Goal: Information Seeking & Learning: Learn about a topic

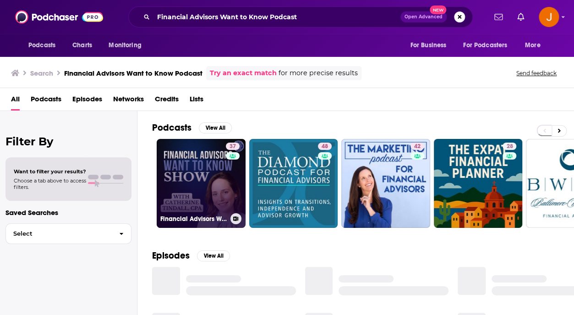
click at [209, 202] on link "37 Financial Advisors Want To Know Podcast" at bounding box center [201, 183] width 89 height 89
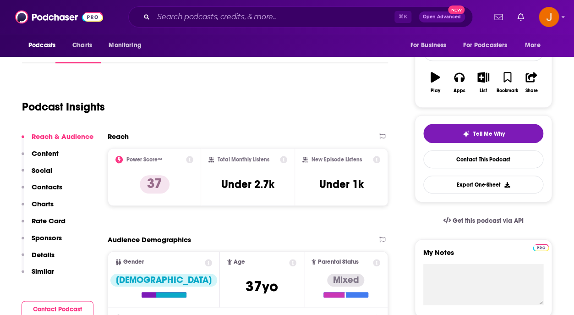
scroll to position [141, 0]
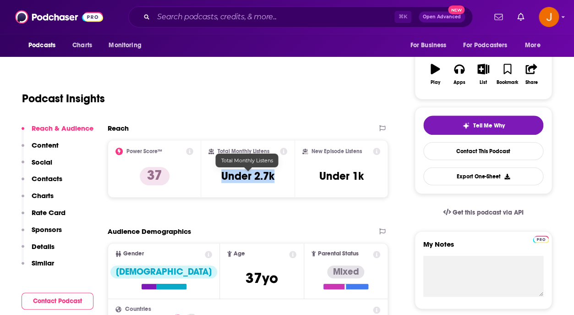
drag, startPoint x: 222, startPoint y: 179, endPoint x: 273, endPoint y: 177, distance: 51.3
click at [273, 177] on h3 "Under 2.7k" at bounding box center [247, 176] width 53 height 14
copy h3 "Under 2.7k"
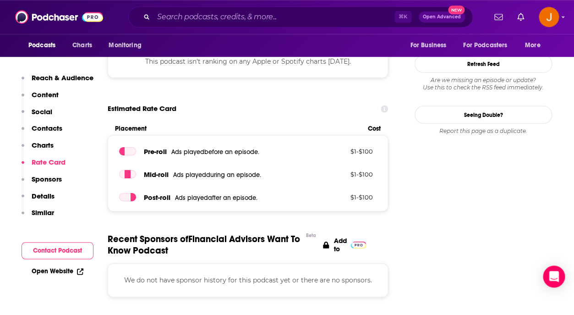
scroll to position [918, 0]
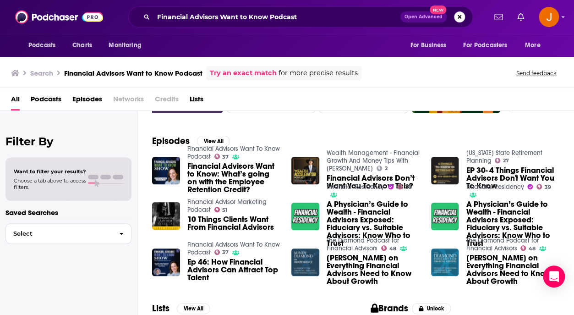
scroll to position [137, 0]
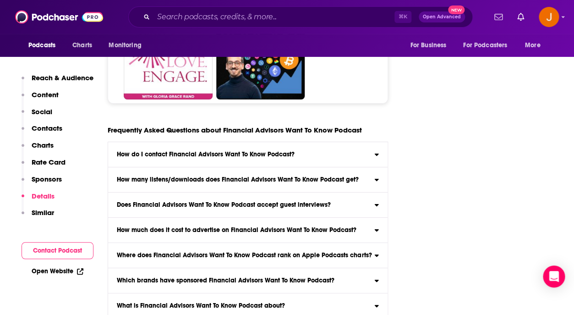
scroll to position [3377, 0]
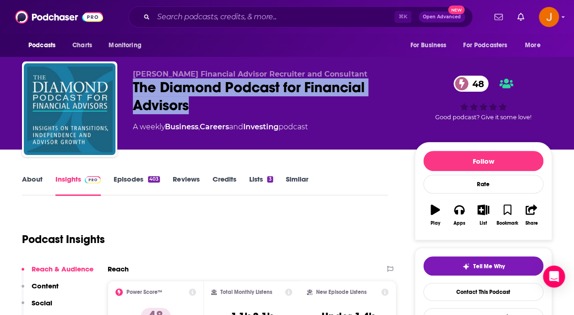
drag, startPoint x: 134, startPoint y: 87, endPoint x: 196, endPoint y: 105, distance: 64.1
click at [196, 105] on div "The Diamond Podcast for Financial Advisors 48" at bounding box center [266, 96] width 267 height 36
copy h2 "The Diamond Podcast for Financial Advisors"
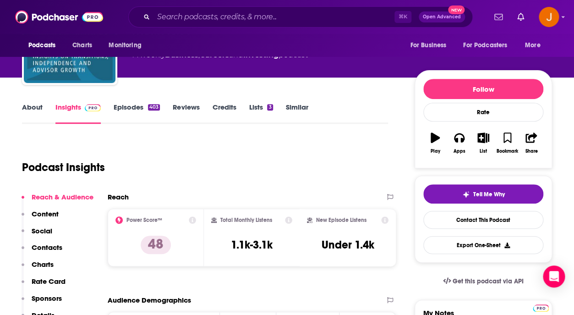
scroll to position [87, 0]
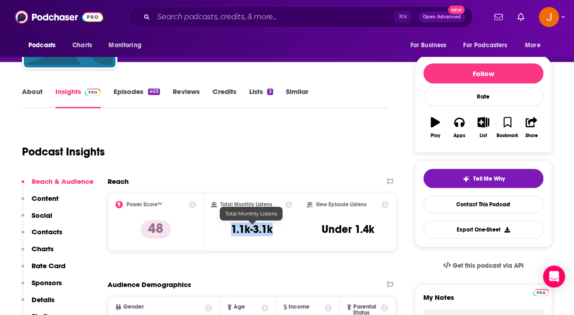
drag, startPoint x: 232, startPoint y: 229, endPoint x: 272, endPoint y: 230, distance: 40.3
click at [272, 230] on h3 "1.1k-3.1k" at bounding box center [252, 229] width 42 height 14
copy h3 "1.1k-3.1k"
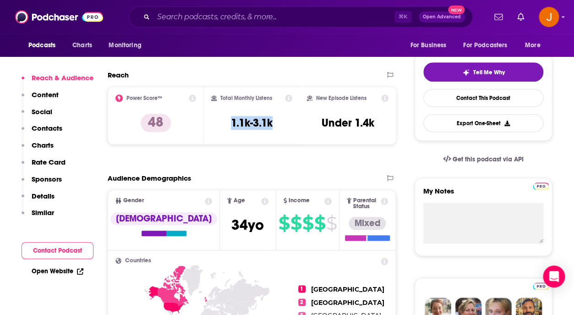
click at [58, 128] on p "Contacts" at bounding box center [47, 128] width 31 height 9
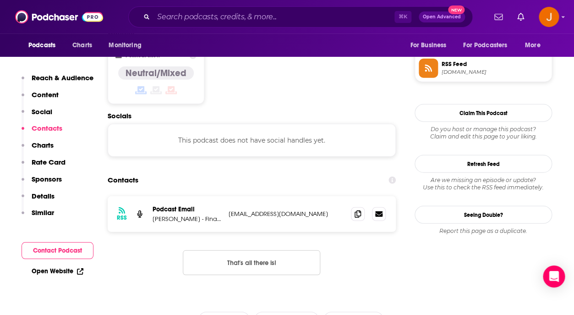
scroll to position [750, 0]
drag, startPoint x: 340, startPoint y: 168, endPoint x: 229, endPoint y: 171, distance: 110.9
click at [229, 209] on p "cfelicetta@diamond-consultants.com" at bounding box center [286, 213] width 115 height 8
copy p "cfelicetta@diamond-consultants.com"
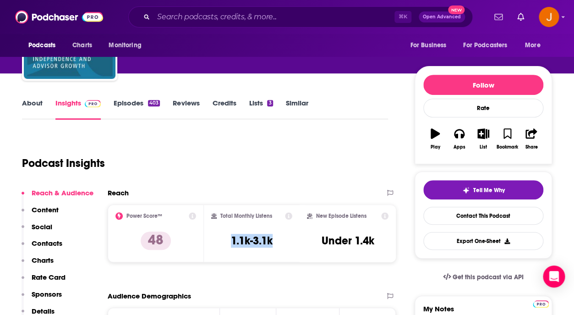
scroll to position [88, 0]
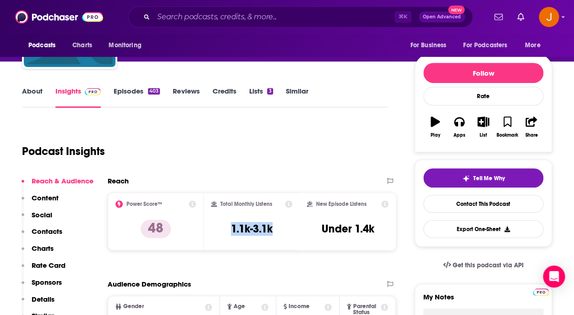
click at [33, 91] on link "About" at bounding box center [32, 97] width 21 height 21
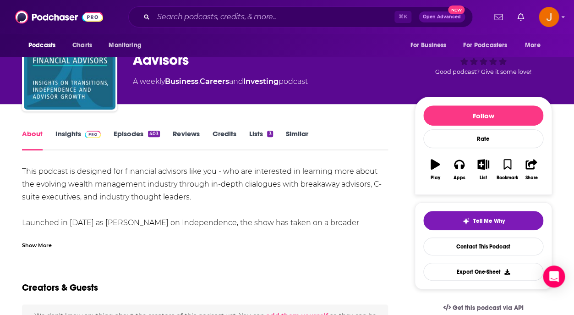
scroll to position [56, 0]
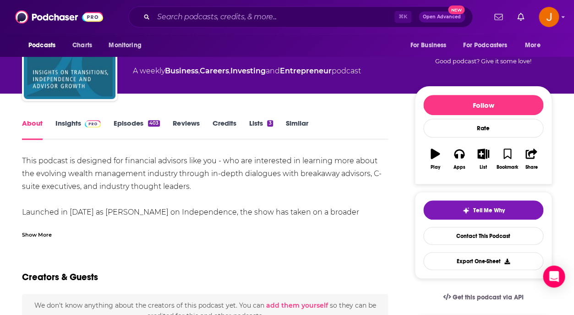
click at [35, 233] on div "Show More" at bounding box center [37, 233] width 30 height 9
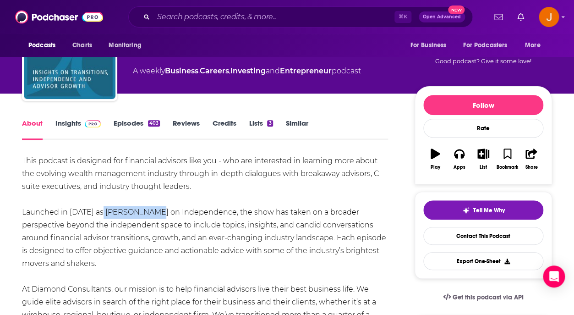
drag, startPoint x: 97, startPoint y: 212, endPoint x: 155, endPoint y: 214, distance: 57.8
copy div "Mindy Diamond"
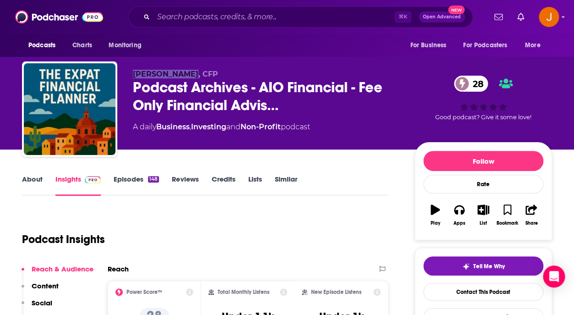
drag, startPoint x: 131, startPoint y: 69, endPoint x: 177, endPoint y: 78, distance: 46.7
click at [177, 78] on div "Bill Holliday, CFP Podcast Archives - AIO Financial - Fee Only Financial Advis……" at bounding box center [287, 110] width 530 height 99
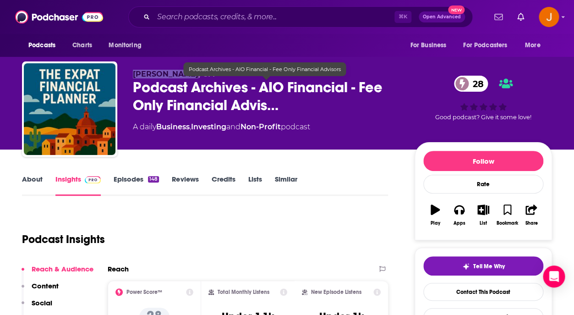
copy span "Bill Holliday"
drag, startPoint x: 135, startPoint y: 89, endPoint x: 168, endPoint y: 89, distance: 33.4
click at [168, 89] on span "Podcast Archives - AIO Financial - Fee Only Financial Advis…" at bounding box center [266, 96] width 267 height 36
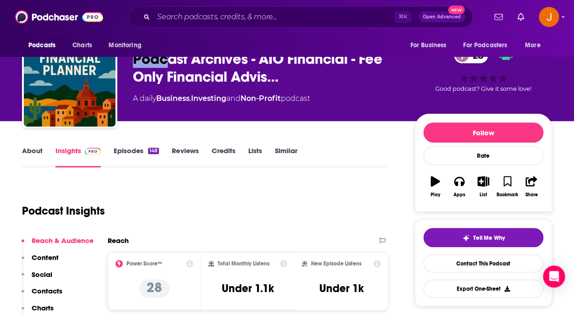
scroll to position [57, 0]
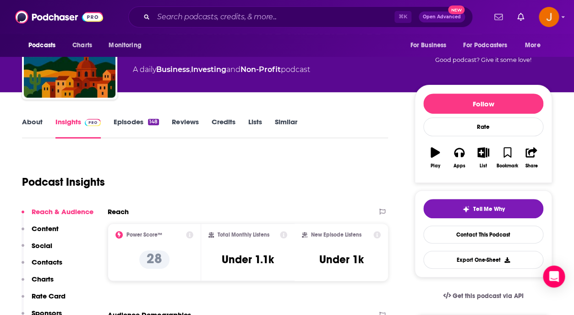
click at [29, 126] on link "About" at bounding box center [32, 127] width 21 height 21
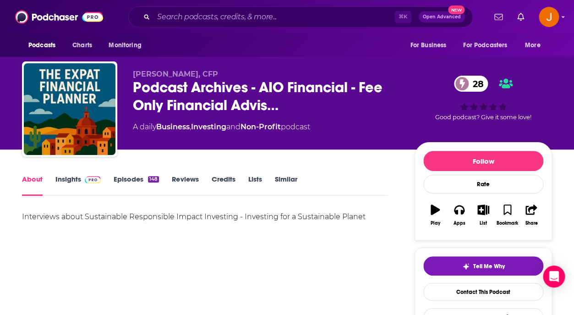
click at [76, 181] on link "Insights" at bounding box center [77, 185] width 45 height 21
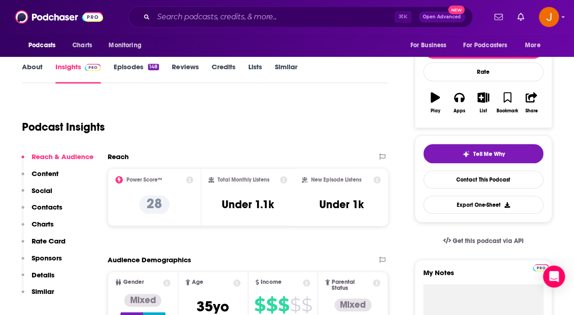
click at [50, 209] on p "Contacts" at bounding box center [47, 206] width 31 height 9
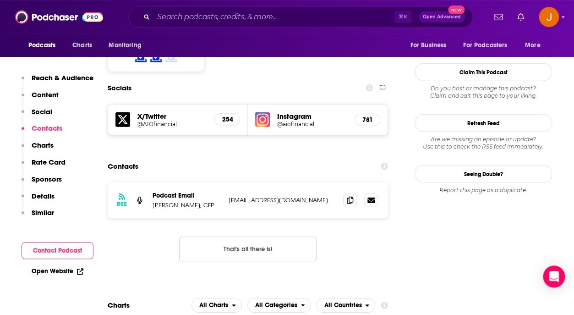
scroll to position [773, 0]
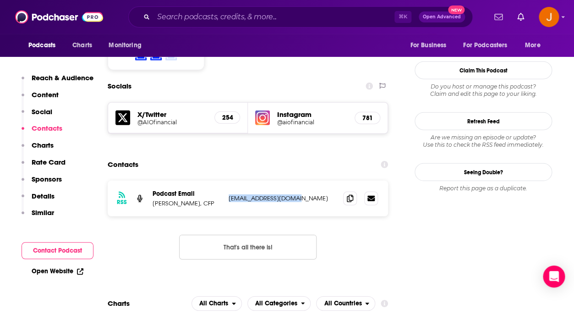
drag, startPoint x: 290, startPoint y: 175, endPoint x: 228, endPoint y: 172, distance: 62.4
click at [228, 180] on div "RSS Podcast Email Bill Holliday, CFP bill@aiofinancial.com bill@aiofinancial.com" at bounding box center [248, 198] width 280 height 36
copy p "bill@aiofinancial.com"
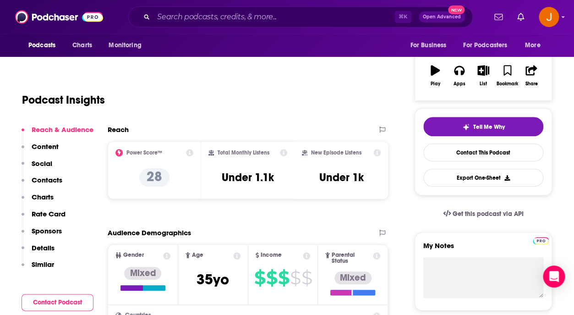
scroll to position [135, 0]
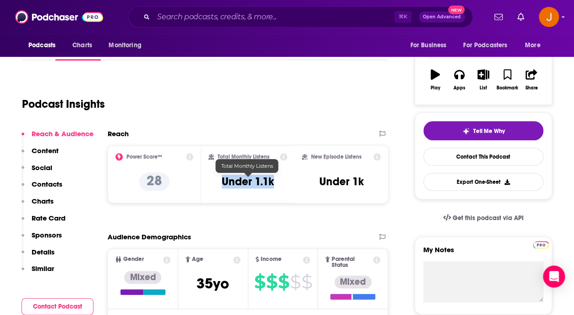
drag, startPoint x: 218, startPoint y: 183, endPoint x: 273, endPoint y: 184, distance: 54.5
click at [273, 184] on div "Total Monthly Listens Under 1.1k" at bounding box center [247, 174] width 79 height 42
copy h3 "Under 1.1k"
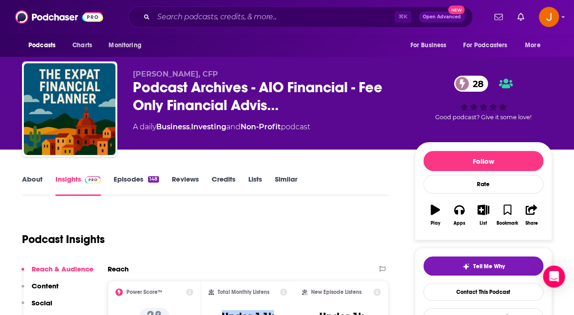
click at [126, 178] on link "Episodes 148" at bounding box center [136, 185] width 45 height 21
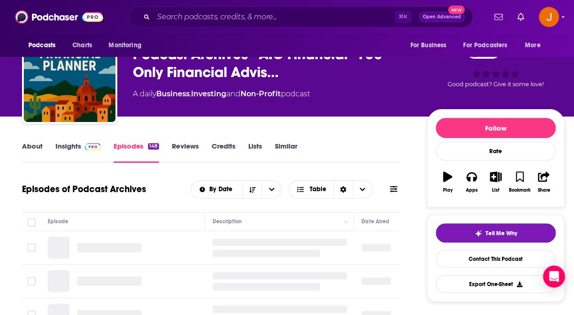
scroll to position [105, 0]
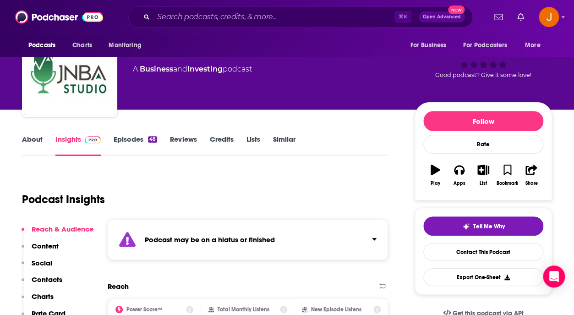
scroll to position [53, 0]
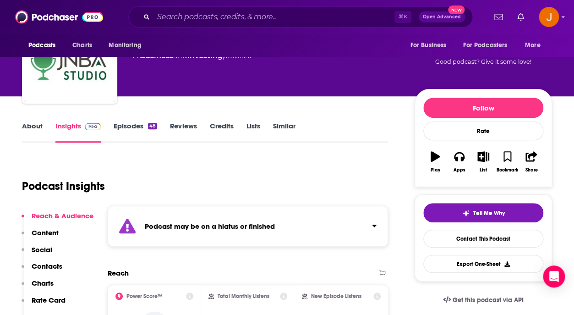
click at [137, 123] on link "Episodes 48" at bounding box center [136, 131] width 44 height 21
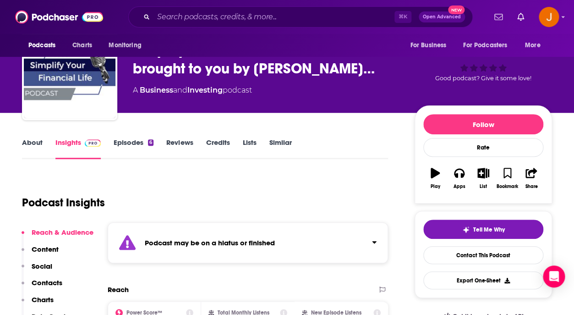
scroll to position [37, 0]
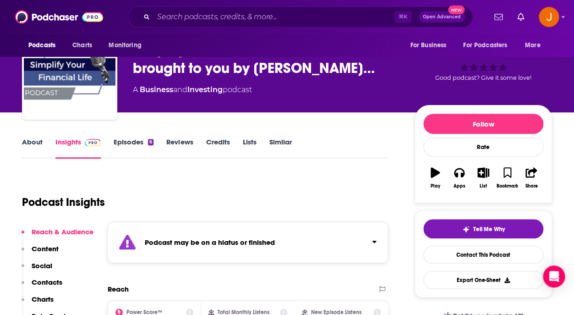
click at [126, 142] on link "Episodes 6" at bounding box center [134, 147] width 40 height 21
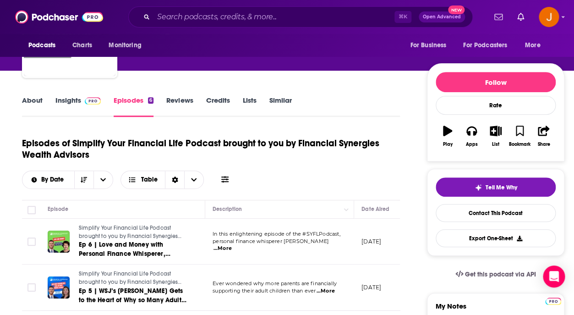
scroll to position [78, 0]
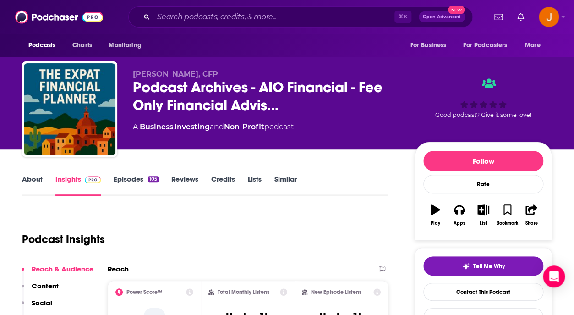
scroll to position [9, 0]
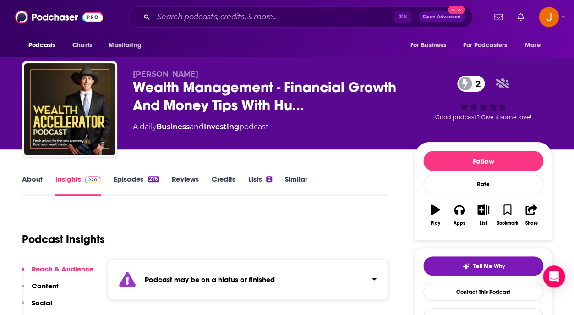
click at [131, 179] on link "Episodes 276" at bounding box center [136, 185] width 45 height 21
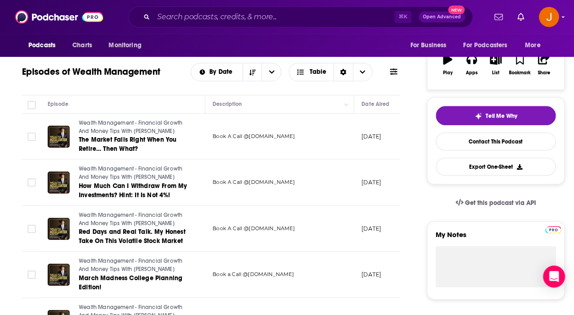
scroll to position [153, 0]
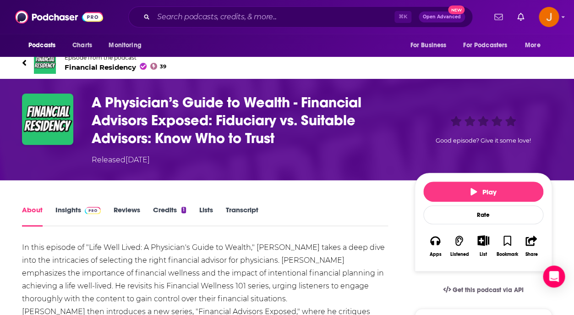
scroll to position [17, 0]
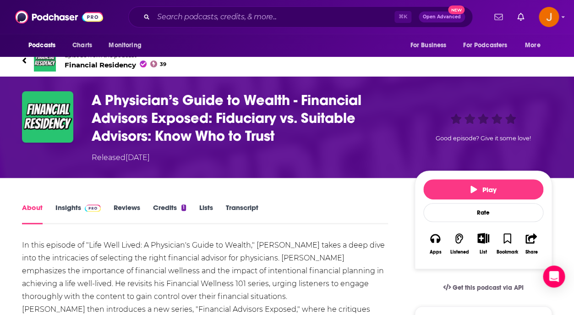
click at [117, 68] on span "Financial Residency 39" at bounding box center [116, 64] width 102 height 9
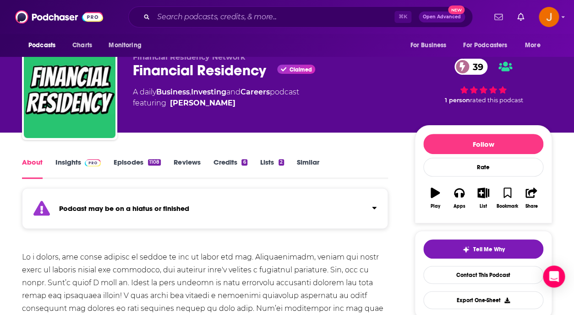
scroll to position [22, 0]
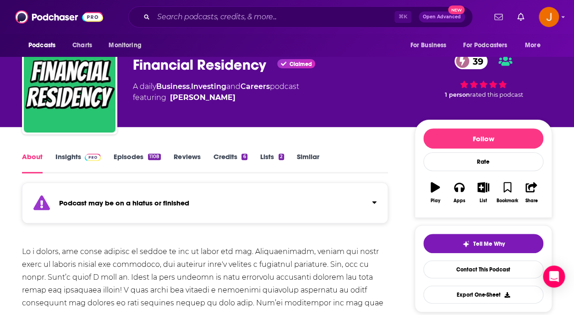
click at [128, 160] on link "Episodes 1108" at bounding box center [137, 162] width 47 height 21
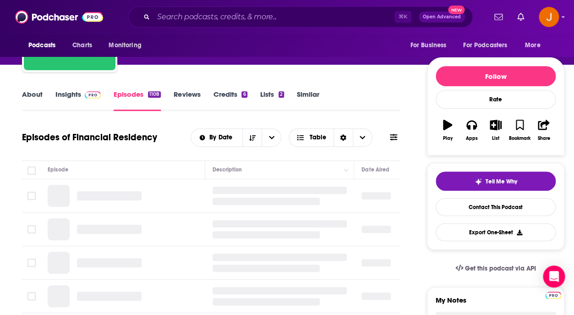
scroll to position [88, 0]
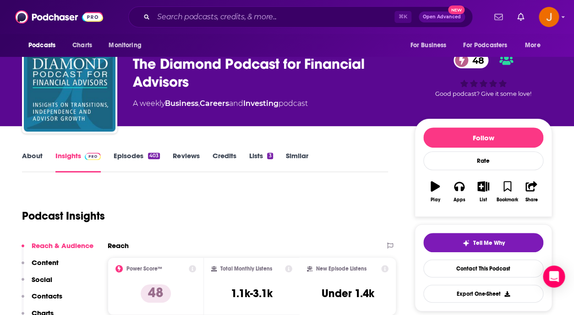
scroll to position [20, 0]
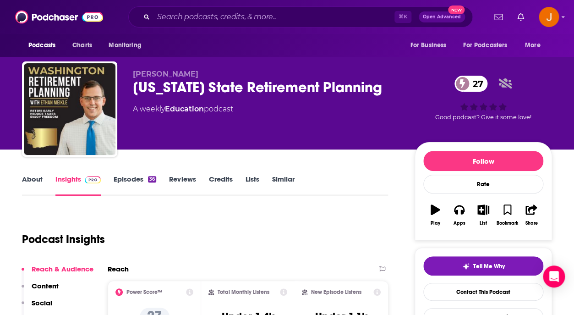
click at [123, 180] on link "Episodes 36" at bounding box center [135, 185] width 43 height 21
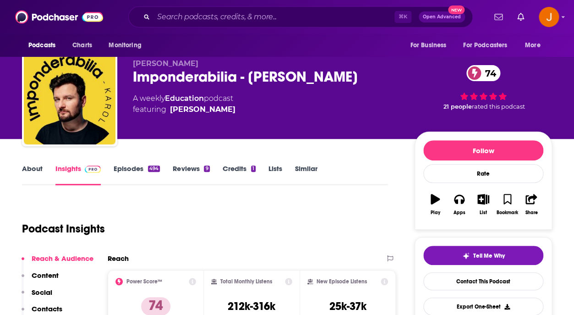
scroll to position [14, 0]
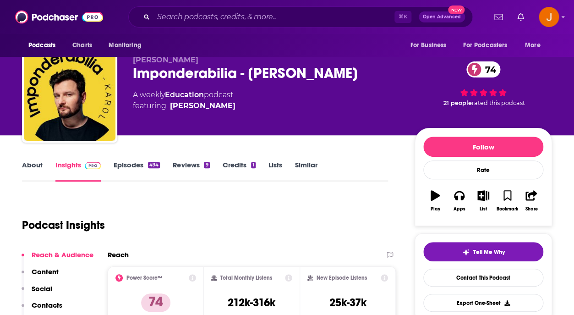
click at [131, 165] on link "Episodes 494" at bounding box center [137, 170] width 46 height 21
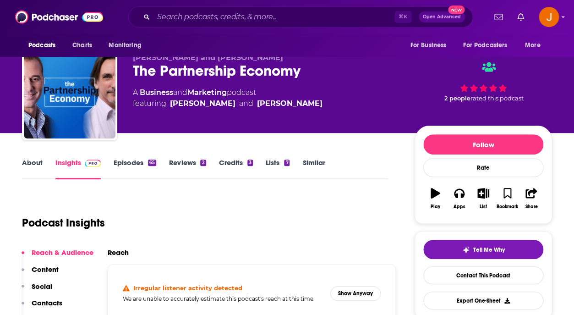
scroll to position [17, 0]
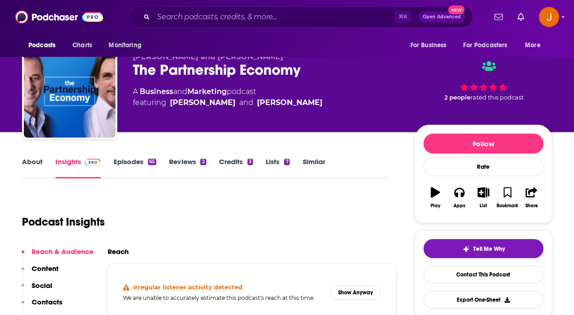
click at [126, 160] on link "Episodes 65" at bounding box center [135, 167] width 43 height 21
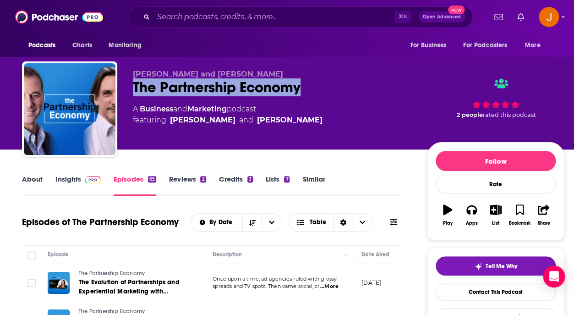
drag, startPoint x: 131, startPoint y: 90, endPoint x: 304, endPoint y: 92, distance: 172.2
click at [304, 92] on div "[PERSON_NAME] and [PERSON_NAME] The Partnership Economy A Business and Marketin…" at bounding box center [293, 110] width 542 height 99
copy h2 "The Partnership Economy"
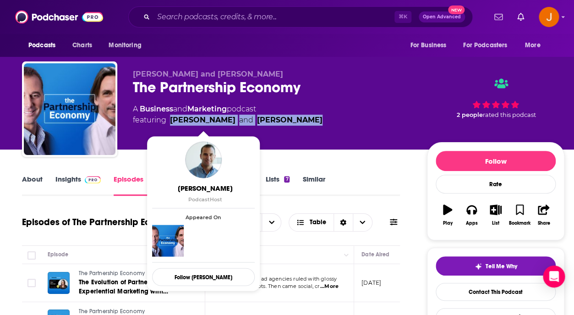
drag, startPoint x: 332, startPoint y: 121, endPoint x: 172, endPoint y: 125, distance: 160.4
click at [172, 125] on div "A Business and Marketing podcast featuring David A. Yovanno and Todd Crawford" at bounding box center [272, 115] width 279 height 22
copy span "David A. Yovanno and Todd Crawford"
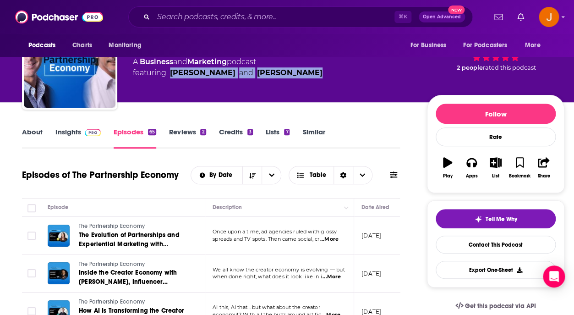
scroll to position [58, 0]
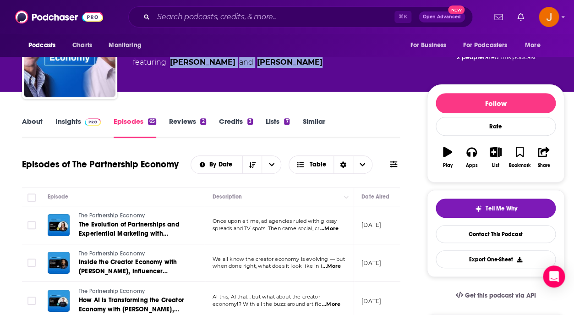
click at [75, 122] on link "Insights" at bounding box center [77, 127] width 45 height 21
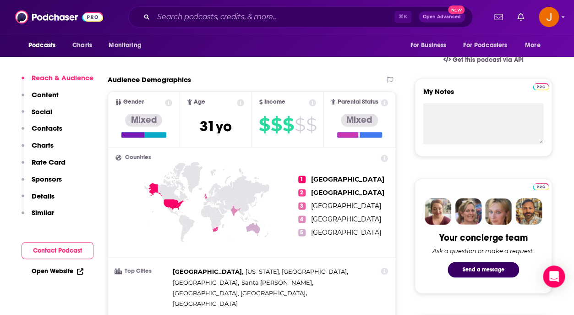
click at [56, 129] on p "Contacts" at bounding box center [47, 128] width 31 height 9
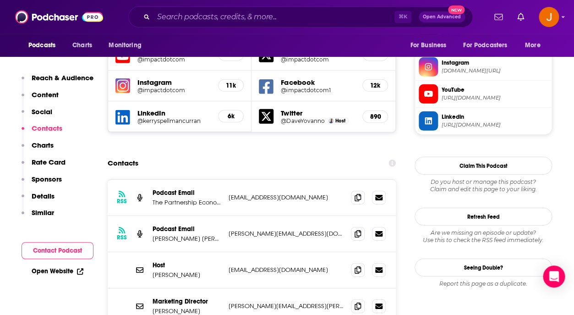
scroll to position [833, 0]
drag, startPoint x: 227, startPoint y: 169, endPoint x: 331, endPoint y: 170, distance: 104.4
click at [331, 179] on div "RSS Podcast Email The Partnership Economy thepartnershipeconomy@gmail.com thepa…" at bounding box center [252, 197] width 288 height 36
copy p "thepartnershipeconomy@gmail.com"
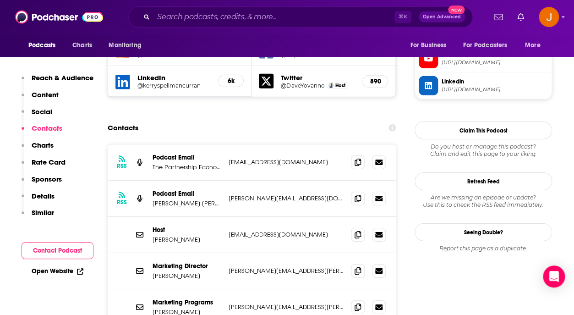
scroll to position [872, 0]
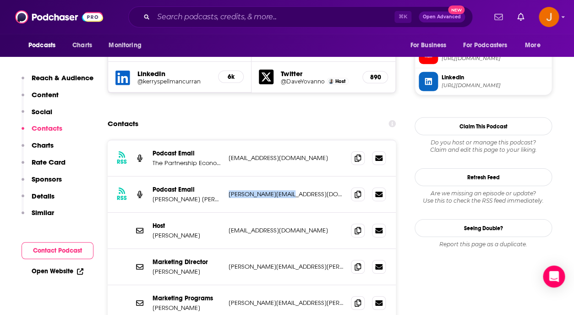
drag, startPoint x: 228, startPoint y: 168, endPoint x: 278, endPoint y: 169, distance: 50.8
click at [278, 176] on div "RSS Podcast Email Norton Rose Fulbright brittany@quillit.io brittany@quillit.io" at bounding box center [252, 194] width 288 height 36
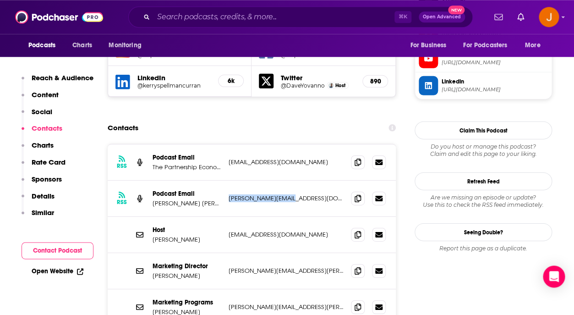
scroll to position [922, 0]
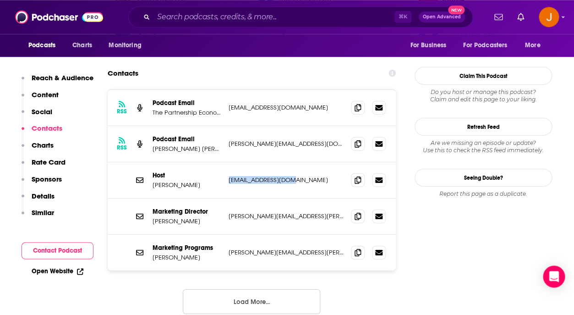
drag, startPoint x: 226, startPoint y: 155, endPoint x: 295, endPoint y: 155, distance: 69.6
click at [295, 162] on div "Host David A. Yovanno dyovanno@impact.com dyovanno@impact.com" at bounding box center [252, 180] width 288 height 36
copy p "dyovanno@impact.com"
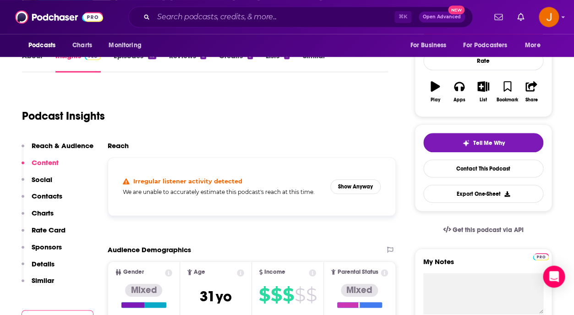
scroll to position [75, 0]
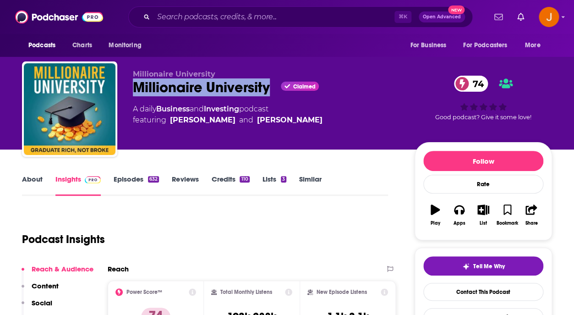
drag, startPoint x: 134, startPoint y: 88, endPoint x: 272, endPoint y: 92, distance: 138.4
click at [272, 92] on div "Millionaire University Claimed 74" at bounding box center [266, 87] width 267 height 18
copy h2 "Millionaire University"
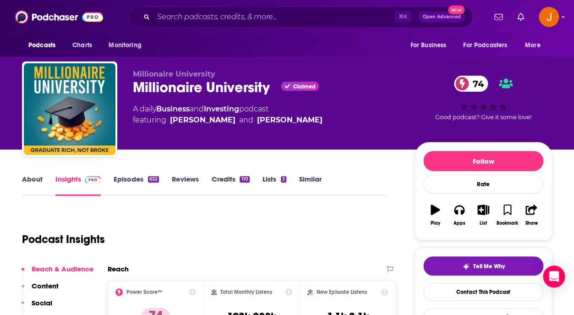
click at [190, 75] on span "Millionaire University" at bounding box center [174, 74] width 82 height 9
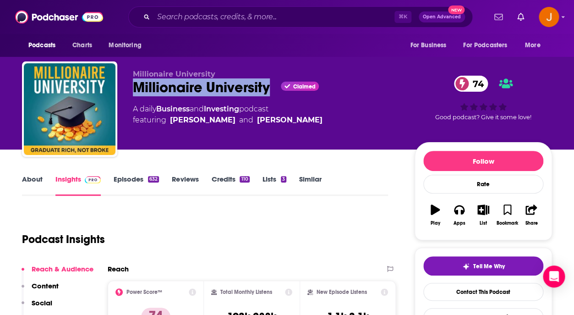
drag, startPoint x: 130, startPoint y: 87, endPoint x: 272, endPoint y: 92, distance: 142.1
click at [272, 92] on div "Millionaire University Millionaire University Claimed 74 A daily Business and I…" at bounding box center [287, 110] width 530 height 99
copy h2 "Millionaire University"
drag, startPoint x: 306, startPoint y: 130, endPoint x: 172, endPoint y: 124, distance: 134.3
click at [172, 124] on div "Millionaire University Millionaire University Claimed 74 A daily Business and I…" at bounding box center [266, 106] width 267 height 73
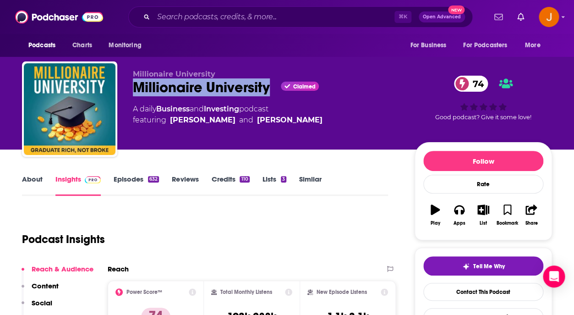
copy span "[PERSON_NAME] and [PERSON_NAME]"
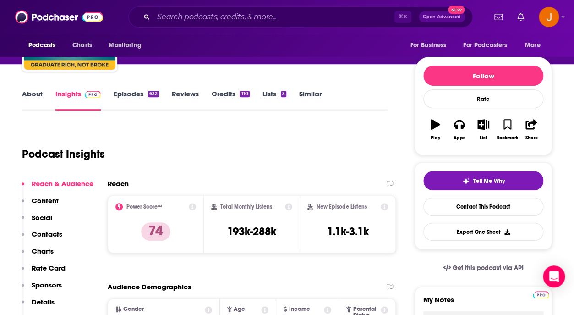
scroll to position [95, 0]
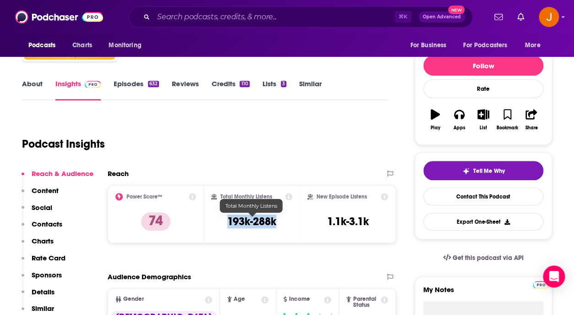
drag, startPoint x: 229, startPoint y: 224, endPoint x: 277, endPoint y: 224, distance: 47.2
click at [276, 224] on h3 "193k-288k" at bounding box center [251, 221] width 49 height 14
copy h3 "193k-288k"
click at [50, 226] on p "Contacts" at bounding box center [47, 223] width 31 height 9
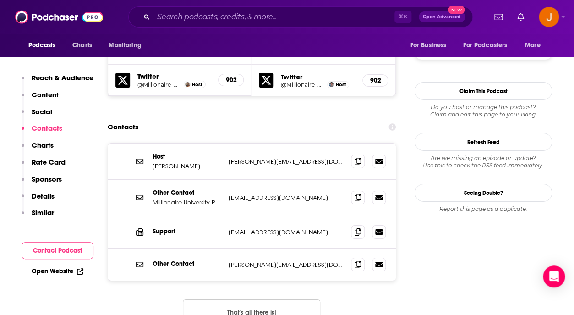
scroll to position [942, 0]
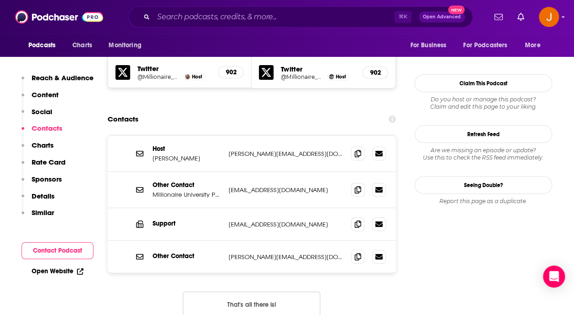
drag, startPoint x: 224, startPoint y: 127, endPoint x: 317, endPoint y: 126, distance: 93.9
click at [317, 136] on div "Host Justin Williams justin@millionaireuniversity.com justin@millionaireunivers…" at bounding box center [252, 154] width 288 height 36
copy div "justin@millionaireuniversity.com"
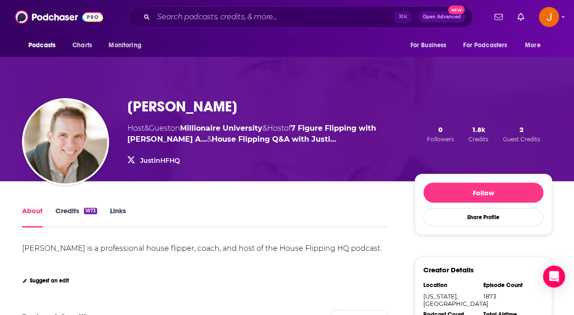
scroll to position [13, 0]
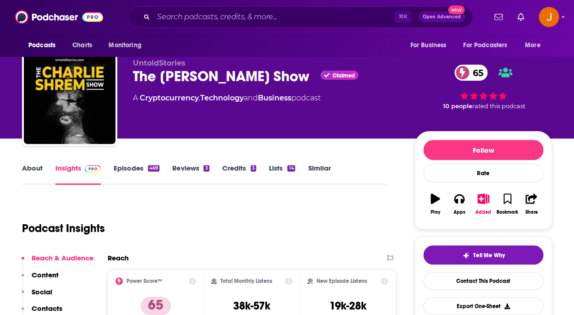
scroll to position [19, 0]
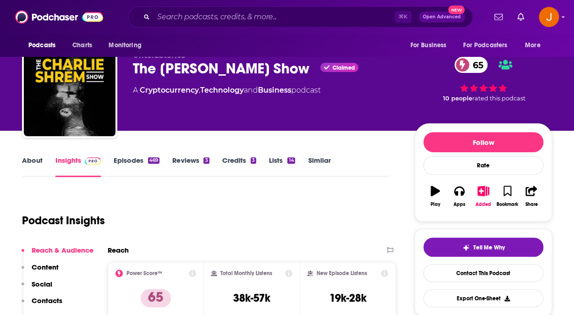
click at [130, 156] on link "Episodes 469" at bounding box center [137, 166] width 46 height 21
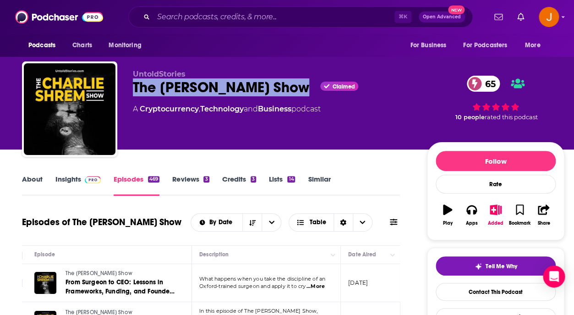
drag, startPoint x: 130, startPoint y: 93, endPoint x: 298, endPoint y: 90, distance: 167.7
click at [298, 90] on div "UntoldStories The Charlie Shrem Show Claimed 65 A Cryptocurrency , Technology a…" at bounding box center [293, 110] width 542 height 99
copy h2 "The Charlie Shrem Show"
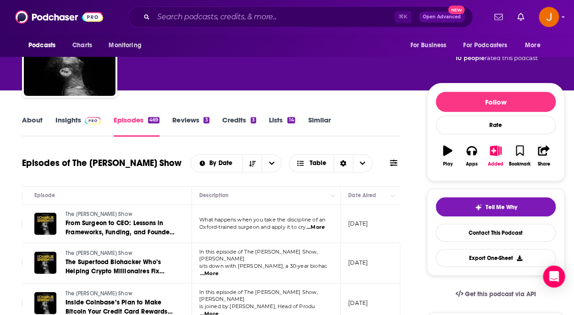
scroll to position [61, 0]
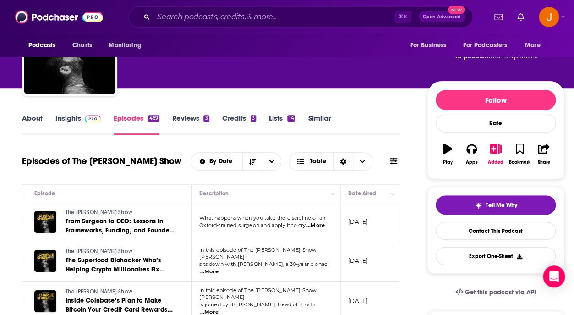
click at [85, 117] on img at bounding box center [93, 118] width 16 height 7
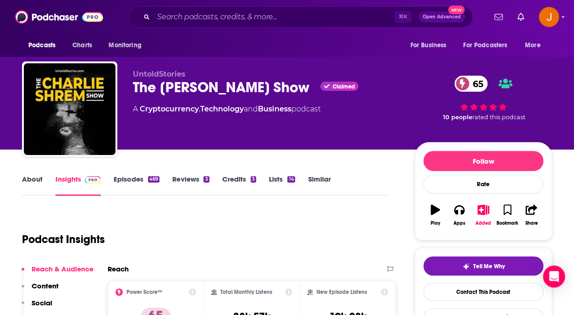
scroll to position [130, 0]
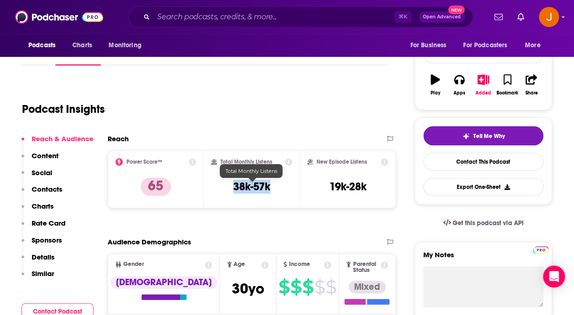
drag, startPoint x: 233, startPoint y: 189, endPoint x: 269, endPoint y: 190, distance: 36.6
click at [269, 190] on div "Total Monthly Listens 38k-57k" at bounding box center [252, 179] width 82 height 42
copy h3 "38k-57k"
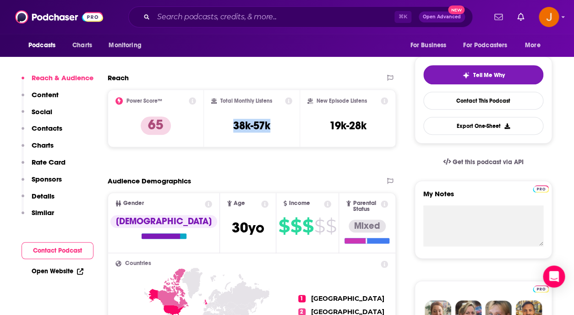
click at [51, 124] on button "Social" at bounding box center [37, 115] width 31 height 17
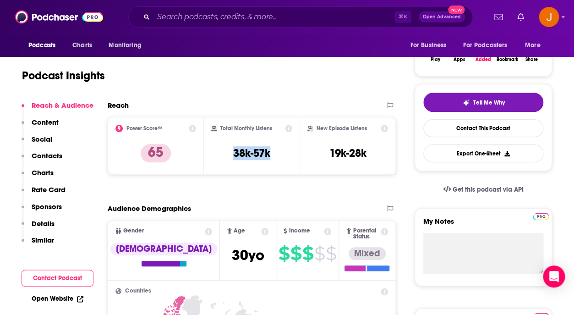
scroll to position [170, 0]
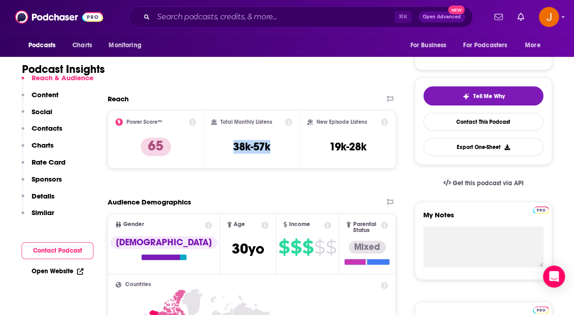
click at [43, 129] on p "Contacts" at bounding box center [47, 128] width 31 height 9
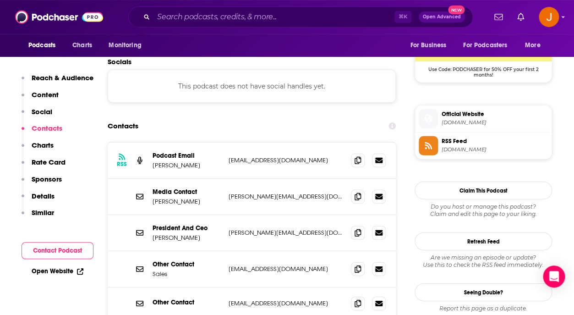
scroll to position [767, 0]
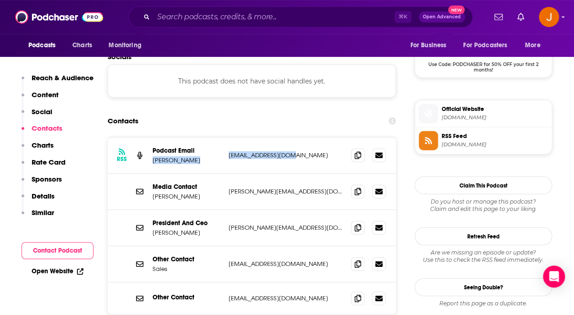
drag, startPoint x: 223, startPoint y: 132, endPoint x: 293, endPoint y: 131, distance: 70.1
click at [293, 137] on div "RSS Podcast Email Charlie Shrem cs@charlieshrem.com cs@charlieshrem.com" at bounding box center [252, 155] width 288 height 36
click at [295, 138] on div "RSS Podcast Email Charlie Shrem cs@charlieshrem.com cs@charlieshrem.com" at bounding box center [252, 155] width 288 height 36
drag, startPoint x: 296, startPoint y: 138, endPoint x: 230, endPoint y: 134, distance: 66.1
click at [230, 137] on div "RSS Podcast Email Charlie Shrem cs@charlieshrem.com cs@charlieshrem.com" at bounding box center [252, 155] width 288 height 36
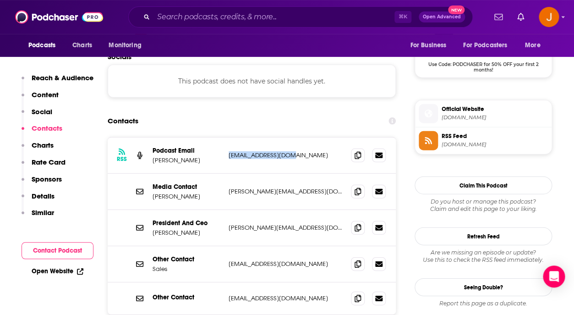
copy p "cs@charlieshrem.com"
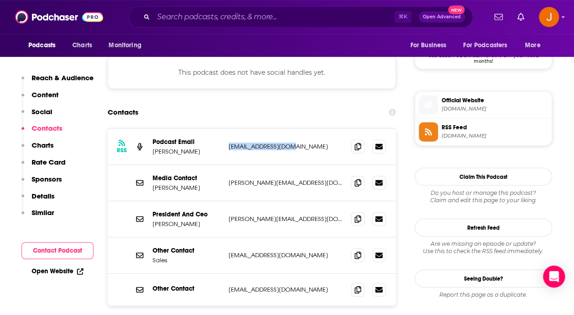
scroll to position [774, 0]
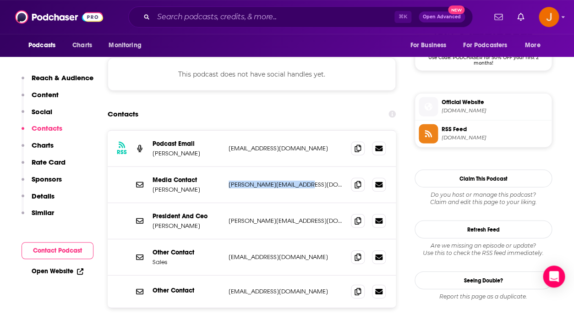
drag, startPoint x: 226, startPoint y: 161, endPoint x: 307, endPoint y: 162, distance: 81.5
click at [307, 167] on div "Media Contact Julie Muroff julie@blockworksgroup.io julie@blockworksgroup.io" at bounding box center [252, 185] width 288 height 36
copy p "julie@blockworksgroup.io"
click at [229, 167] on div "Media Contact Julie Muroff julie@blockworksgroup.io julie@blockworksgroup.io" at bounding box center [252, 185] width 288 height 36
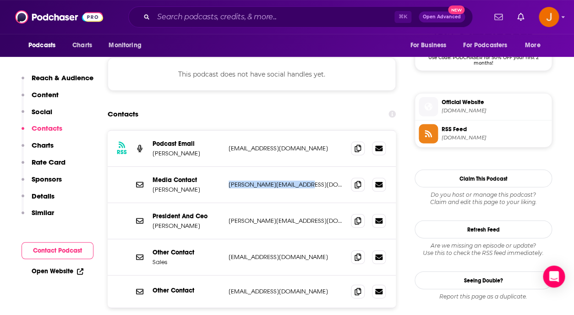
drag, startPoint x: 321, startPoint y: 160, endPoint x: 227, endPoint y: 165, distance: 94.0
click at [229, 180] on p "julie@blockworksgroup.io" at bounding box center [286, 184] width 115 height 8
copy p "julie@blockworksgroup.io"
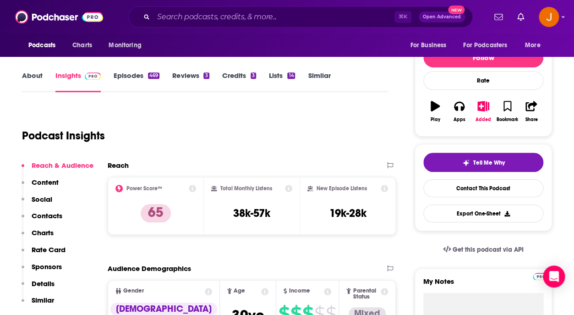
scroll to position [92, 0]
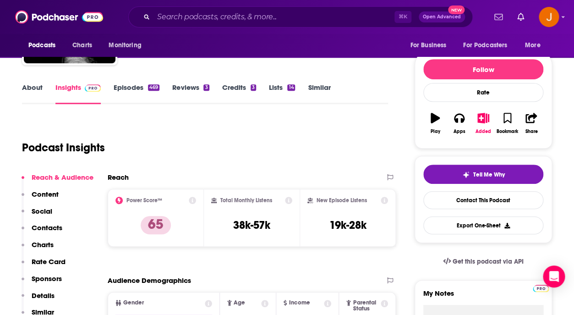
click at [31, 85] on link "About" at bounding box center [32, 93] width 21 height 21
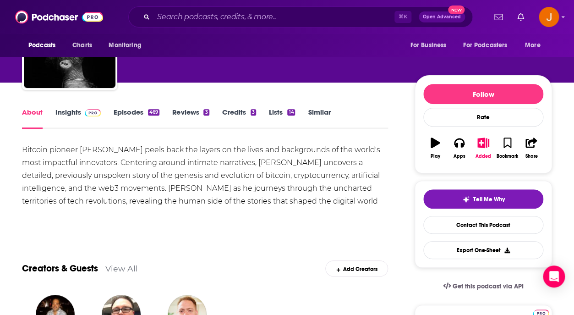
scroll to position [77, 0]
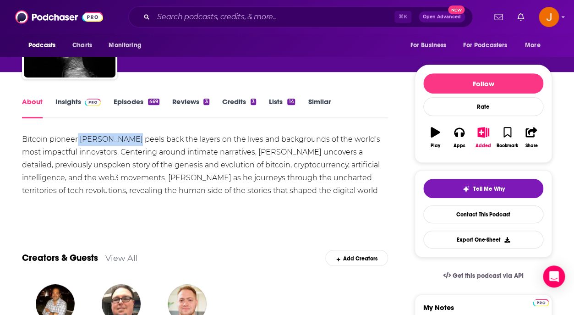
drag, startPoint x: 79, startPoint y: 138, endPoint x: 130, endPoint y: 142, distance: 50.6
click at [130, 142] on div "Bitcoin pioneer Charlie Shrem peels back the layers on the lives and background…" at bounding box center [205, 171] width 366 height 77
copy div "Charlie Shrem"
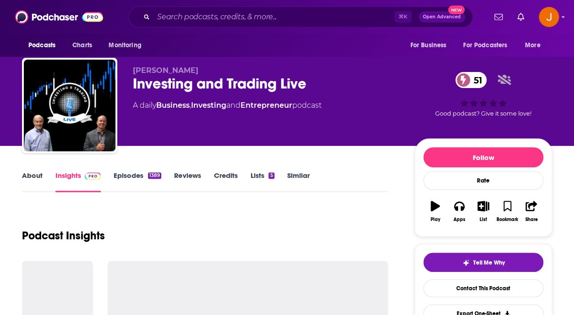
scroll to position [5, 0]
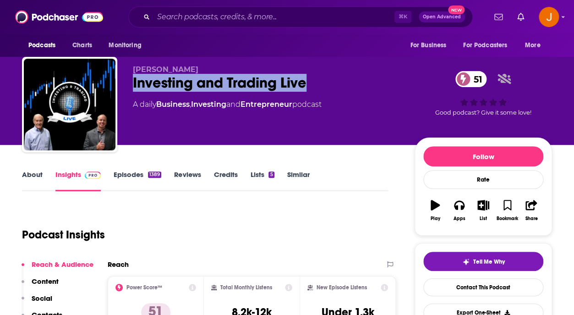
drag, startPoint x: 129, startPoint y: 82, endPoint x: 322, endPoint y: 87, distance: 193.4
click at [322, 87] on div "Josh Lillquist Investing and Trading Live 51 A daily Business , Investing and E…" at bounding box center [287, 106] width 530 height 99
copy h2 "Investing and Trading Live"
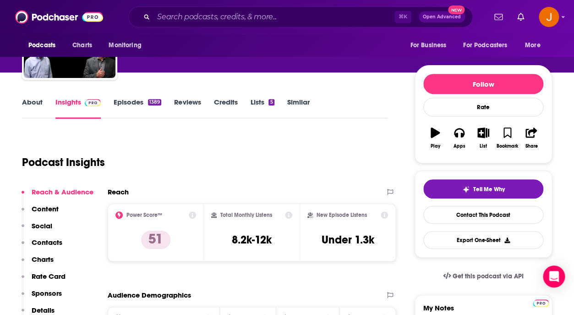
scroll to position [81, 0]
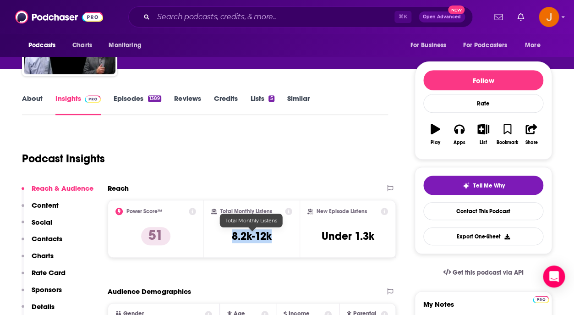
drag, startPoint x: 230, startPoint y: 238, endPoint x: 270, endPoint y: 238, distance: 39.9
click at [270, 238] on div "Total Monthly Listens 8.2k-12k" at bounding box center [252, 228] width 82 height 42
copy h3 "8.2k-12k"
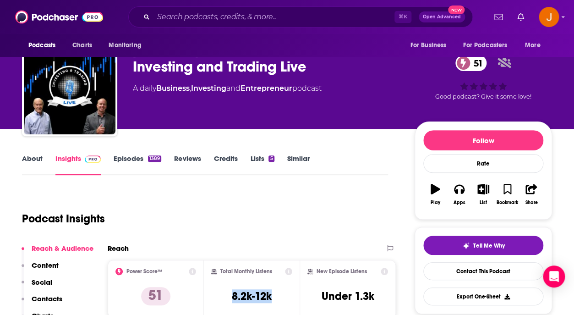
scroll to position [0, 0]
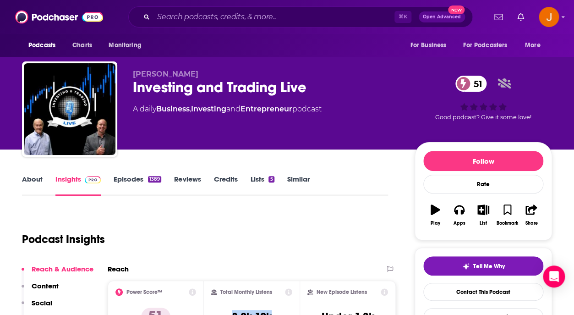
drag, startPoint x: 130, startPoint y: 71, endPoint x: 187, endPoint y: 72, distance: 57.3
click at [187, 72] on div "Josh Lillquist Investing and Trading Live 51 A daily Business , Investing and E…" at bounding box center [287, 110] width 530 height 99
copy span "Josh Lillquist"
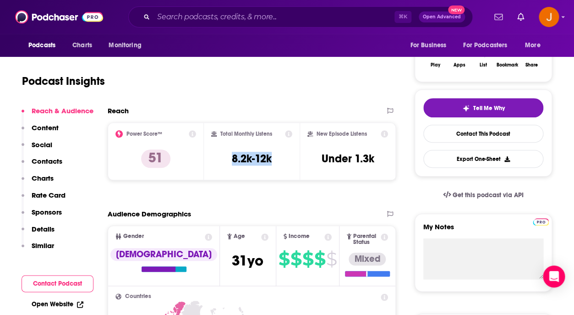
click at [43, 162] on p "Contacts" at bounding box center [47, 161] width 31 height 9
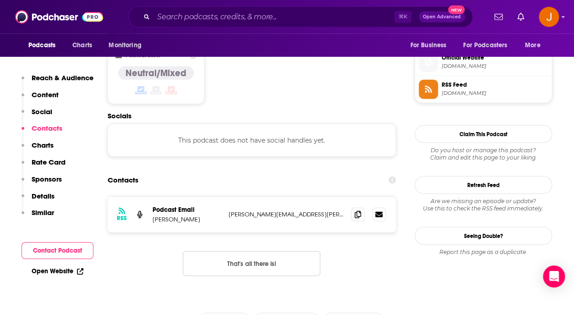
scroll to position [740, 0]
drag, startPoint x: 302, startPoint y: 165, endPoint x: 290, endPoint y: 176, distance: 16.2
click at [290, 196] on div "RSS Podcast Email Josh Lillquist josh.lillquist@icloud.com josh.lillquist@iclou…" at bounding box center [252, 214] width 288 height 36
copy p "josh.lillquist@icloud.com"
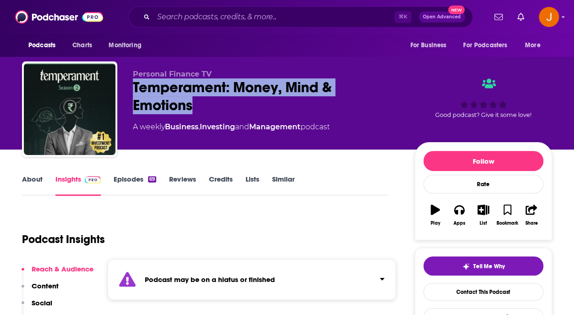
drag, startPoint x: 135, startPoint y: 85, endPoint x: 197, endPoint y: 106, distance: 65.8
click at [197, 106] on div "Temperament: Money, Mind & Emotions" at bounding box center [266, 96] width 267 height 36
copy h2 "Temperament: Money, Mind & Emotions"
click at [136, 179] on link "Episodes 69" at bounding box center [135, 185] width 43 height 21
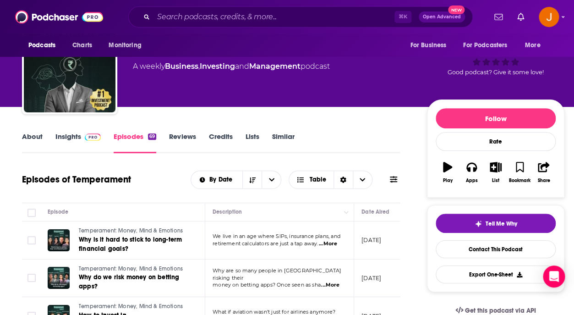
scroll to position [51, 0]
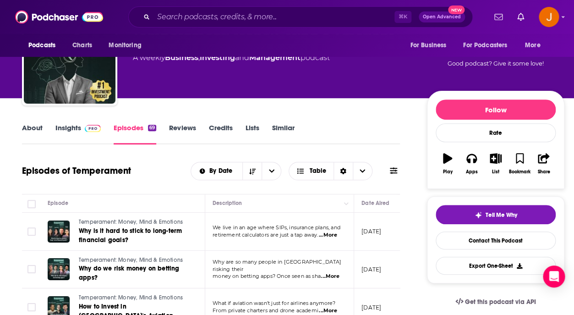
click at [67, 135] on link "Insights" at bounding box center [77, 133] width 45 height 21
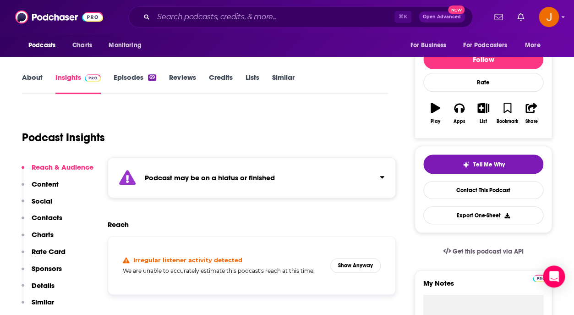
scroll to position [171, 0]
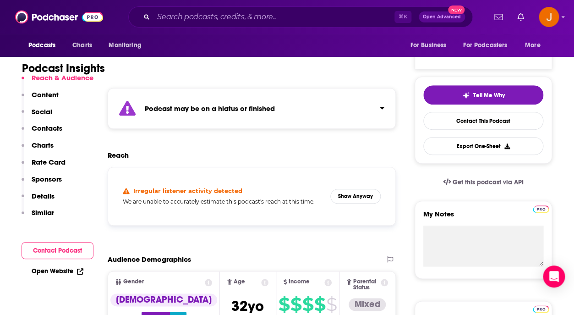
click at [45, 130] on p "Contacts" at bounding box center [47, 128] width 31 height 9
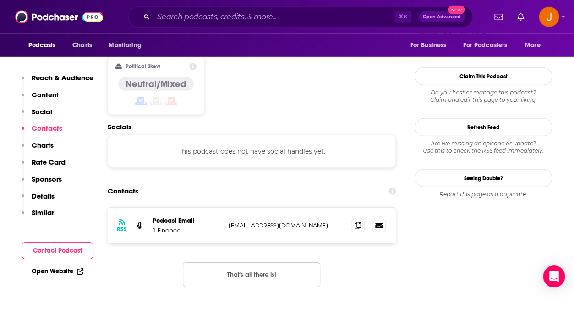
scroll to position [787, 0]
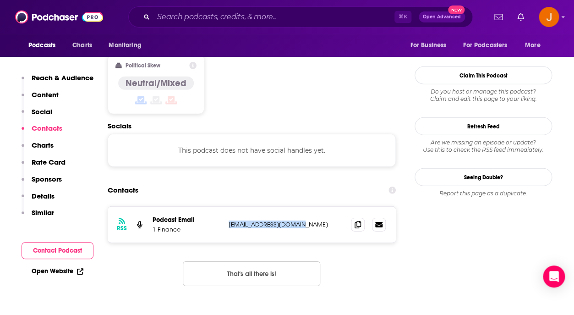
drag, startPoint x: 311, startPoint y: 175, endPoint x: 228, endPoint y: 172, distance: 83.0
click at [228, 207] on div "RSS Podcast Email 1 Finance podcast@1finance.co.in podcast@1finance.co.in" at bounding box center [252, 225] width 288 height 36
copy p "podcast@1finance.co.in"
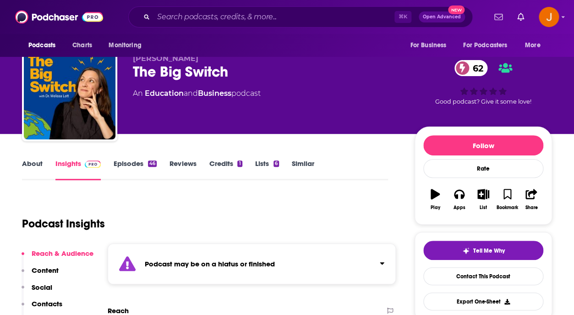
scroll to position [19, 0]
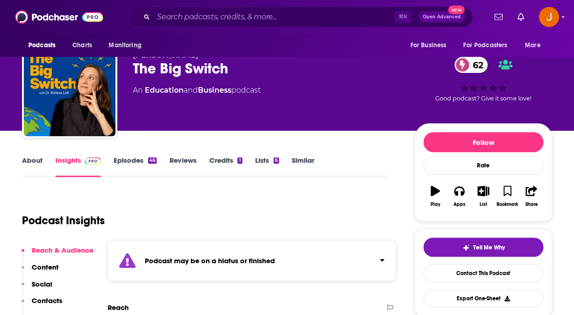
click at [127, 159] on link "Episodes 46" at bounding box center [135, 166] width 43 height 21
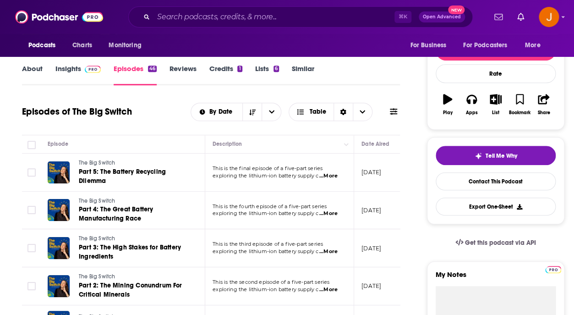
scroll to position [112, 0]
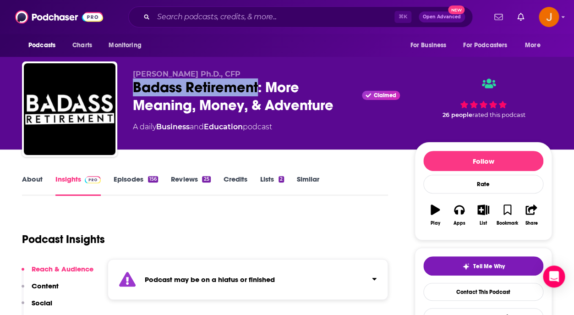
drag, startPoint x: 132, startPoint y: 93, endPoint x: 259, endPoint y: 89, distance: 126.9
click at [259, 89] on div "[PERSON_NAME] Ph.D., CFP Badass Retirement: More Meaning, Money, & Adventure Cl…" at bounding box center [287, 110] width 530 height 99
copy h2 "Badass Retirement"
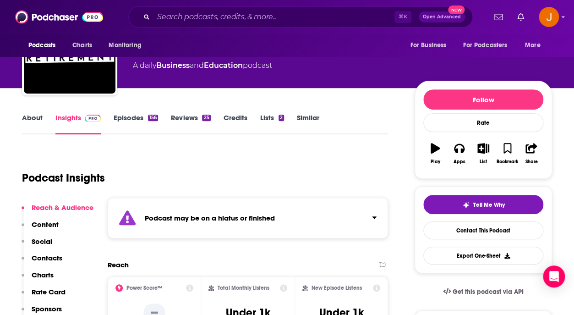
scroll to position [68, 0]
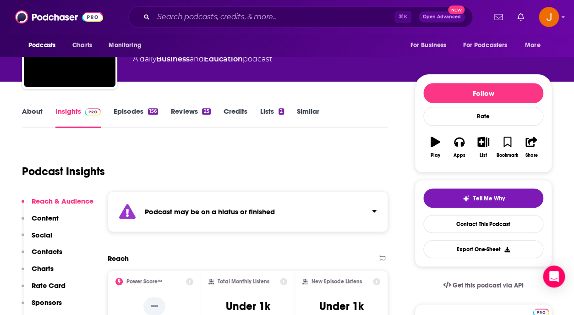
click at [136, 114] on link "Episodes 156" at bounding box center [136, 117] width 44 height 21
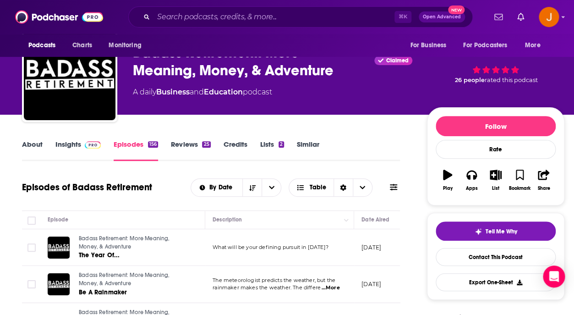
scroll to position [124, 0]
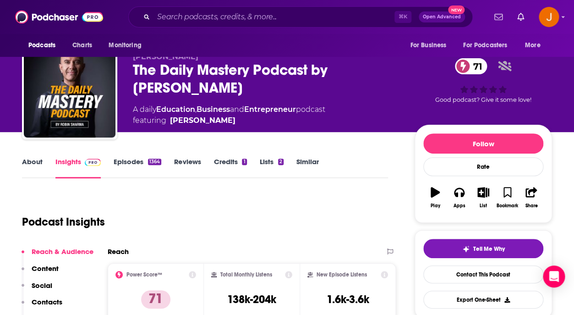
scroll to position [22, 0]
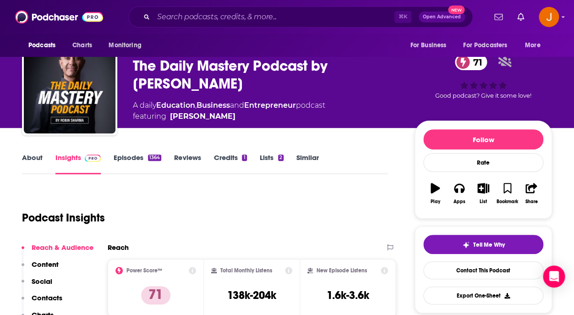
click at [141, 158] on link "Episodes 1364" at bounding box center [138, 163] width 48 height 21
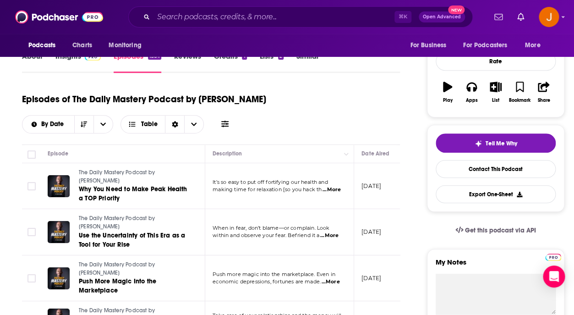
scroll to position [131, 0]
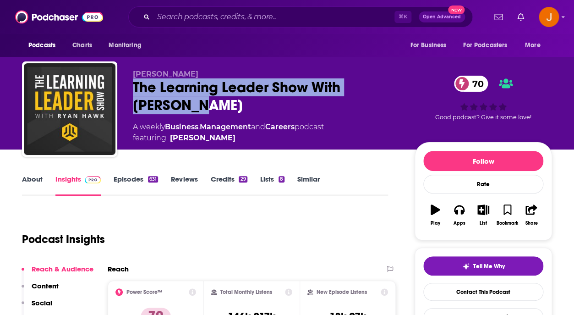
drag, startPoint x: 132, startPoint y: 87, endPoint x: 178, endPoint y: 108, distance: 50.6
click at [178, 108] on div "[PERSON_NAME] The Learning Leader Show With [PERSON_NAME] 70 A weekly Business …" at bounding box center [287, 110] width 530 height 99
copy h2 "The Learning Leader Show With [PERSON_NAME]"
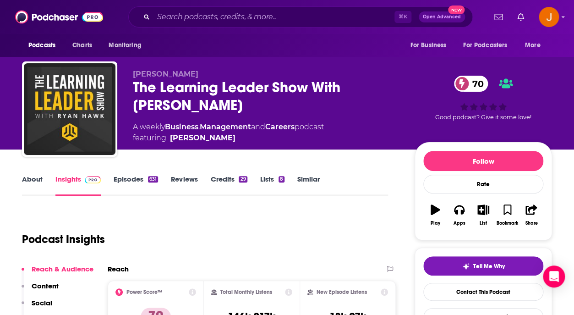
click at [187, 107] on div "The Learning Leader Show With [PERSON_NAME] 70" at bounding box center [266, 96] width 267 height 36
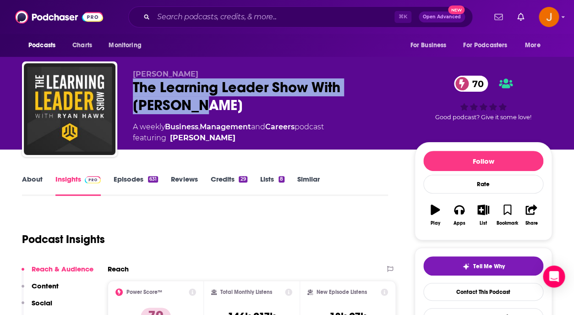
drag, startPoint x: 136, startPoint y: 87, endPoint x: 172, endPoint y: 105, distance: 39.9
click at [172, 105] on div "The Learning Leader Show With [PERSON_NAME] 70" at bounding box center [266, 96] width 267 height 36
copy h2 "The Learning Leader Show With [PERSON_NAME]"
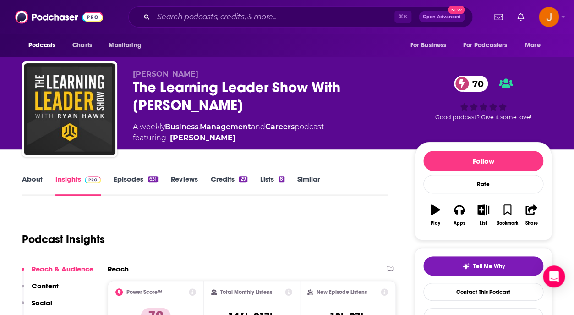
click at [199, 104] on div "The Learning Leader Show With [PERSON_NAME] 70" at bounding box center [266, 96] width 267 height 36
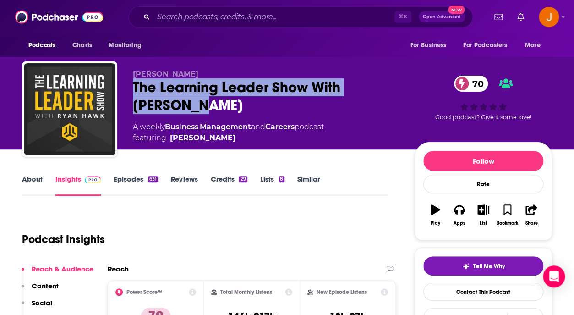
drag, startPoint x: 177, startPoint y: 112, endPoint x: 133, endPoint y: 91, distance: 48.3
click at [133, 91] on div "The Learning Leader Show With [PERSON_NAME] 70" at bounding box center [266, 96] width 267 height 36
copy h2 "The Learning Leader Show With [PERSON_NAME]"
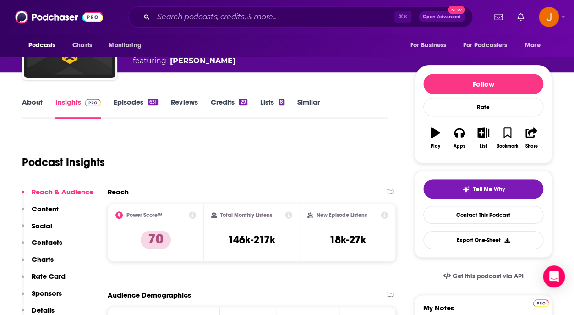
scroll to position [89, 0]
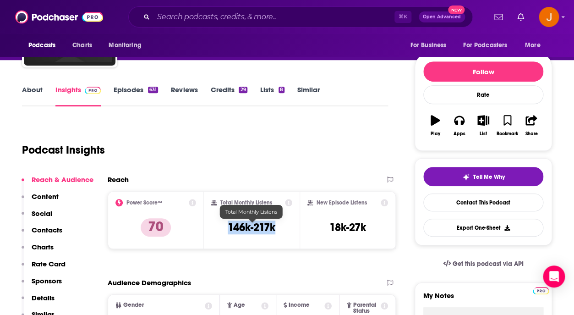
drag, startPoint x: 228, startPoint y: 231, endPoint x: 275, endPoint y: 231, distance: 47.2
click at [275, 231] on div "Total Monthly Listens 146k-217k" at bounding box center [252, 220] width 82 height 42
copy h3 "146k-217k"
click at [55, 231] on p "Contacts" at bounding box center [47, 229] width 31 height 9
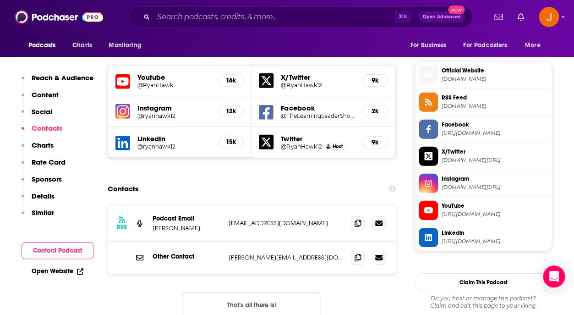
scroll to position [800, 0]
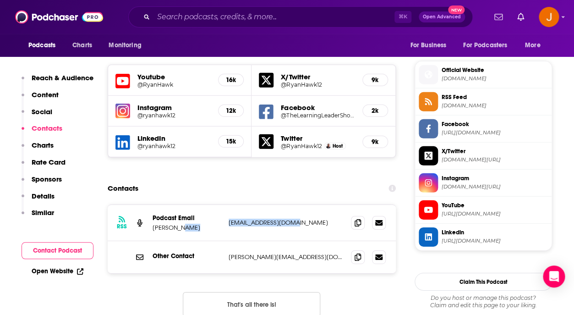
drag, startPoint x: 222, startPoint y: 173, endPoint x: 302, endPoint y: 172, distance: 80.2
click at [302, 205] on div "RSS Podcast Email Ryan Hawk ryanhawk12@gmail.com ryanhawk12@gmail.com" at bounding box center [252, 223] width 288 height 36
copy div "ryanhawk12@gmail.com"
drag, startPoint x: 228, startPoint y: 206, endPoint x: 304, endPoint y: 206, distance: 76.0
click at [304, 241] on div "Other Contact ryan@learningleader.com ryan@learningleader.com" at bounding box center [252, 257] width 288 height 32
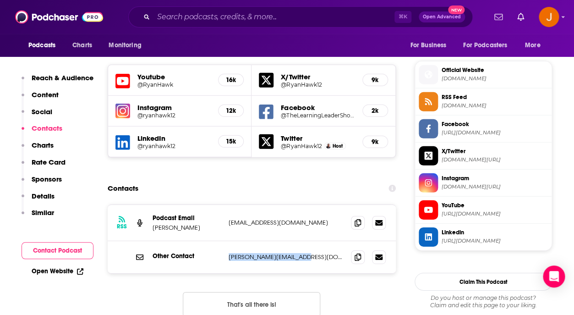
copy p "ryan@learningleader.com"
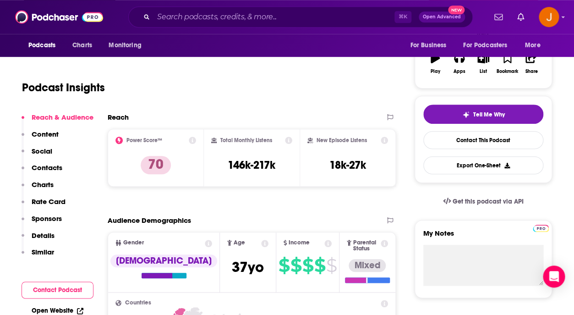
scroll to position [155, 0]
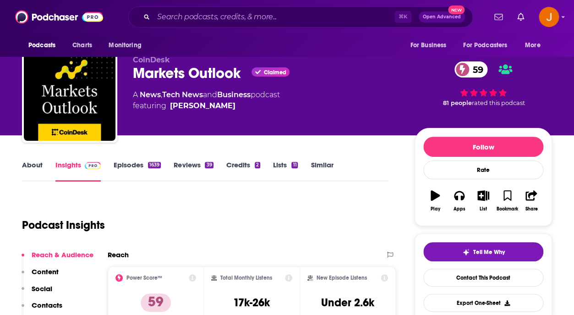
scroll to position [15, 0]
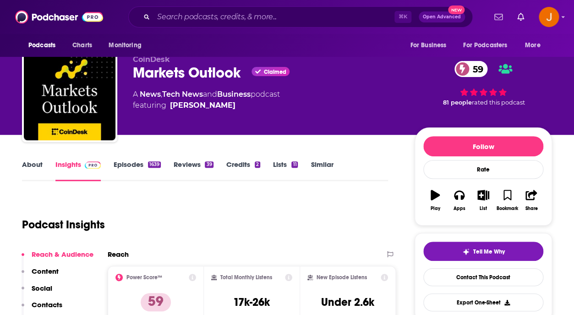
click at [134, 161] on link "Episodes 1639" at bounding box center [137, 170] width 47 height 21
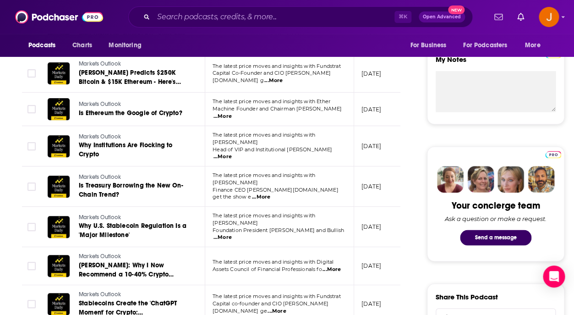
scroll to position [330, 0]
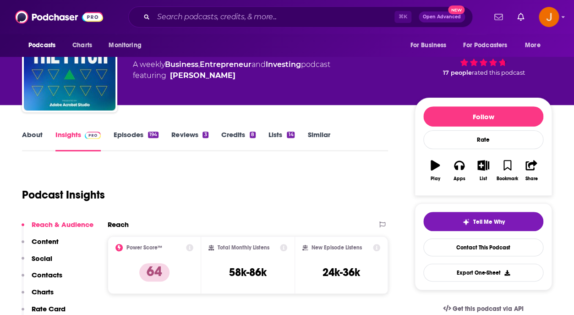
scroll to position [34, 0]
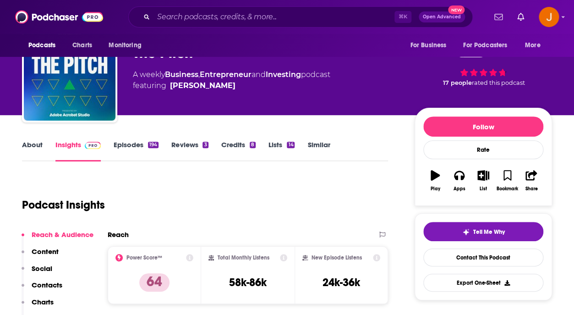
click at [131, 143] on link "Episodes 194" at bounding box center [136, 150] width 45 height 21
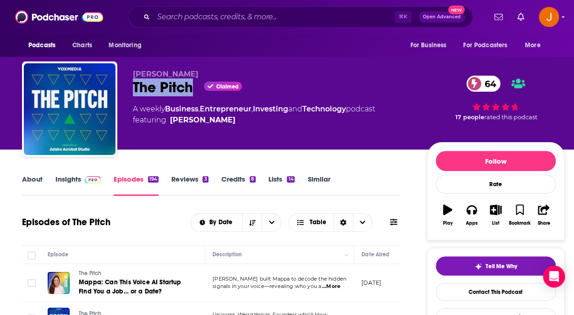
drag, startPoint x: 135, startPoint y: 91, endPoint x: 192, endPoint y: 93, distance: 57.3
click at [192, 93] on div "The Pitch Claimed 64" at bounding box center [272, 87] width 279 height 18
copy h2 "The Pitch"
drag, startPoint x: 133, startPoint y: 73, endPoint x: 183, endPoint y: 74, distance: 49.5
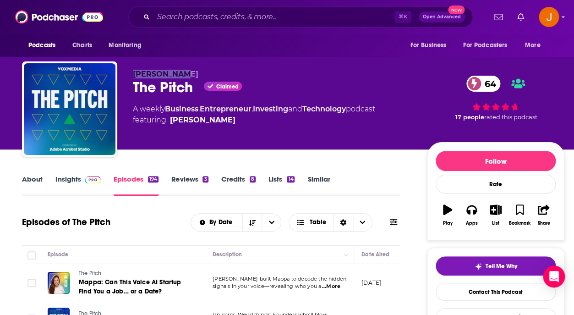
click at [183, 74] on p "Josh Muccio" at bounding box center [272, 74] width 279 height 9
copy span "Josh Muccio"
click at [68, 179] on link "Insights" at bounding box center [77, 185] width 45 height 21
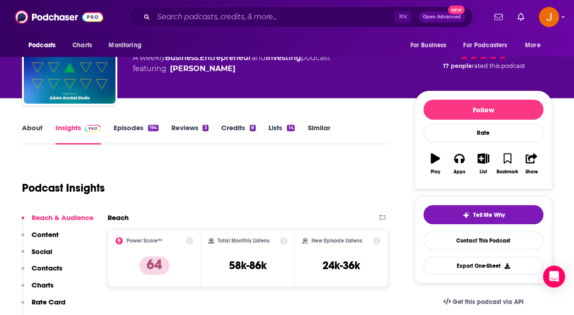
scroll to position [61, 0]
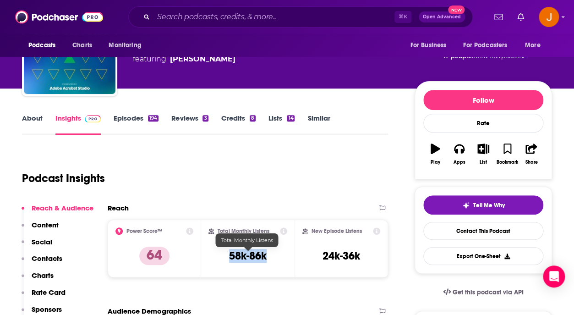
drag, startPoint x: 225, startPoint y: 260, endPoint x: 267, endPoint y: 260, distance: 41.7
click at [267, 260] on div "Total Monthly Listens 58k-86k" at bounding box center [247, 248] width 79 height 42
copy h3 "58k-86k"
click at [44, 254] on button "Social" at bounding box center [37, 245] width 31 height 17
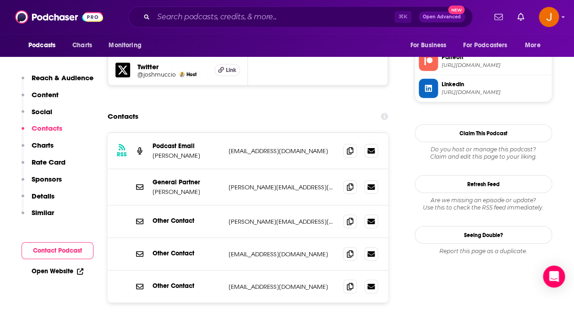
scroll to position [889, 0]
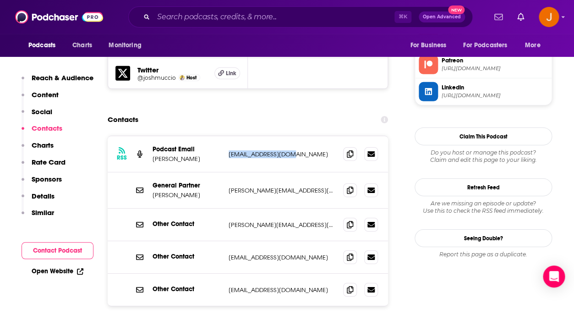
drag, startPoint x: 227, startPoint y: 116, endPoint x: 299, endPoint y: 118, distance: 72.0
click at [299, 136] on div "RSS Podcast Email Josh Muccio admin@thepitch.show admin@thepitch.show" at bounding box center [248, 154] width 280 height 36
copy p "admin@thepitch.show"
drag, startPoint x: 226, startPoint y: 157, endPoint x: 284, endPoint y: 155, distance: 58.7
click at [284, 172] on div "General Partner Lisa Muccio lisa@thepitch.show lisa@thepitch.show" at bounding box center [248, 190] width 280 height 36
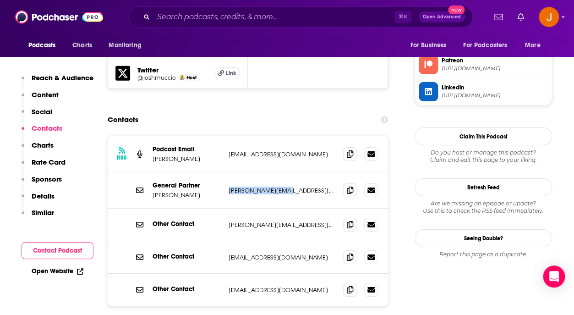
copy p "lisa@thepitch.show"
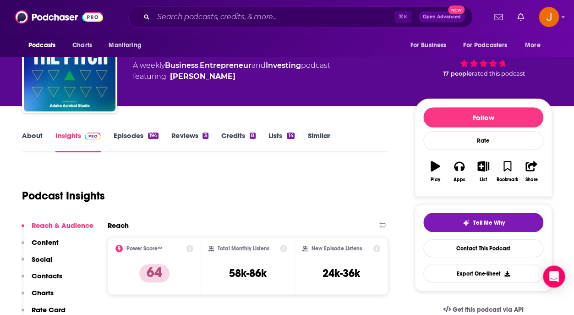
scroll to position [0, 0]
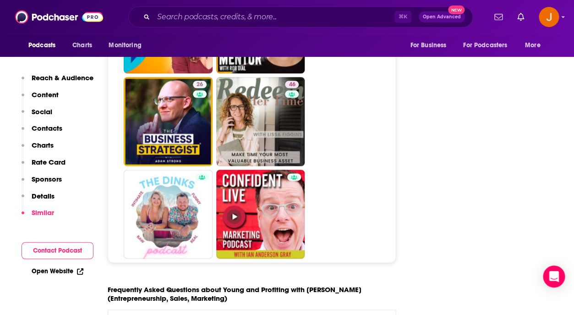
scroll to position [4903, 0]
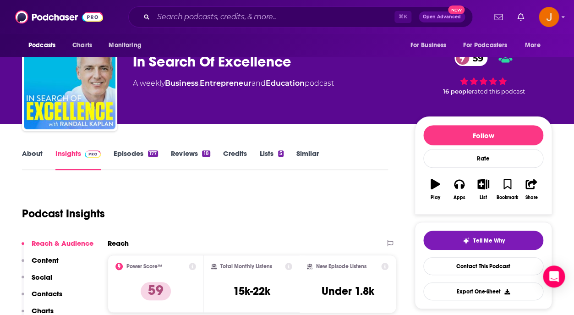
scroll to position [39, 0]
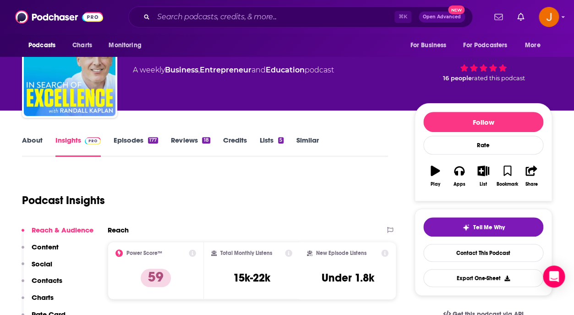
click at [123, 139] on link "Episodes 177" at bounding box center [136, 146] width 44 height 21
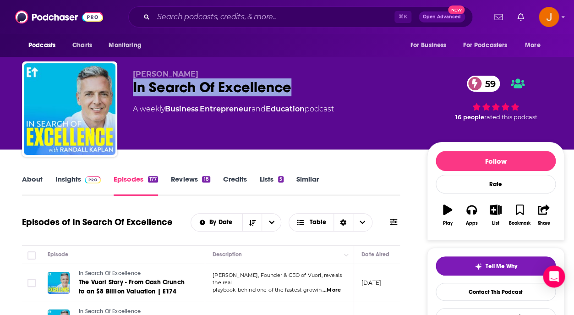
drag, startPoint x: 130, startPoint y: 90, endPoint x: 301, endPoint y: 90, distance: 171.3
click at [301, 90] on div "[PERSON_NAME] In Search Of Excellence 59 A weekly Business , Entrepreneur and E…" at bounding box center [293, 110] width 542 height 99
copy h2 "In Search Of Excellence"
drag, startPoint x: 132, startPoint y: 72, endPoint x: 193, endPoint y: 73, distance: 60.5
click at [193, 73] on div "[PERSON_NAME] In Search Of Excellence 59 A weekly Business , Entrepreneur and E…" at bounding box center [293, 110] width 542 height 99
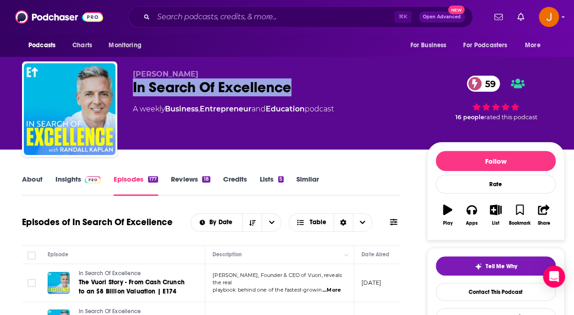
copy span "[PERSON_NAME]"
click at [75, 178] on link "Insights" at bounding box center [77, 185] width 45 height 21
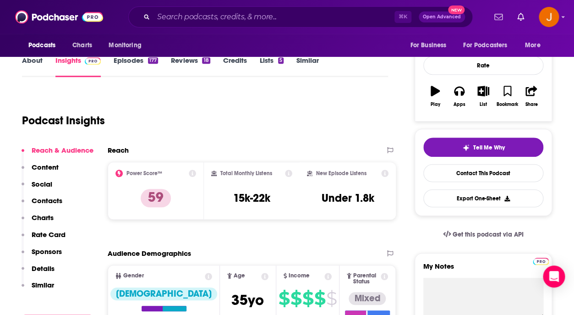
scroll to position [121, 0]
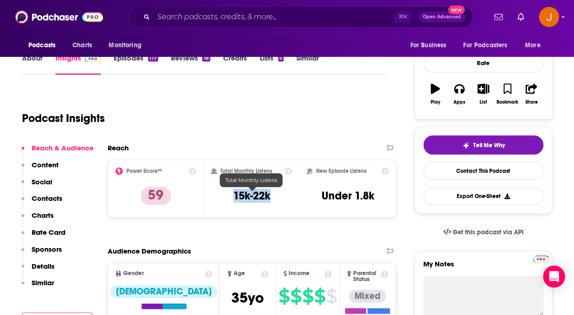
drag, startPoint x: 233, startPoint y: 195, endPoint x: 271, endPoint y: 197, distance: 37.7
click at [270, 197] on h3 "15k-22k" at bounding box center [251, 196] width 37 height 14
copy h3 "15k-22k"
click at [40, 199] on p "Contacts" at bounding box center [47, 198] width 31 height 9
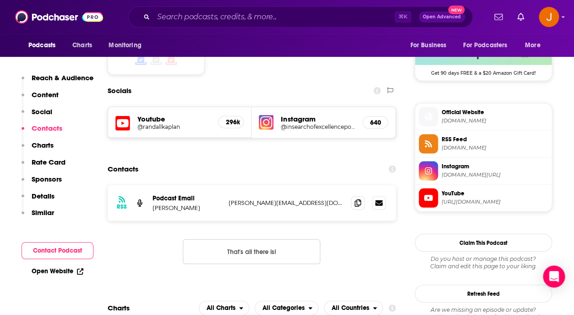
scroll to position [778, 0]
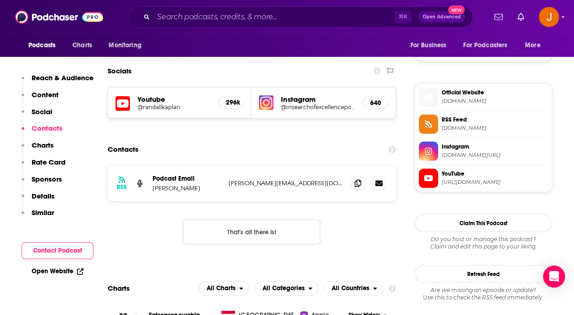
drag, startPoint x: 312, startPoint y: 151, endPoint x: 223, endPoint y: 153, distance: 88.9
click at [229, 179] on p "[PERSON_NAME][EMAIL_ADDRESS][DOMAIN_NAME]" at bounding box center [286, 183] width 115 height 8
copy div "[PERSON_NAME][EMAIL_ADDRESS][DOMAIN_NAME]"
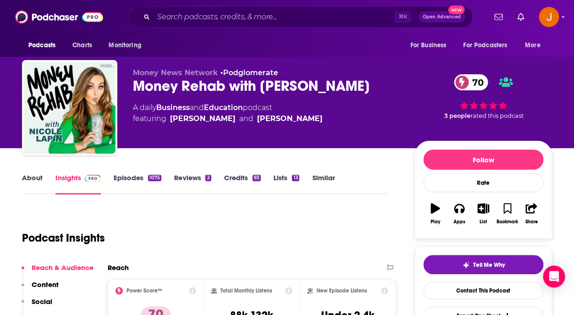
scroll to position [1, 0]
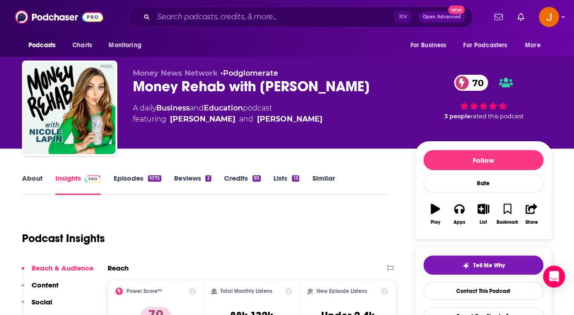
click at [129, 179] on link "Episodes 1075" at bounding box center [138, 184] width 48 height 21
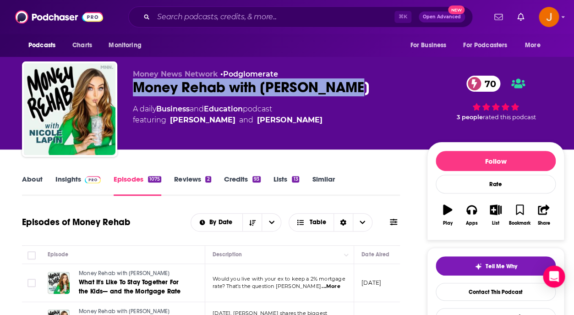
drag, startPoint x: 136, startPoint y: 87, endPoint x: 356, endPoint y: 89, distance: 219.9
click at [356, 89] on div "Money Rehab with [PERSON_NAME] 70" at bounding box center [272, 87] width 279 height 18
copy h2 "Money Rehab with [PERSON_NAME]"
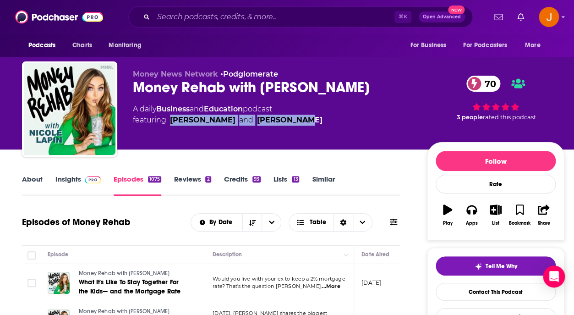
drag, startPoint x: 290, startPoint y: 128, endPoint x: 169, endPoint y: 122, distance: 121.6
click at [169, 122] on div "Money News Network • Podglomerate Money Rehab with [PERSON_NAME] 70 A daily Bus…" at bounding box center [272, 106] width 279 height 73
copy span "[PERSON_NAME] and [PERSON_NAME]"
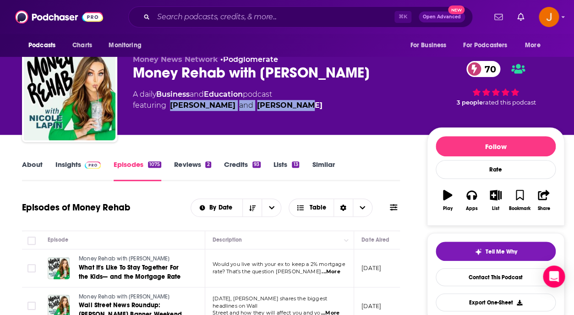
scroll to position [20, 0]
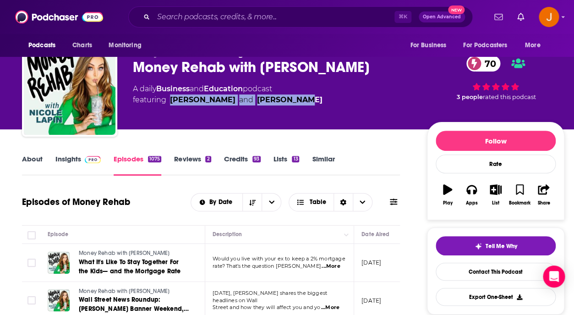
click at [78, 158] on link "Insights" at bounding box center [77, 164] width 45 height 21
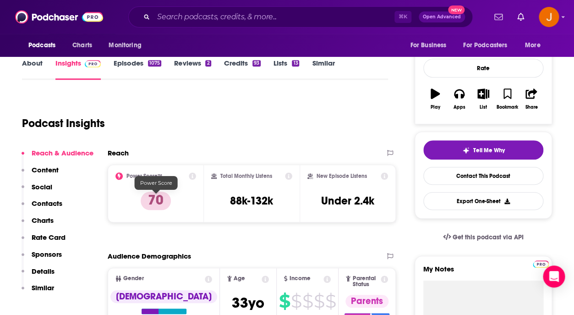
scroll to position [126, 0]
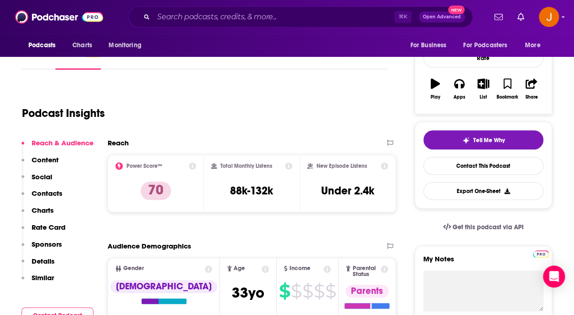
click at [59, 193] on p "Contacts" at bounding box center [47, 193] width 31 height 9
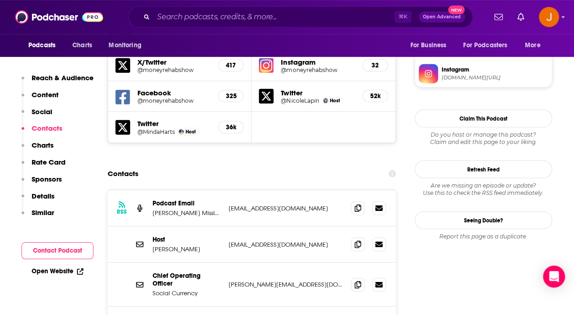
scroll to position [860, 0]
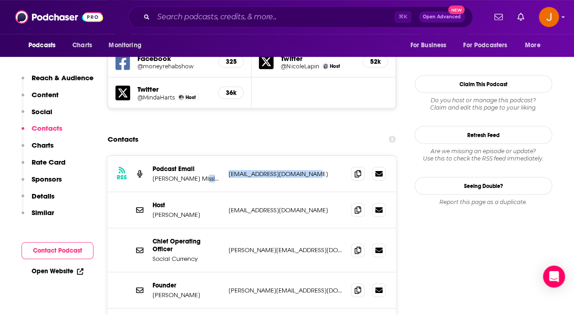
drag, startPoint x: 219, startPoint y: 126, endPoint x: 317, endPoint y: 125, distance: 98.0
click at [221, 175] on p "Micheaux Mission" at bounding box center [187, 179] width 69 height 8
copy div "listen@thepodglomerate.com"
drag, startPoint x: 229, startPoint y: 158, endPoint x: 306, endPoint y: 160, distance: 77.4
click at [306, 206] on p "nl@nicolelapin.com" at bounding box center [286, 210] width 115 height 8
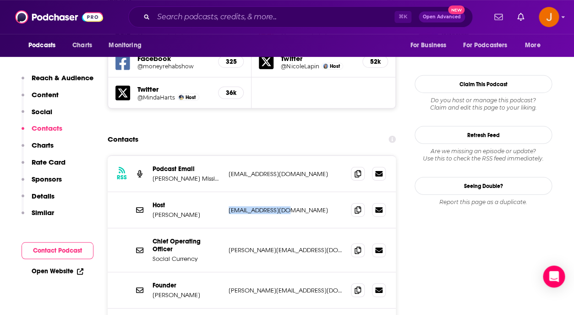
copy p "nl@nicolelapin.com"
drag, startPoint x: 227, startPoint y: 243, endPoint x: 325, endPoint y: 240, distance: 98.1
click at [325, 272] on div "Founder Nicole Lapin nicole@moneynewsnetwork.com nicole@moneynewsnetwork.com" at bounding box center [252, 290] width 288 height 36
copy p "nicole@moneynewsnetwork.com"
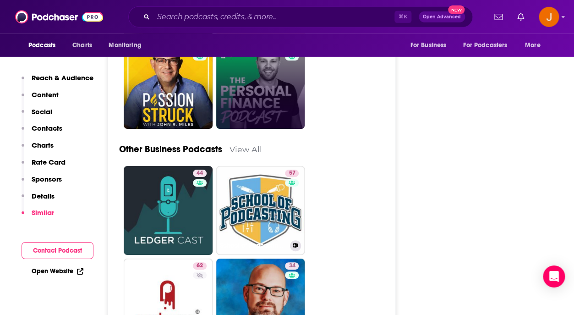
scroll to position [3364, 0]
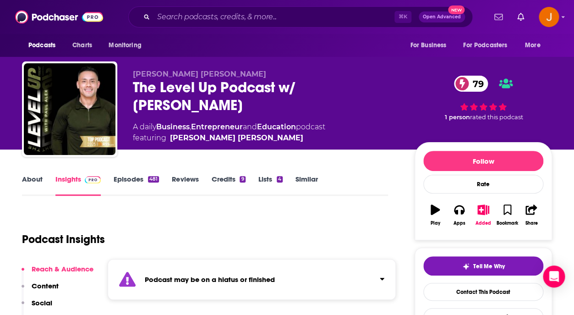
click at [129, 181] on link "Episodes 481" at bounding box center [136, 185] width 45 height 21
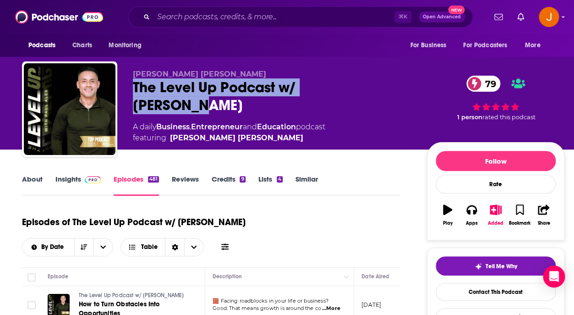
drag, startPoint x: 134, startPoint y: 87, endPoint x: 368, endPoint y: 89, distance: 233.6
click at [368, 89] on div "The Level Up Podcast w/ Paul Alex 79" at bounding box center [272, 96] width 279 height 36
copy h2 "The Level Up Podcast w/ Paul Alex"
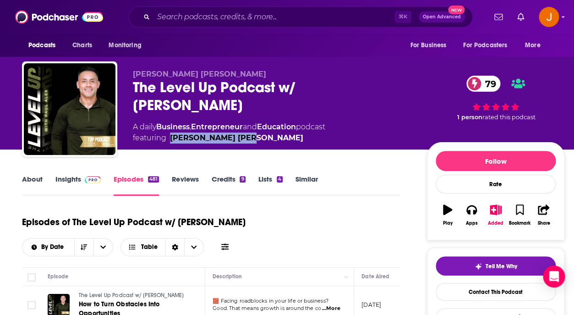
drag, startPoint x: 249, startPoint y: 124, endPoint x: 171, endPoint y: 125, distance: 77.9
click at [171, 132] on span "featuring Paul Alex Espinoza" at bounding box center [229, 137] width 192 height 11
copy link "Paul Alex Espinoza"
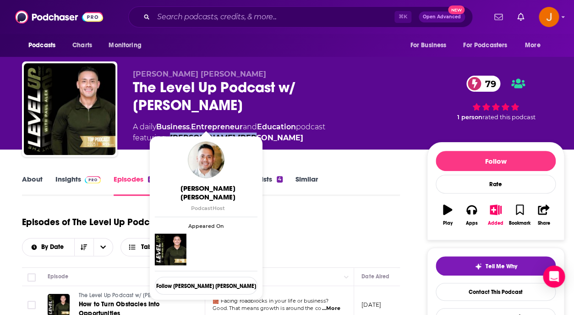
click at [69, 180] on link "Insights" at bounding box center [77, 185] width 45 height 21
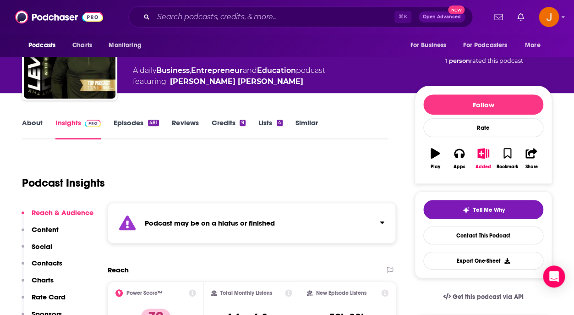
scroll to position [82, 0]
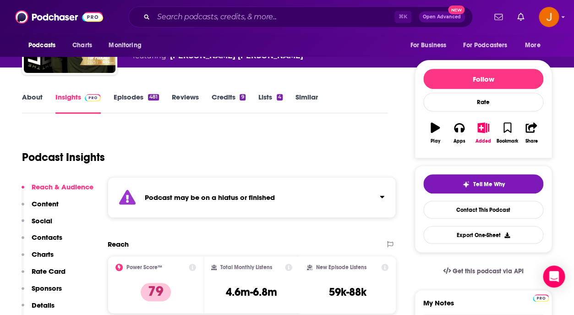
click at [47, 236] on p "Contacts" at bounding box center [47, 237] width 31 height 9
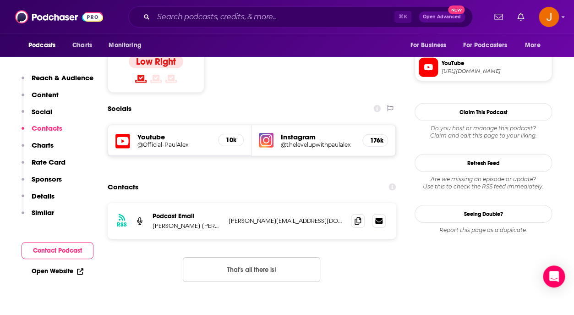
scroll to position [805, 0]
drag, startPoint x: 293, startPoint y: 172, endPoint x: 228, endPoint y: 172, distance: 65.0
click at [229, 216] on p "Paul@cashswipe.com" at bounding box center [286, 220] width 115 height 8
copy p "Paul@cashswipe.com"
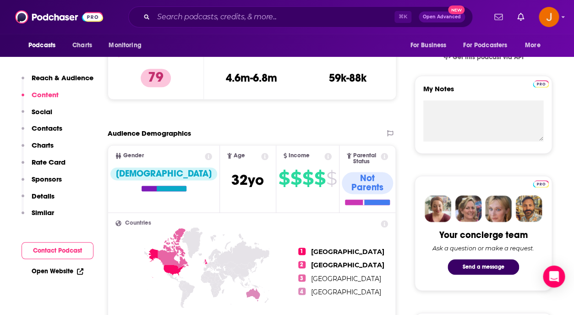
scroll to position [294, 0]
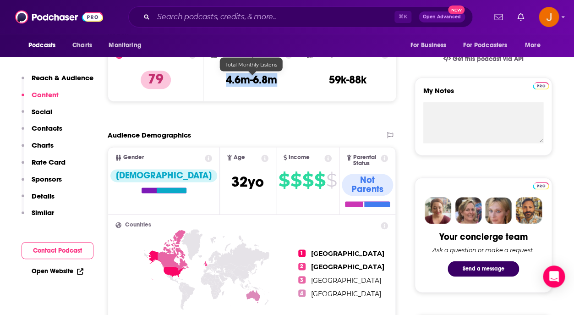
drag, startPoint x: 226, startPoint y: 78, endPoint x: 276, endPoint y: 82, distance: 50.1
click at [276, 82] on div "Total Monthly Listens 4.6m-6.8m" at bounding box center [252, 72] width 82 height 42
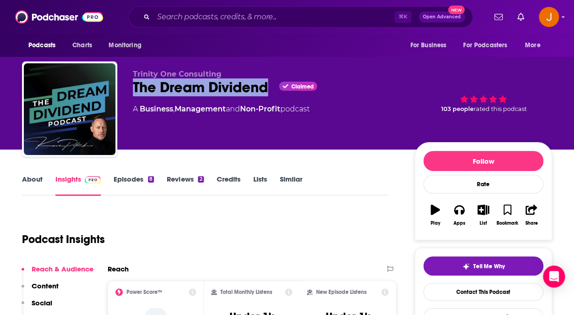
drag, startPoint x: 134, startPoint y: 87, endPoint x: 273, endPoint y: 88, distance: 138.8
click at [273, 88] on div "The Dream Dividend Claimed" at bounding box center [266, 87] width 267 height 18
click at [131, 180] on link "Episodes 8" at bounding box center [134, 185] width 40 height 21
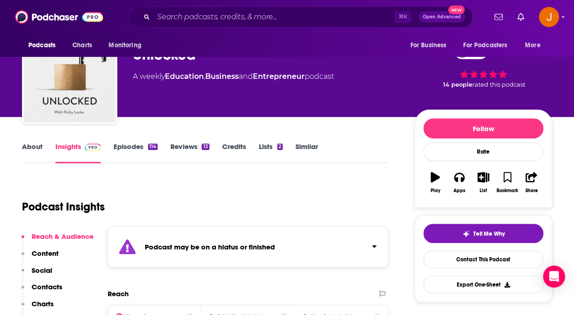
scroll to position [35, 0]
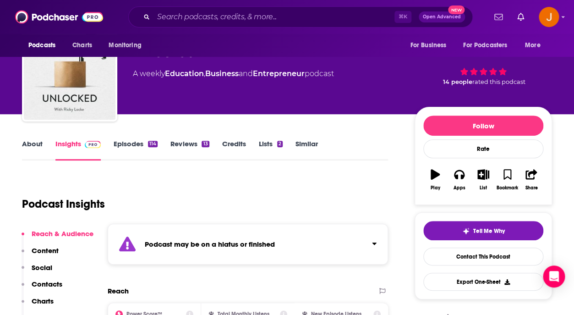
click at [133, 148] on link "Episodes 114" at bounding box center [136, 149] width 44 height 21
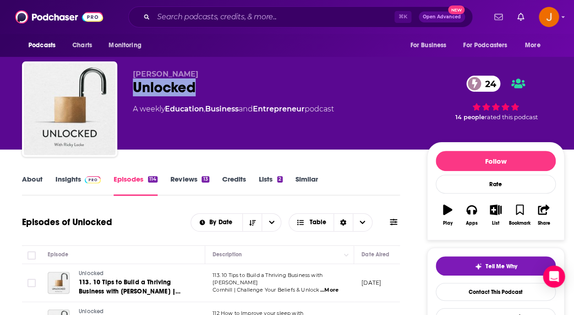
drag, startPoint x: 136, startPoint y: 88, endPoint x: 198, endPoint y: 88, distance: 62.3
click at [198, 88] on div "Unlocked 24" at bounding box center [272, 87] width 279 height 18
drag, startPoint x: 134, startPoint y: 74, endPoint x: 194, endPoint y: 74, distance: 59.5
click at [194, 74] on p "[PERSON_NAME]" at bounding box center [272, 74] width 279 height 9
copy span "[PERSON_NAME]"
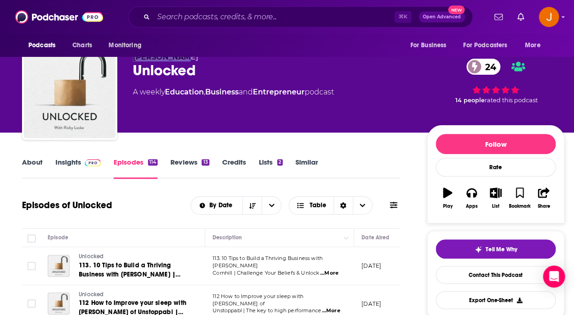
scroll to position [35, 0]
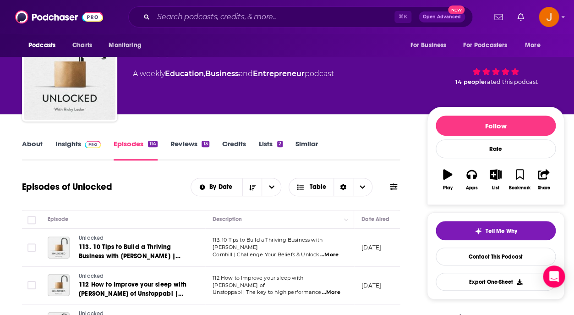
click at [70, 143] on link "Insights" at bounding box center [77, 149] width 45 height 21
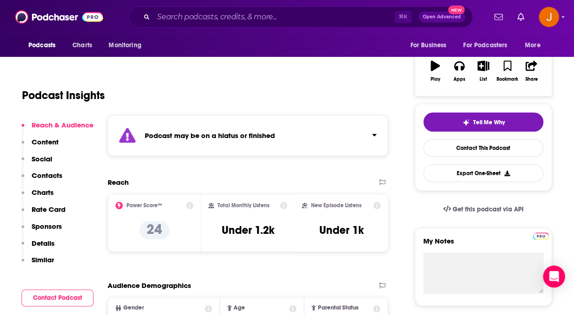
scroll to position [156, 0]
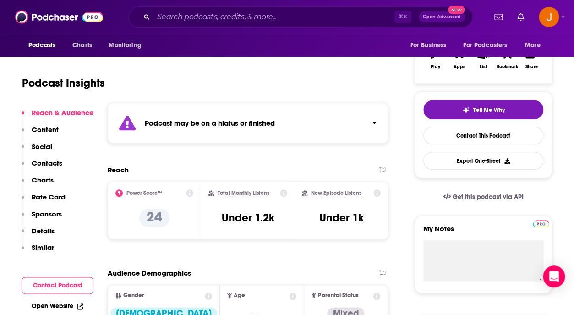
click at [45, 163] on p "Contacts" at bounding box center [47, 162] width 31 height 9
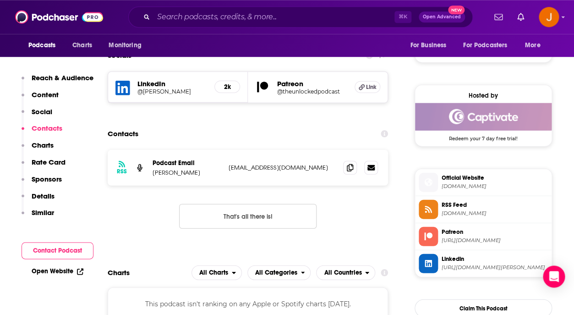
scroll to position [693, 0]
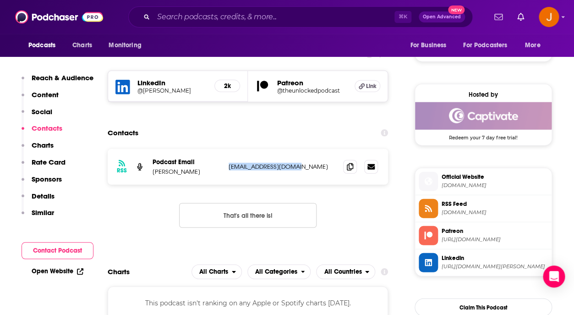
drag, startPoint x: 297, startPoint y: 173, endPoint x: 228, endPoint y: 172, distance: 69.6
click at [229, 170] on p "[EMAIL_ADDRESS][DOMAIN_NAME]" at bounding box center [282, 167] width 107 height 8
copy p "[EMAIL_ADDRESS][DOMAIN_NAME]"
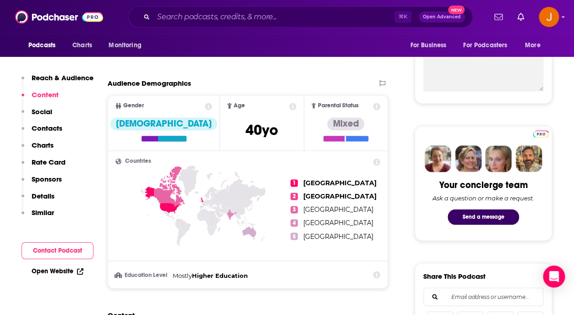
scroll to position [295, 0]
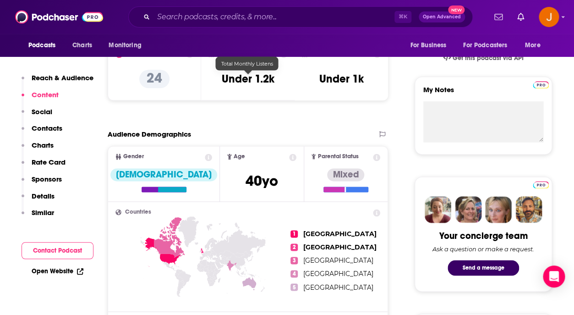
drag, startPoint x: 222, startPoint y: 85, endPoint x: 277, endPoint y: 81, distance: 54.6
click at [277, 81] on div "Total Monthly Listens Under 1.2k" at bounding box center [247, 71] width 79 height 42
drag, startPoint x: 270, startPoint y: 82, endPoint x: 232, endPoint y: 82, distance: 38.0
click at [232, 82] on h3 "Under 1.2k" at bounding box center [248, 79] width 53 height 14
drag, startPoint x: 224, startPoint y: 82, endPoint x: 273, endPoint y: 83, distance: 49.9
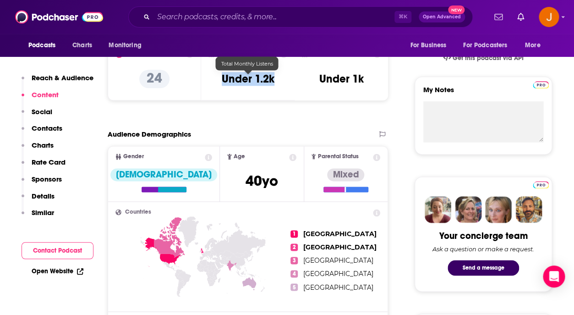
click at [273, 83] on h3 "Under 1.2k" at bounding box center [248, 79] width 53 height 14
copy h3 "Under 1.2k"
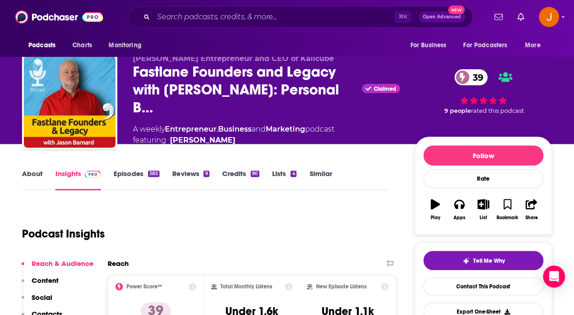
scroll to position [8, 0]
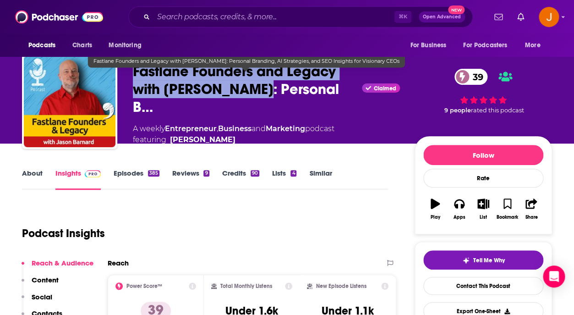
drag, startPoint x: 141, startPoint y: 82, endPoint x: 263, endPoint y: 100, distance: 123.1
click at [263, 100] on div "[PERSON_NAME] Entrepreneur and CEO of Kalicube Fastlane Founders and Legacy wit…" at bounding box center [287, 104] width 530 height 101
copy h2 "Fastlane Founders and Legacy with [PERSON_NAME]"
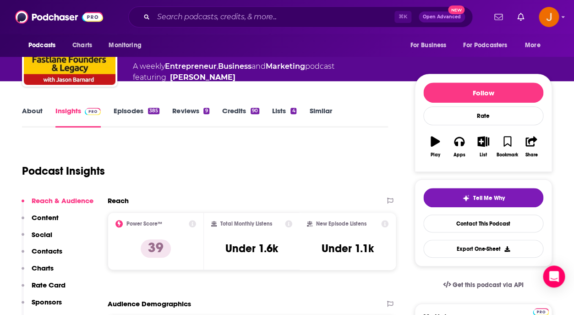
scroll to position [82, 0]
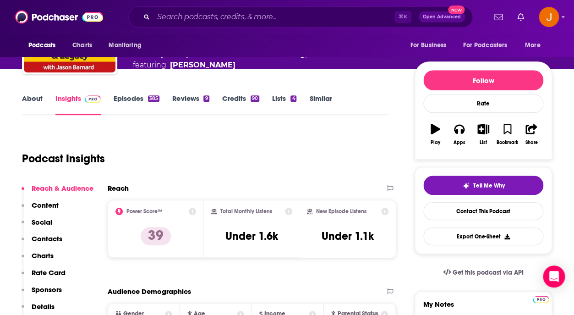
click at [44, 237] on p "Contacts" at bounding box center [47, 238] width 31 height 9
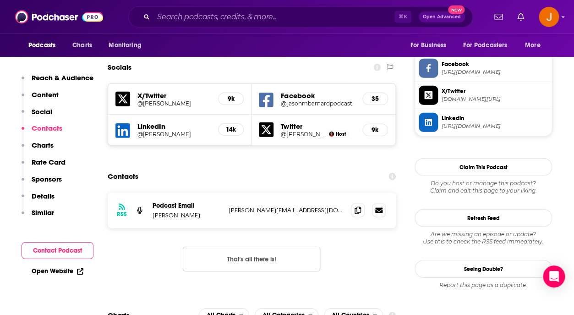
scroll to position [780, 0]
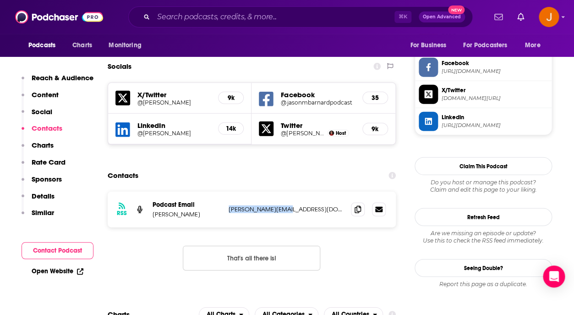
drag, startPoint x: 226, startPoint y: 170, endPoint x: 292, endPoint y: 170, distance: 66.0
click at [292, 191] on div "RSS Podcast Email [PERSON_NAME] [PERSON_NAME][EMAIL_ADDRESS][DOMAIN_NAME] [PERS…" at bounding box center [252, 209] width 288 height 36
copy p "[PERSON_NAME][EMAIL_ADDRESS][DOMAIN_NAME]"
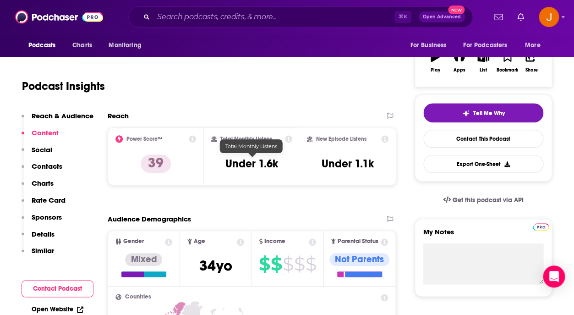
scroll to position [142, 0]
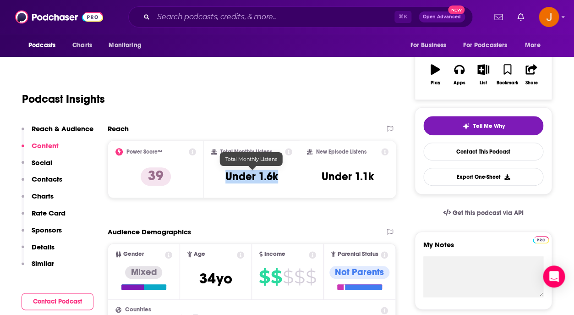
drag, startPoint x: 226, startPoint y: 176, endPoint x: 277, endPoint y: 178, distance: 50.9
click at [277, 178] on h3 "Under 1.6k" at bounding box center [251, 176] width 53 height 14
copy h3 "Under 1.6k"
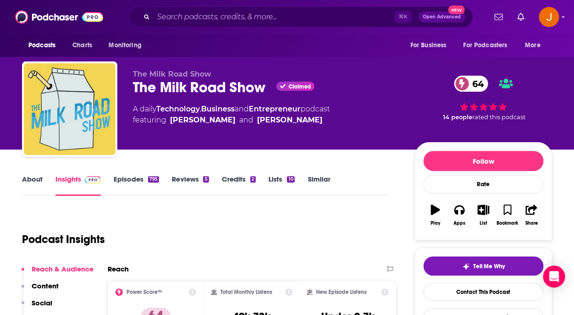
scroll to position [33, 0]
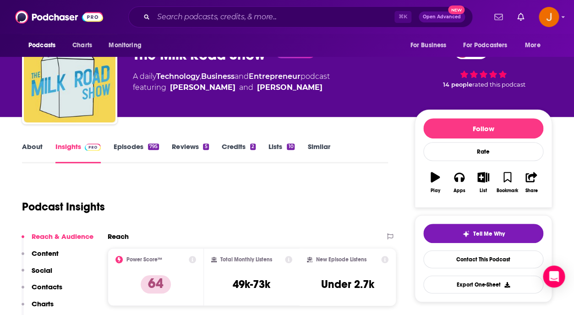
click at [134, 147] on link "Episodes 795" at bounding box center [136, 152] width 45 height 21
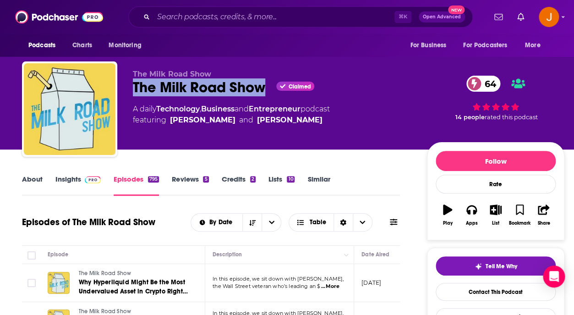
drag, startPoint x: 130, startPoint y: 87, endPoint x: 266, endPoint y: 89, distance: 135.6
click at [265, 88] on div "The Milk Road Show The Milk Road Show Claimed 64 A daily Technology , Business …" at bounding box center [293, 110] width 542 height 99
copy h2 "The Milk Road Show"
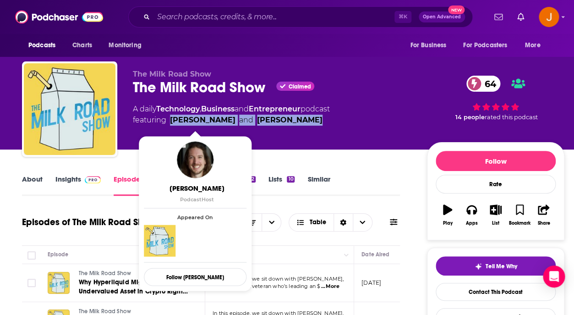
drag, startPoint x: 333, startPoint y: 123, endPoint x: 170, endPoint y: 124, distance: 162.6
click at [170, 124] on span "featuring Jay Hamilton and Kyle Reidhead" at bounding box center [231, 120] width 197 height 11
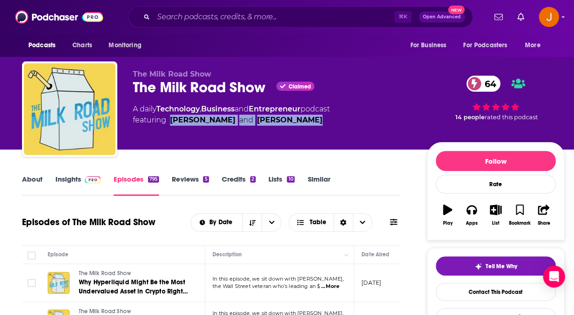
copy span "Jay Hamilton and Kyle Reidhead"
click at [68, 182] on link "Insights" at bounding box center [77, 185] width 45 height 21
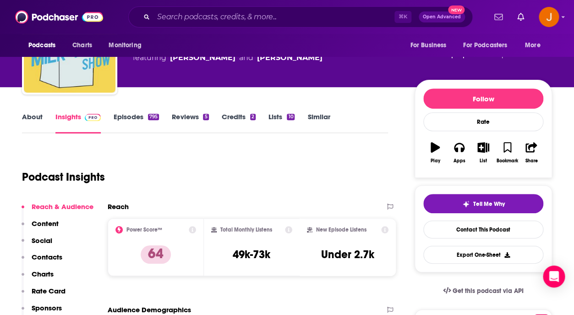
scroll to position [86, 0]
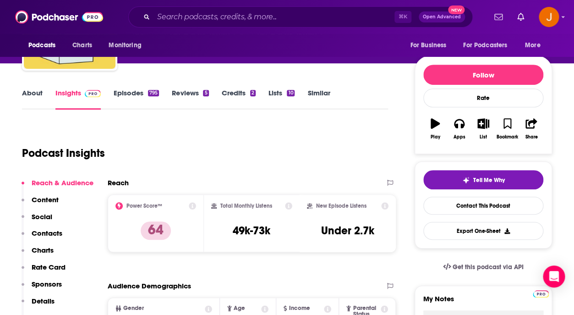
click at [51, 236] on p "Contacts" at bounding box center [47, 233] width 31 height 9
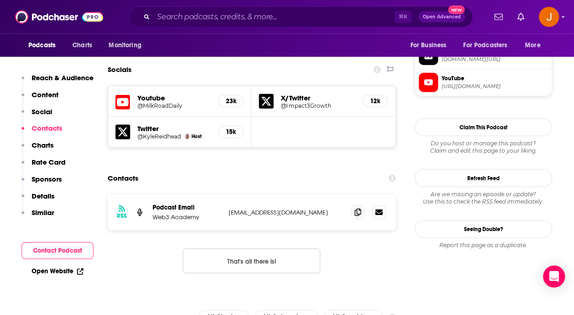
scroll to position [790, 0]
drag, startPoint x: 297, startPoint y: 178, endPoint x: 228, endPoint y: 172, distance: 69.4
click at [228, 194] on div "RSS Podcast Email Web3 Academy hello@impactdm.co hello@impactdm.co" at bounding box center [252, 212] width 288 height 36
copy p "hello@impactdm.co"
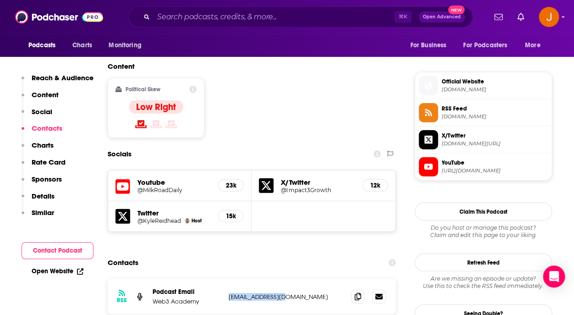
scroll to position [700, 0]
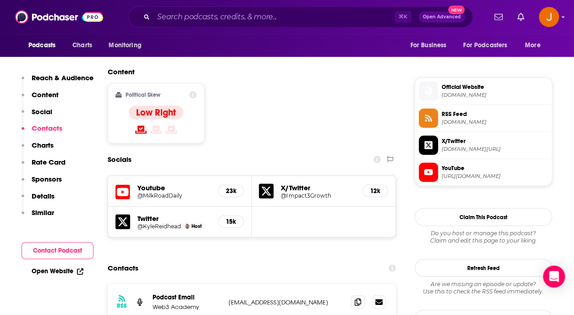
click at [152, 183] on h5 "Youtube" at bounding box center [173, 187] width 73 height 9
click at [131, 176] on div "Youtube @MilkRoadDaily 23k" at bounding box center [179, 191] width 143 height 31
click at [124, 184] on icon at bounding box center [122, 192] width 15 height 17
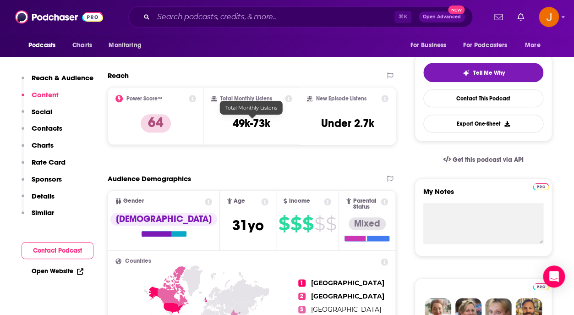
scroll to position [192, 0]
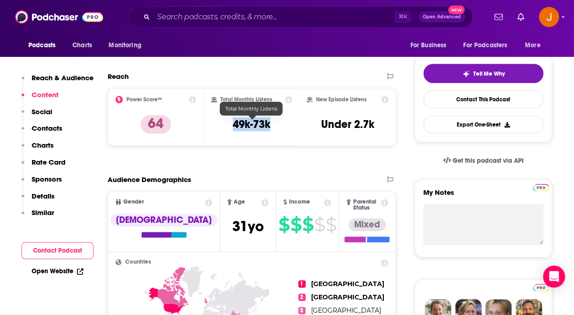
drag, startPoint x: 234, startPoint y: 123, endPoint x: 268, endPoint y: 126, distance: 34.9
click at [268, 126] on h3 "49k-73k" at bounding box center [252, 124] width 38 height 14
copy h3 "49k-73k"
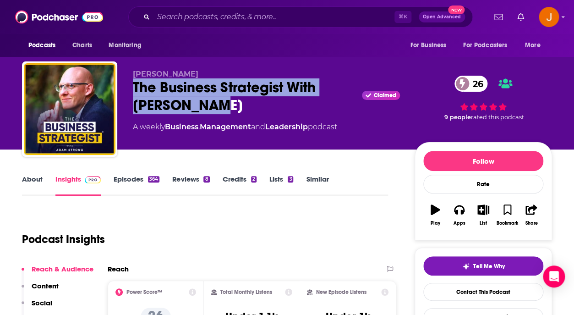
drag, startPoint x: 134, startPoint y: 87, endPoint x: 227, endPoint y: 109, distance: 95.8
click at [227, 109] on div "The Business Strategist With [PERSON_NAME] Claimed 26" at bounding box center [266, 96] width 267 height 36
copy h2 "The Business Strategist With [PERSON_NAME]"
click at [140, 180] on link "Episodes 364" at bounding box center [137, 185] width 46 height 21
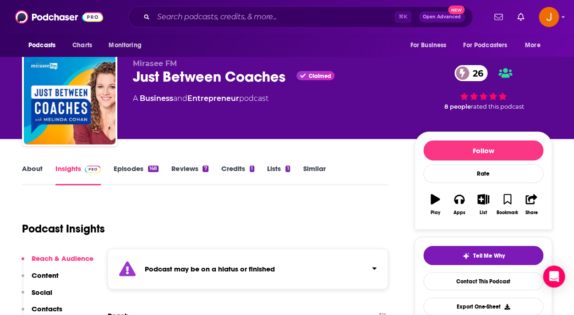
scroll to position [13, 0]
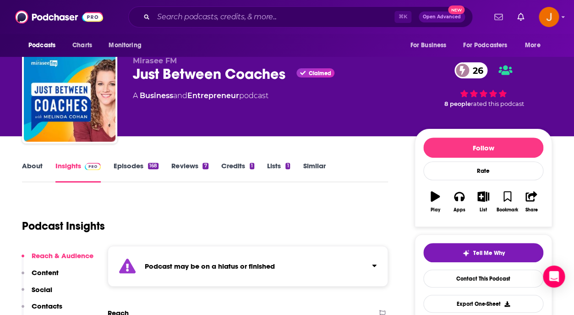
click at [131, 167] on link "Episodes 168" at bounding box center [136, 171] width 45 height 21
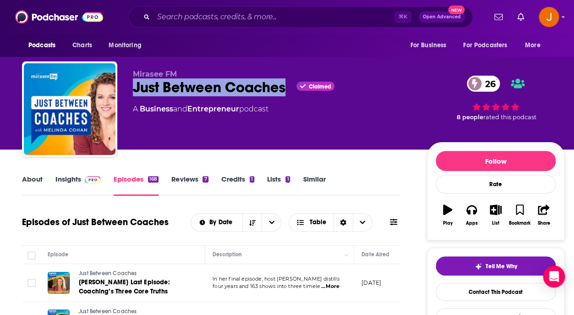
drag, startPoint x: 133, startPoint y: 87, endPoint x: 289, endPoint y: 93, distance: 155.4
click at [289, 93] on div "Just Between Coaches Claimed 26" at bounding box center [272, 87] width 279 height 18
copy h2 "Just Between Coaches"
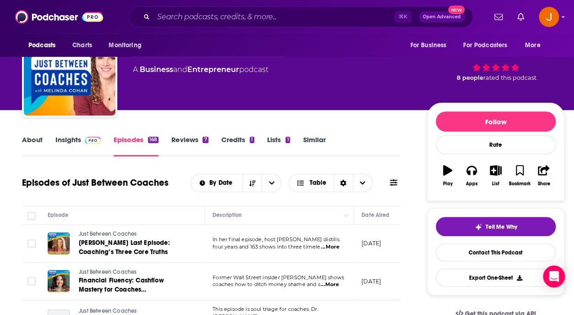
scroll to position [55, 0]
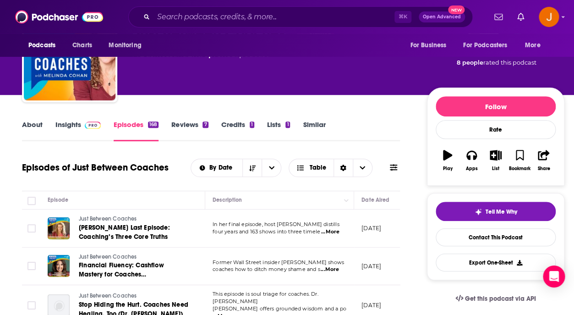
click at [76, 124] on link "Insights" at bounding box center [77, 130] width 45 height 21
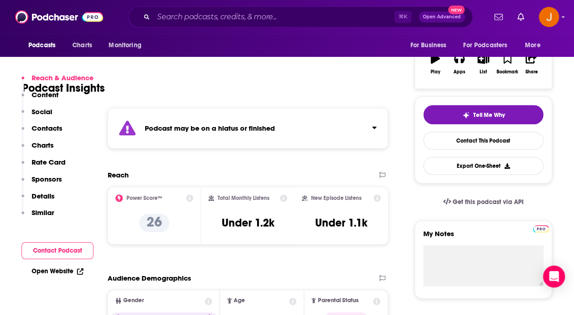
scroll to position [172, 0]
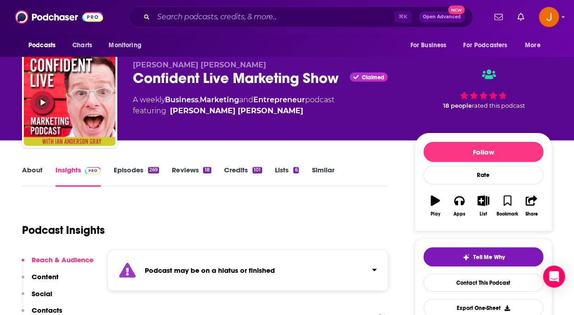
scroll to position [11, 0]
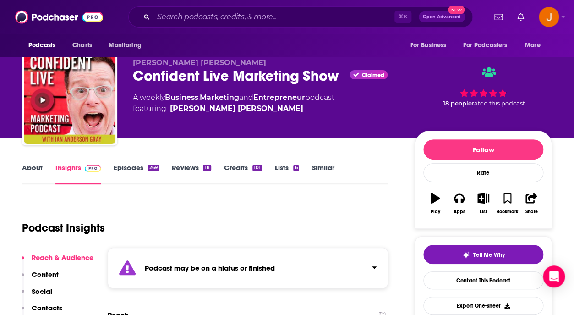
click at [125, 169] on link "Episodes 269" at bounding box center [136, 173] width 45 height 21
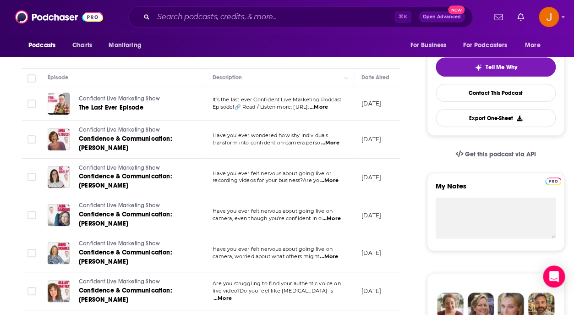
scroll to position [210, 0]
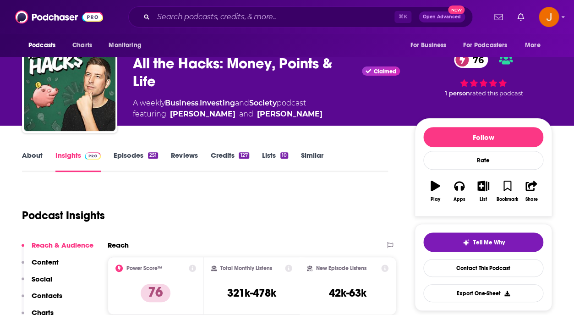
scroll to position [27, 0]
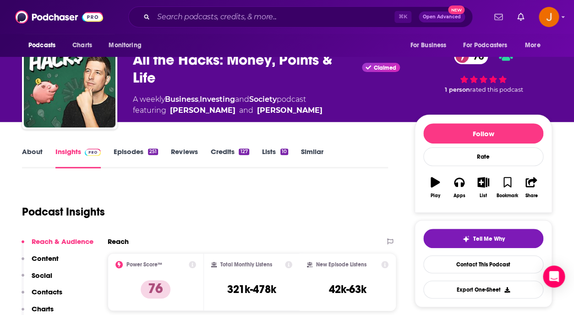
click at [132, 152] on link "Episodes 251" at bounding box center [136, 157] width 44 height 21
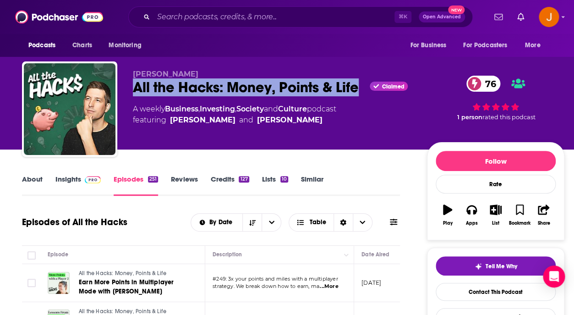
drag, startPoint x: 133, startPoint y: 88, endPoint x: 361, endPoint y: 93, distance: 228.6
click at [361, 93] on div "Chris Hutchins All the Hacks: Money, Points & Life Claimed 76 A weekly Business…" at bounding box center [293, 110] width 542 height 99
copy h2 "All the Hacks: Money, Points & Life"
drag, startPoint x: 134, startPoint y: 71, endPoint x: 190, endPoint y: 75, distance: 56.5
click at [190, 75] on p "Chris Hutchins" at bounding box center [272, 74] width 279 height 9
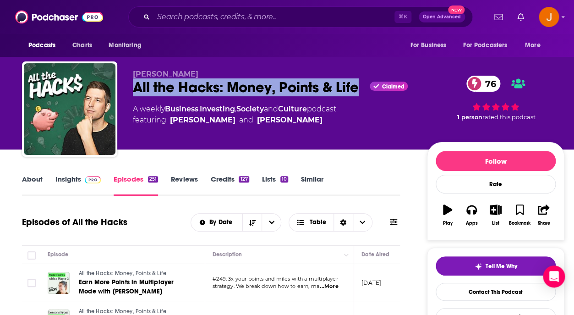
copy span "Chris Hutchins"
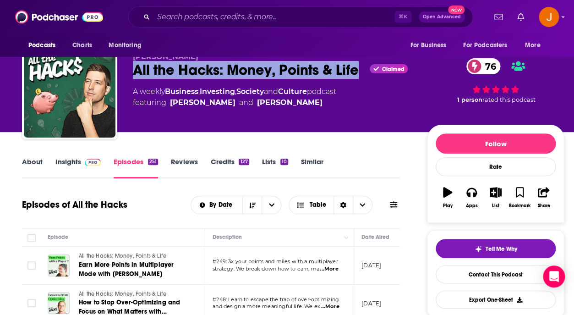
scroll to position [41, 0]
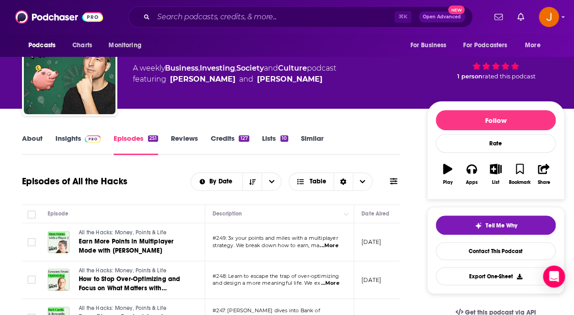
click at [78, 137] on link "Insights" at bounding box center [77, 144] width 45 height 21
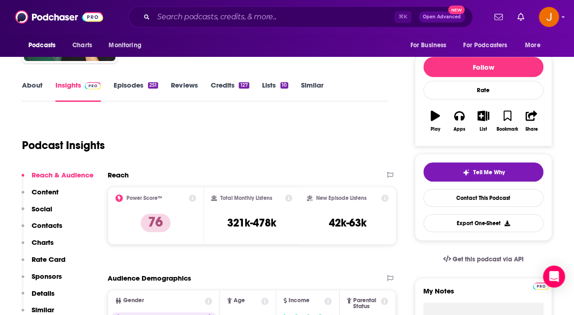
scroll to position [151, 0]
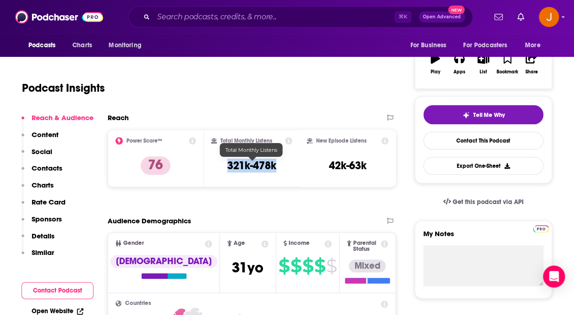
drag, startPoint x: 232, startPoint y: 168, endPoint x: 275, endPoint y: 171, distance: 42.7
click at [275, 171] on div "Total Monthly Listens 321k-478k" at bounding box center [252, 158] width 82 height 42
copy h3 "321k-478k"
click at [49, 165] on p "Contacts" at bounding box center [47, 168] width 31 height 9
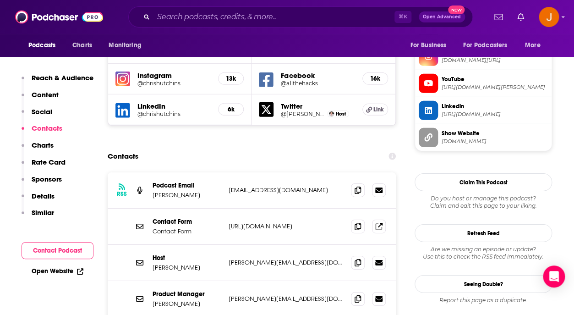
scroll to position [844, 0]
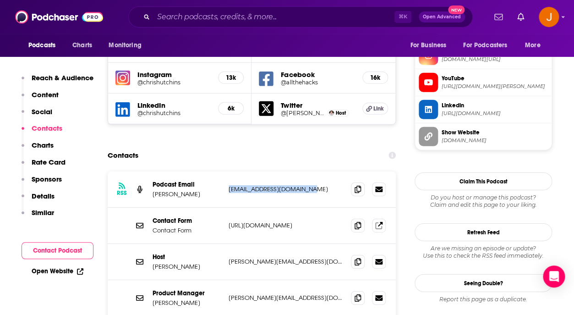
drag, startPoint x: 228, startPoint y: 149, endPoint x: 311, endPoint y: 151, distance: 83.4
click at [311, 171] on div "RSS Podcast Email Chris Hutchins podcast@chrishutchins.com podcast@chrishutchin…" at bounding box center [252, 189] width 288 height 36
copy p "podcast@chrishutchins.com"
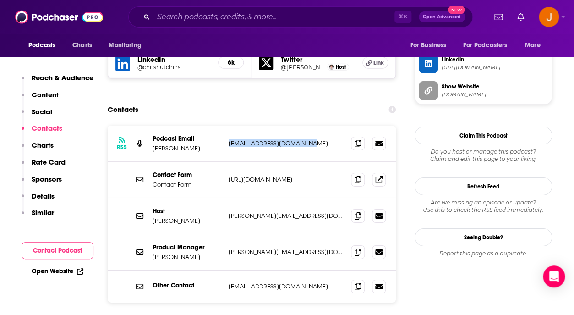
scroll to position [898, 0]
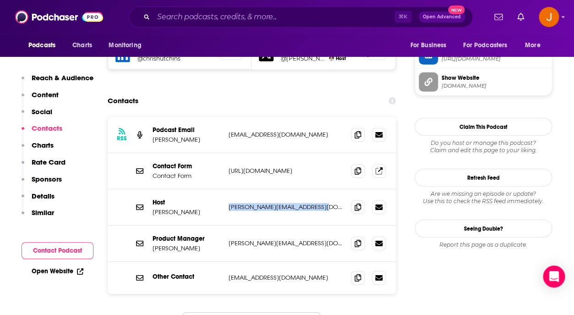
drag, startPoint x: 228, startPoint y: 166, endPoint x: 316, endPoint y: 167, distance: 87.5
click at [316, 189] on div "Host Chris Hutchins chrishutchins@wealthfront.com chrishutchins@wealthfront.com" at bounding box center [252, 207] width 288 height 36
copy p "chrishutchins@wealthfront.com"
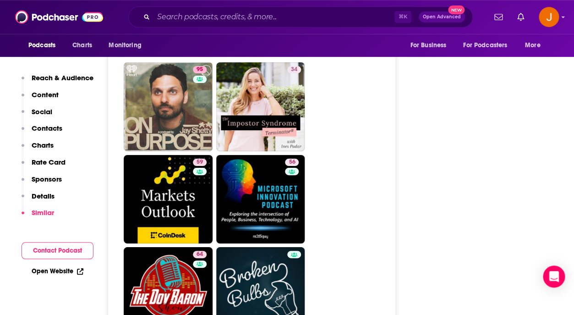
scroll to position [3413, 0]
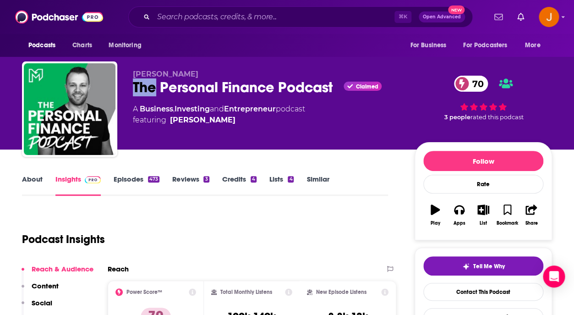
drag, startPoint x: 136, startPoint y: 90, endPoint x: 160, endPoint y: 91, distance: 24.3
click at [158, 90] on div "The Personal Finance Podcast Claimed 70" at bounding box center [266, 87] width 267 height 18
click at [134, 179] on link "Episodes 473" at bounding box center [137, 185] width 46 height 21
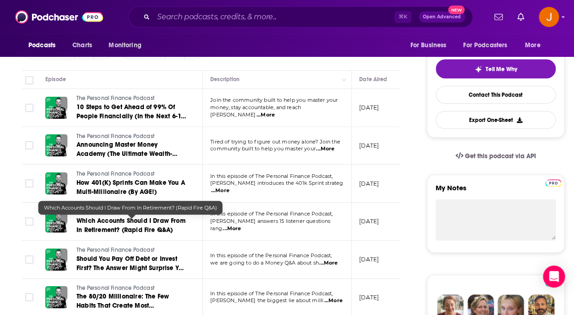
scroll to position [84, 0]
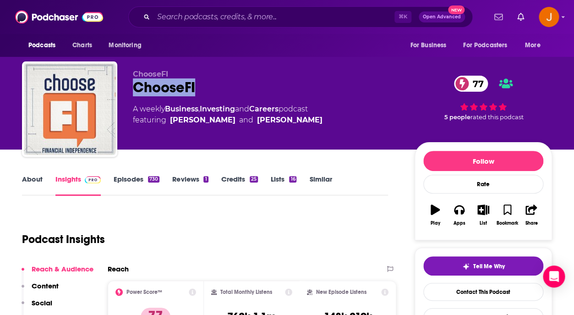
drag, startPoint x: 133, startPoint y: 90, endPoint x: 217, endPoint y: 90, distance: 84.3
click at [217, 90] on div "ChooseFI ChooseFI 77 A weekly Business , Investing and Careers podcast featurin…" at bounding box center [287, 110] width 530 height 99
copy h2 "ChooseFI"
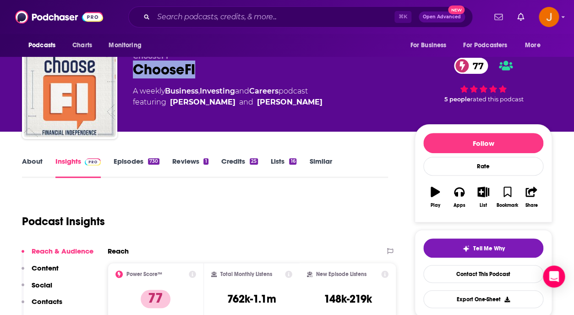
scroll to position [21, 0]
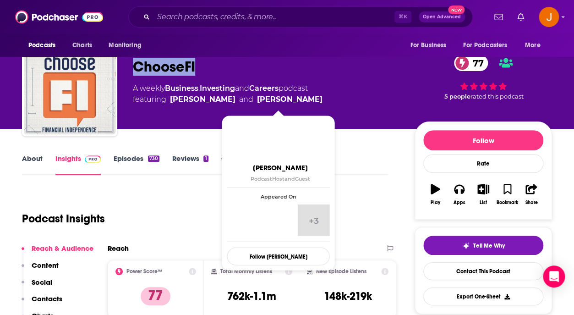
drag, startPoint x: 169, startPoint y: 102, endPoint x: 321, endPoint y: 100, distance: 151.6
click at [321, 100] on div "A weekly Business , Investing and Careers podcast featuring [PERSON_NAME] and […" at bounding box center [266, 94] width 267 height 22
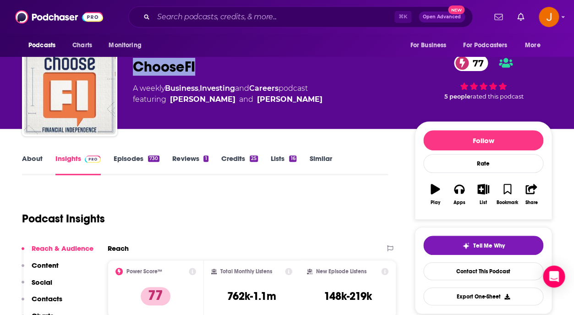
copy span "[PERSON_NAME] and [PERSON_NAME]"
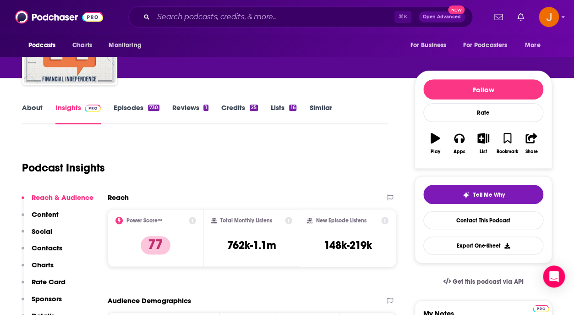
scroll to position [91, 0]
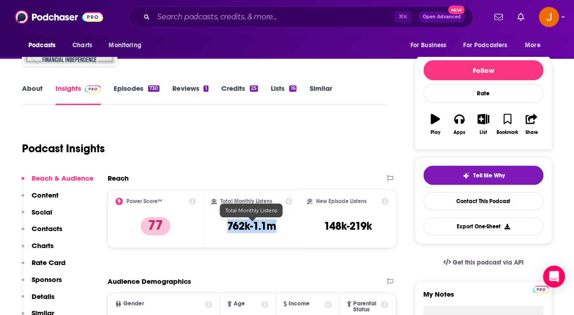
drag, startPoint x: 228, startPoint y: 228, endPoint x: 274, endPoint y: 229, distance: 46.7
click at [274, 229] on h3 "762k-1.1m" at bounding box center [251, 226] width 49 height 14
copy h3 "762k-1.1m"
click at [50, 229] on p "Contacts" at bounding box center [47, 228] width 31 height 9
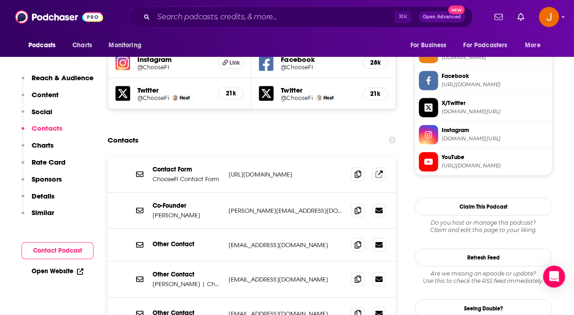
scroll to position [855, 0]
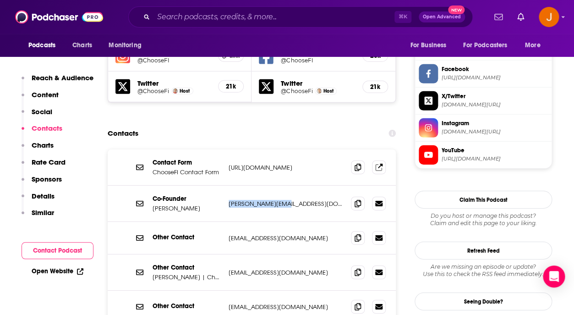
drag, startPoint x: 229, startPoint y: 160, endPoint x: 289, endPoint y: 164, distance: 60.6
click at [289, 186] on div "Co-Founder [PERSON_NAME] [PERSON_NAME][EMAIL_ADDRESS][DOMAIN_NAME] [PERSON_NAME…" at bounding box center [252, 204] width 288 height 36
copy p "[PERSON_NAME][EMAIL_ADDRESS][DOMAIN_NAME]"
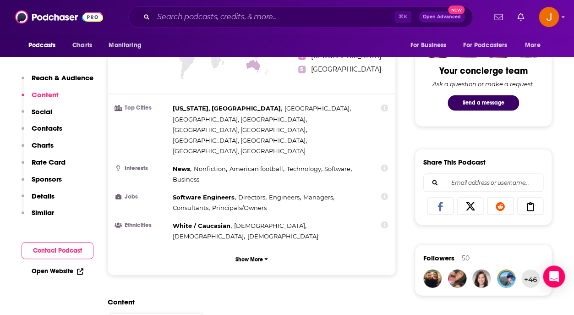
scroll to position [390, 0]
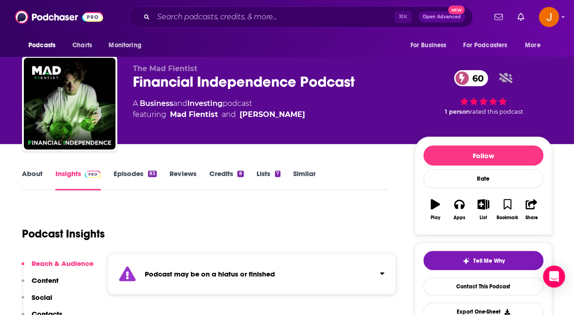
scroll to position [7, 0]
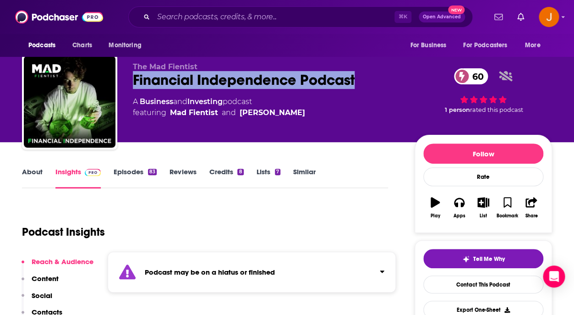
drag, startPoint x: 129, startPoint y: 78, endPoint x: 371, endPoint y: 86, distance: 242.0
click at [371, 86] on div "The Mad Fientist Financial Independence Podcast 60 A Business and Investing pod…" at bounding box center [287, 103] width 530 height 99
copy h2 "Financial Independence Podcast"
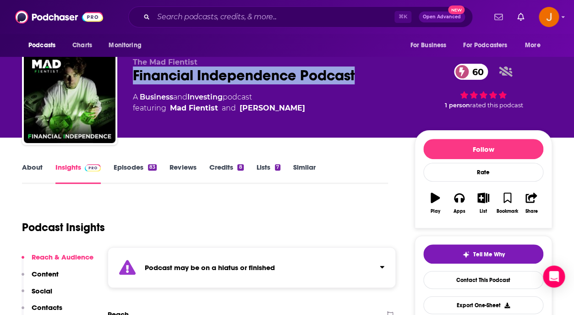
click at [129, 169] on link "Episodes 83" at bounding box center [135, 173] width 43 height 21
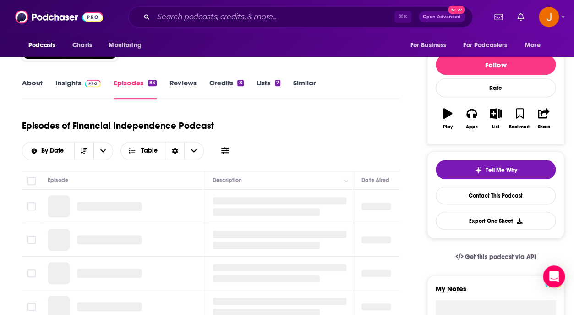
scroll to position [99, 0]
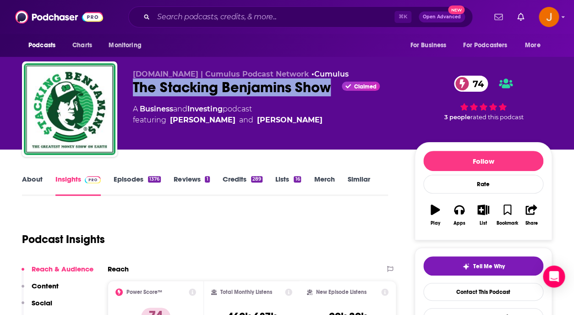
drag, startPoint x: 134, startPoint y: 88, endPoint x: 332, endPoint y: 93, distance: 197.9
click at [332, 93] on div "The Stacking Benjamins Show Claimed 74" at bounding box center [266, 87] width 267 height 18
copy h2 "The Stacking Benjamins Show"
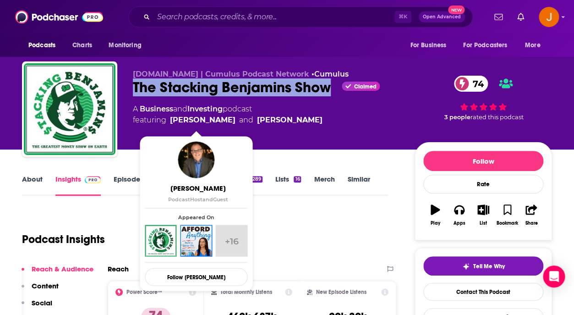
drag, startPoint x: 318, startPoint y: 126, endPoint x: 171, endPoint y: 125, distance: 147.0
click at [171, 125] on div "A Business and Investing podcast featuring Joe Saul Sehy and Doug Goldstein" at bounding box center [266, 115] width 267 height 22
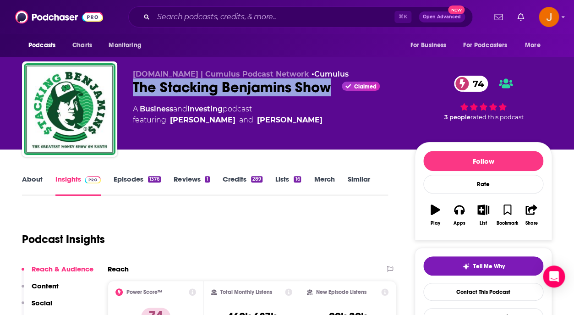
copy span "Joe Saul Sehy and Doug Goldstein"
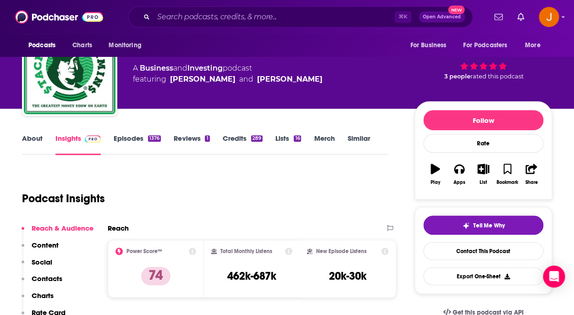
scroll to position [87, 0]
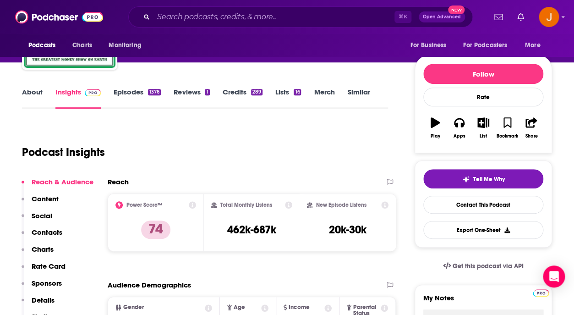
click at [122, 96] on link "Episodes 1376" at bounding box center [137, 97] width 47 height 21
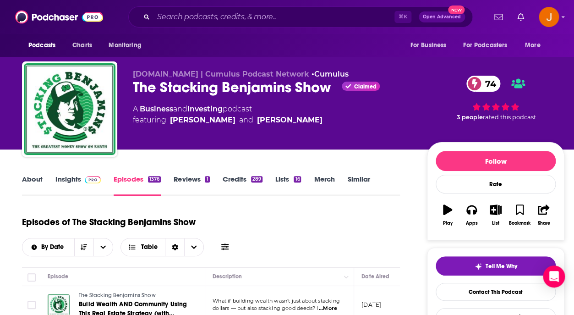
click at [90, 180] on img at bounding box center [93, 179] width 16 height 7
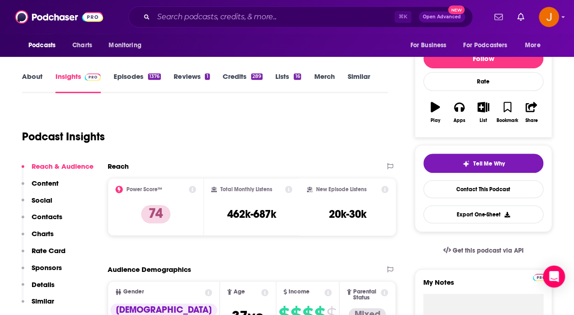
scroll to position [120, 0]
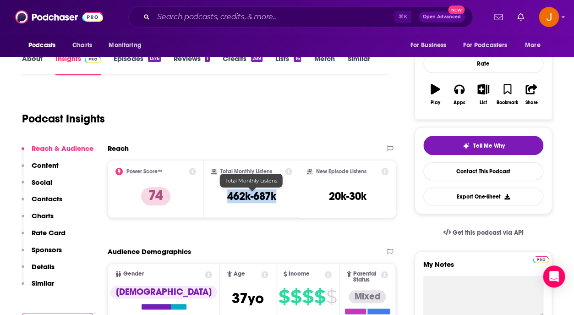
drag, startPoint x: 256, startPoint y: 197, endPoint x: 275, endPoint y: 196, distance: 19.3
click at [275, 196] on div "Total Monthly Listens 462k-687k" at bounding box center [252, 189] width 82 height 42
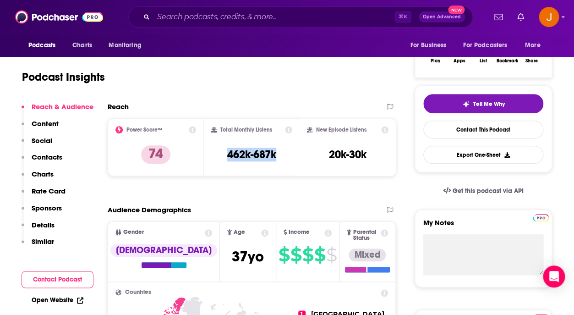
click at [42, 151] on button "Social" at bounding box center [37, 144] width 31 height 17
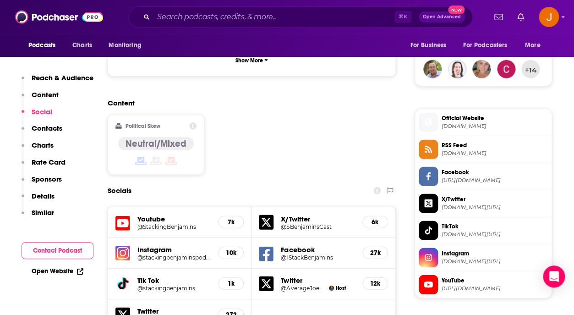
click at [59, 128] on p "Contacts" at bounding box center [47, 128] width 31 height 9
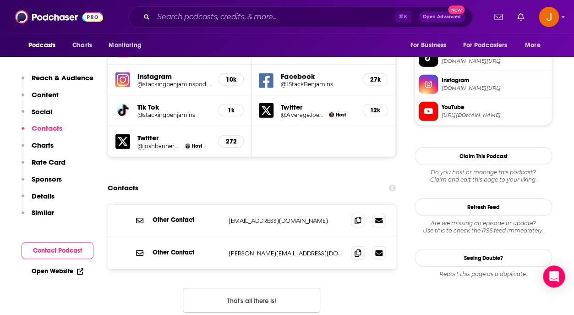
scroll to position [843, 0]
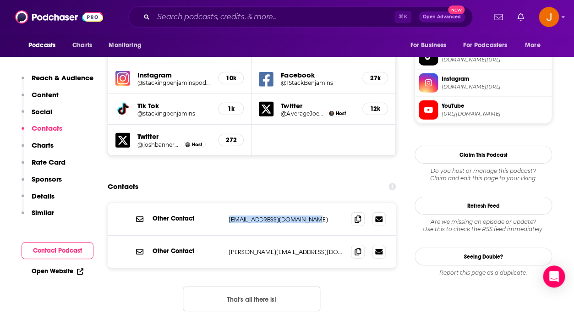
drag, startPoint x: 224, startPoint y: 166, endPoint x: 323, endPoint y: 166, distance: 99.4
click at [323, 203] on div "Other Contact team@stackingbenjamins.com team@stackingbenjamins.com" at bounding box center [252, 219] width 288 height 33
copy div "team@stackingbenjamins.com"
drag, startPoint x: 229, startPoint y: 202, endPoint x: 312, endPoint y: 201, distance: 83.8
click at [312, 235] on div "Other Contact joe@stackingbenjamins.com joe@stackingbenjamins.com" at bounding box center [252, 251] width 288 height 32
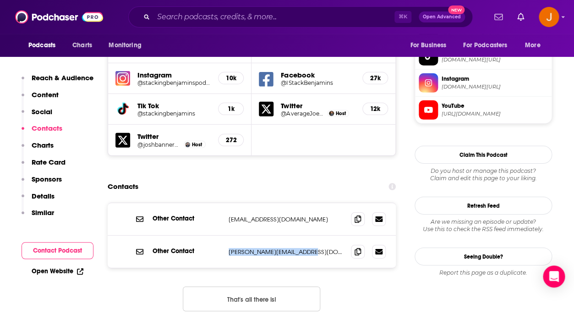
copy p "joe@stackingbenjamins.com"
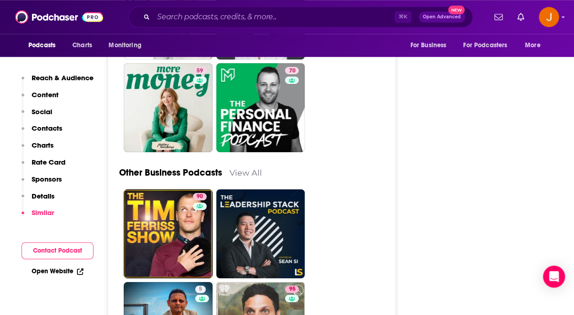
scroll to position [3284, 0]
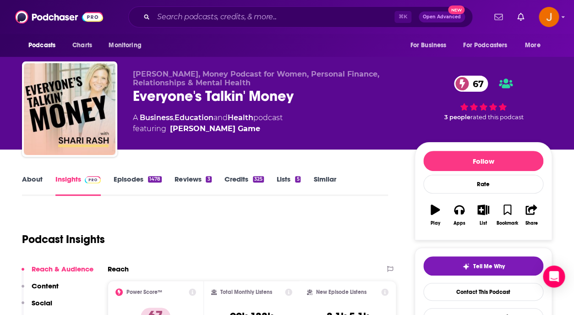
scroll to position [5, 0]
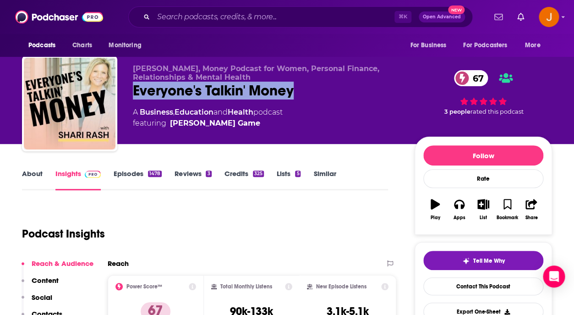
drag, startPoint x: 129, startPoint y: 86, endPoint x: 276, endPoint y: 101, distance: 147.4
click at [276, 101] on div "[PERSON_NAME], Money Podcast for Women, Personal Finance, Relationships & Menta…" at bounding box center [287, 105] width 530 height 99
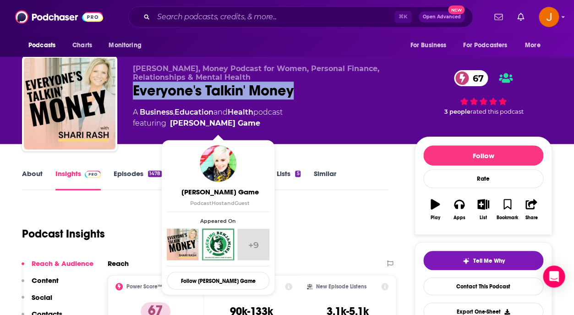
click at [120, 173] on link "Episodes 1478" at bounding box center [138, 179] width 48 height 21
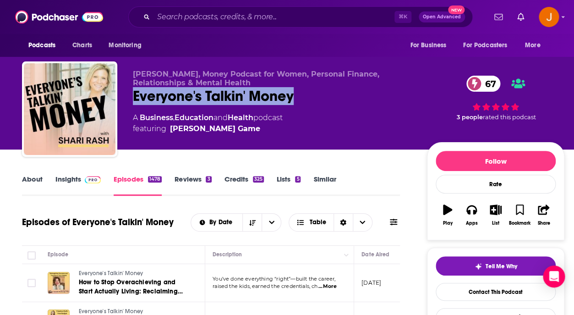
drag, startPoint x: 289, startPoint y: 109, endPoint x: 293, endPoint y: 102, distance: 7.9
click at [292, 102] on div "Everyone's Talkin' Money 67" at bounding box center [272, 96] width 279 height 18
drag, startPoint x: 293, startPoint y: 102, endPoint x: 131, endPoint y: 101, distance: 161.7
click at [131, 101] on div "[PERSON_NAME], Money Podcast for Women, Personal Finance, Relationships & Menta…" at bounding box center [293, 110] width 542 height 99
copy h2 "Everyone's Talkin' Money"
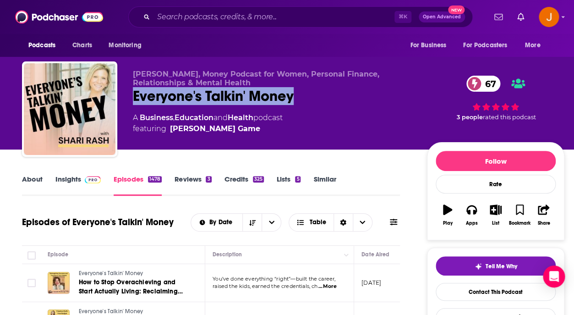
copy h2 "Everyone's Talkin' Money"
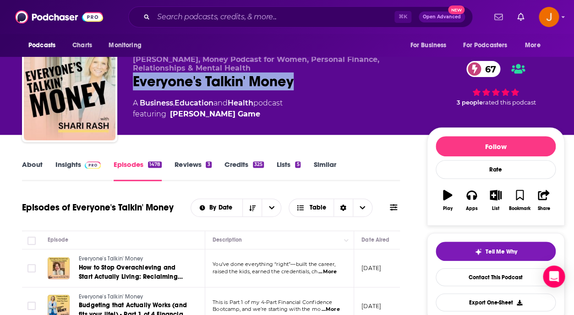
scroll to position [14, 0]
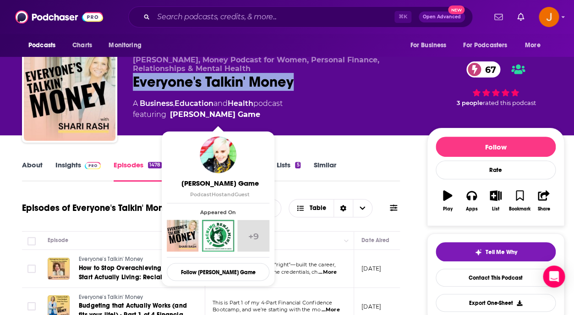
drag, startPoint x: 272, startPoint y: 119, endPoint x: 172, endPoint y: 118, distance: 99.9
click at [172, 118] on span "featuring [PERSON_NAME] Game" at bounding box center [208, 114] width 150 height 11
copy link "[PERSON_NAME] Game"
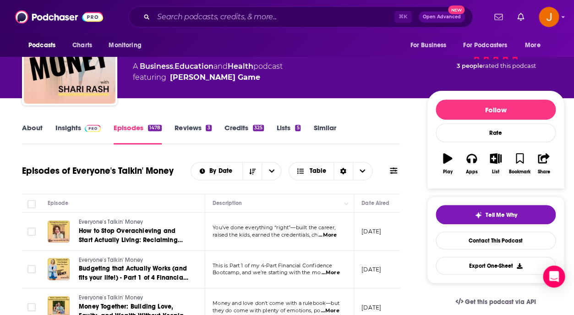
scroll to position [66, 0]
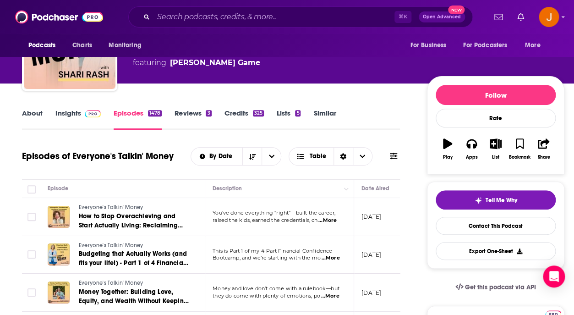
click at [67, 113] on link "Insights" at bounding box center [77, 119] width 45 height 21
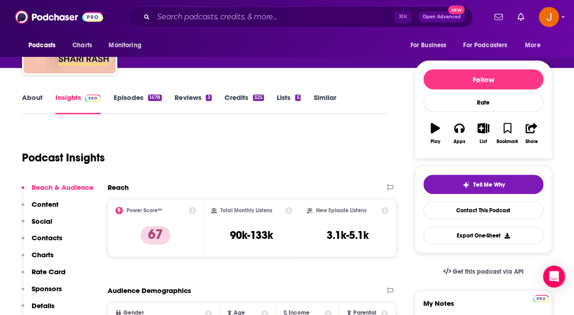
scroll to position [88, 0]
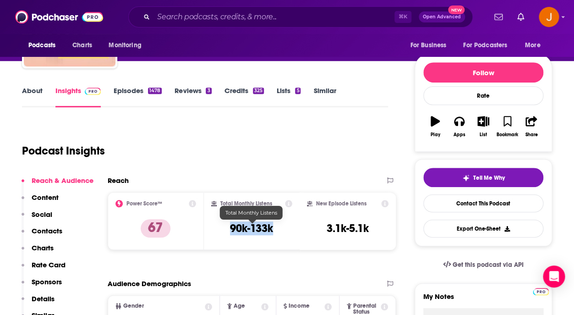
drag, startPoint x: 225, startPoint y: 226, endPoint x: 272, endPoint y: 230, distance: 46.5
click at [272, 230] on div "Total Monthly Listens 90k-133k" at bounding box center [252, 221] width 82 height 42
copy h3 "90k-133k"
click at [58, 229] on p "Contacts" at bounding box center [47, 230] width 31 height 9
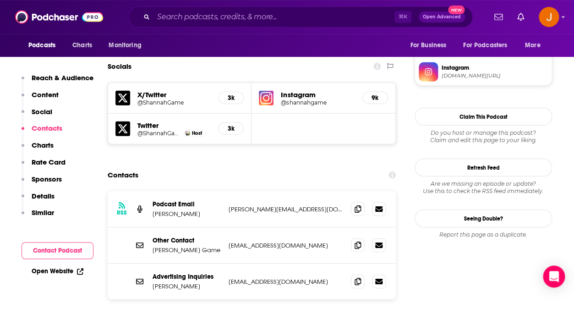
scroll to position [801, 0]
drag, startPoint x: 228, startPoint y: 172, endPoint x: 347, endPoint y: 174, distance: 119.6
click at [347, 191] on div "RSS Podcast Email Shari Rash shari@everyonestalkinmoneypodcast.com shari@everyo…" at bounding box center [252, 209] width 288 height 36
copy p "shari@everyonestalkinmoneypodcast.com"
drag, startPoint x: 226, startPoint y: 242, endPoint x: 281, endPoint y: 241, distance: 55.0
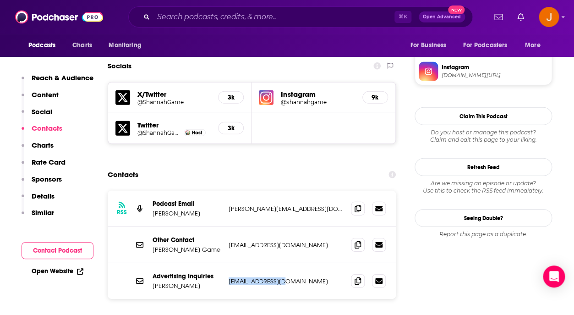
click at [281, 263] on div "Advertising Inquiries Heather Osgood info@truenativemedia.com info@truenativeme…" at bounding box center [252, 281] width 288 height 36
drag, startPoint x: 227, startPoint y: 206, endPoint x: 325, endPoint y: 206, distance: 98.0
click at [325, 227] on div "Other Contact Shannah Compton Game hello@everyonestalkinmoney.com hello@everyon…" at bounding box center [252, 245] width 288 height 36
copy p "hello@everyonestalkinmoney.com"
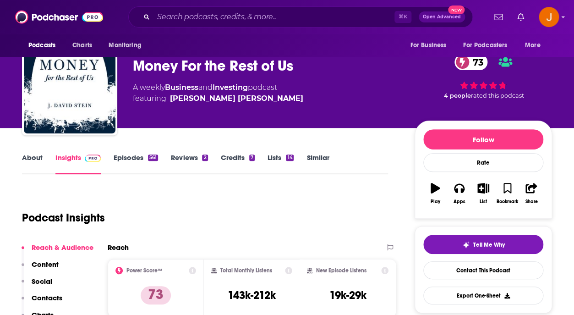
scroll to position [22, 0]
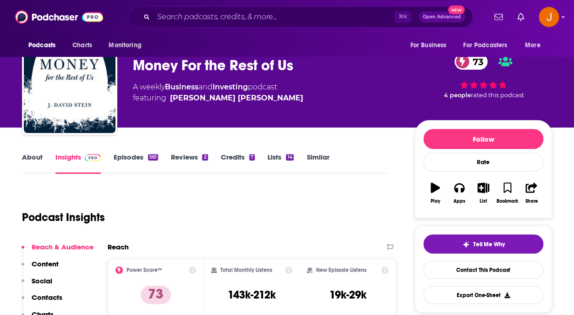
click at [131, 159] on link "Episodes 561" at bounding box center [136, 163] width 44 height 21
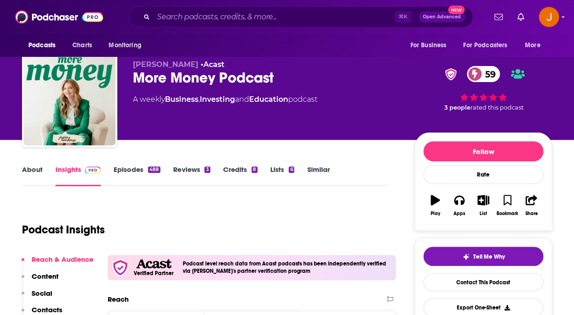
scroll to position [34, 0]
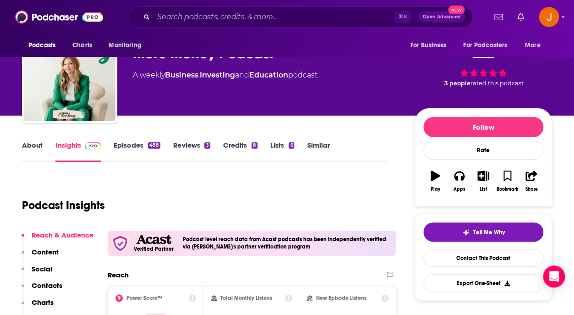
click at [136, 145] on link "Episodes 488" at bounding box center [137, 151] width 47 height 21
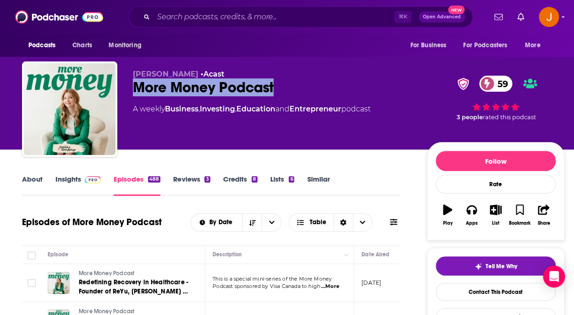
drag, startPoint x: 136, startPoint y: 86, endPoint x: 280, endPoint y: 91, distance: 143.9
click at [280, 91] on div "More Money Podcast 59" at bounding box center [272, 87] width 279 height 18
copy h2 "More Money Podcast"
drag, startPoint x: 132, startPoint y: 73, endPoint x: 204, endPoint y: 78, distance: 71.6
click at [204, 78] on div "Jessica Moorhouse • Acast More Money Podcast 59 A weekly Business , Investing ,…" at bounding box center [293, 110] width 542 height 99
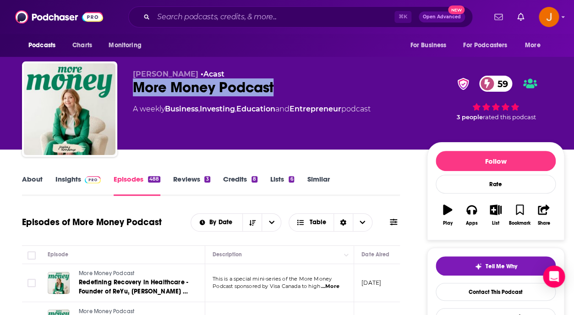
copy span "[PERSON_NAME]"
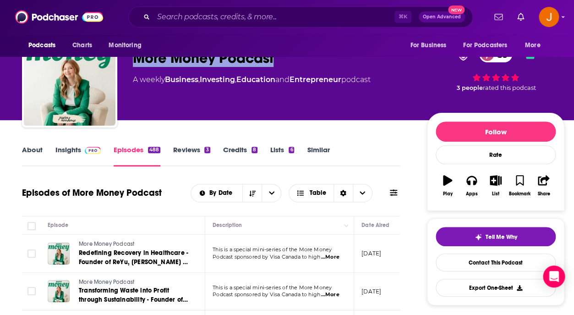
scroll to position [32, 0]
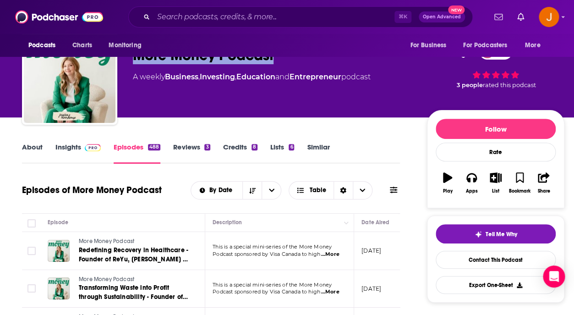
click at [72, 144] on link "Insights" at bounding box center [77, 152] width 45 height 21
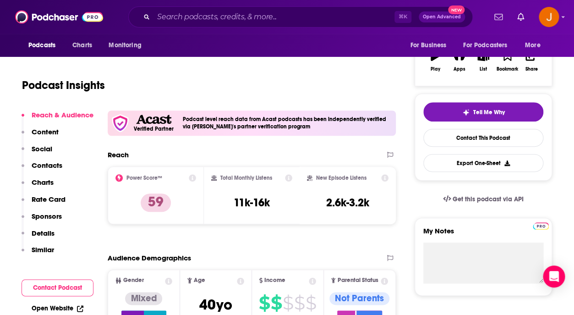
scroll to position [156, 0]
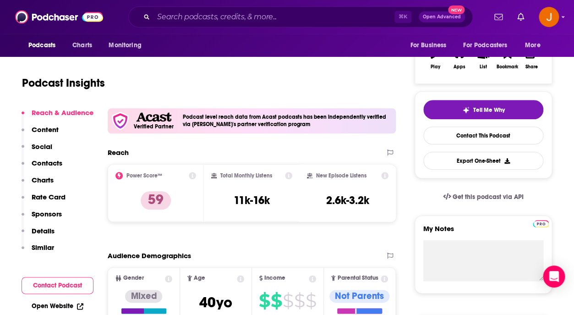
click at [56, 165] on p "Contacts" at bounding box center [47, 162] width 31 height 9
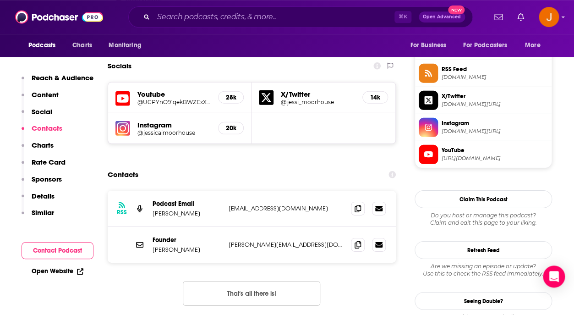
scroll to position [829, 0]
drag, startPoint x: 225, startPoint y: 210, endPoint x: 319, endPoint y: 214, distance: 94.4
click at [319, 226] on div "Founder Jessica Moorhouse jessica@jessicamoorhouse.com jessica@jessicamoorhouse…" at bounding box center [252, 244] width 288 height 36
copy div "jessica@jessicamoorhouse.com"
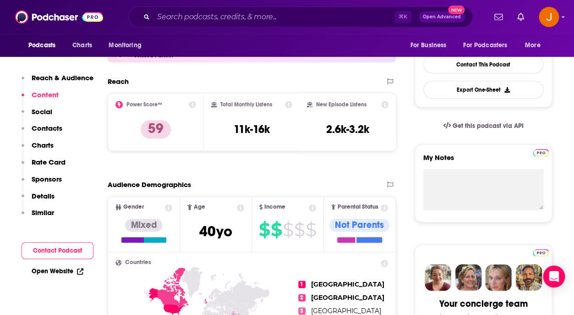
scroll to position [225, 0]
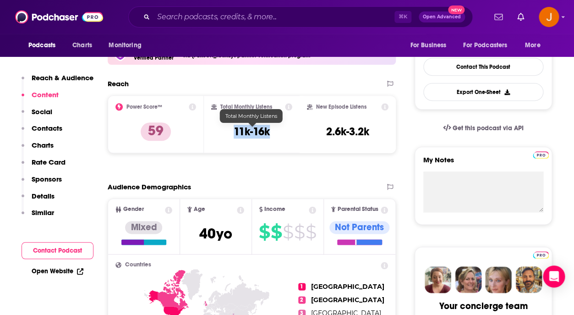
drag, startPoint x: 234, startPoint y: 133, endPoint x: 269, endPoint y: 133, distance: 35.3
click at [269, 133] on div "Total Monthly Listens 11k-16k" at bounding box center [252, 124] width 82 height 42
copy h3 "11k-16k"
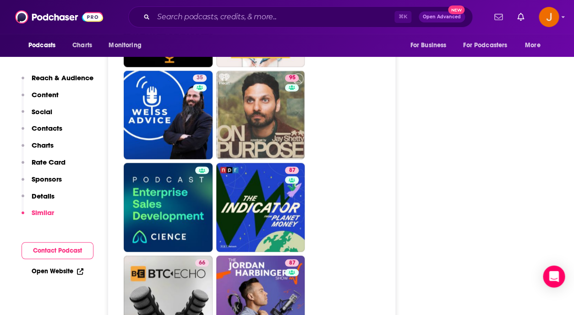
scroll to position [3839, 0]
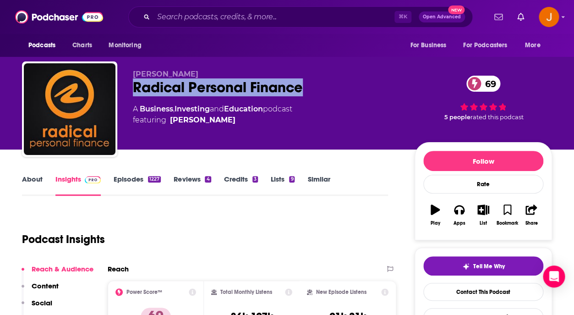
drag, startPoint x: 133, startPoint y: 88, endPoint x: 328, endPoint y: 95, distance: 194.8
click at [328, 95] on div "Radical Personal Finance 69" at bounding box center [266, 87] width 267 height 18
copy h2 "Radical Personal Finance"
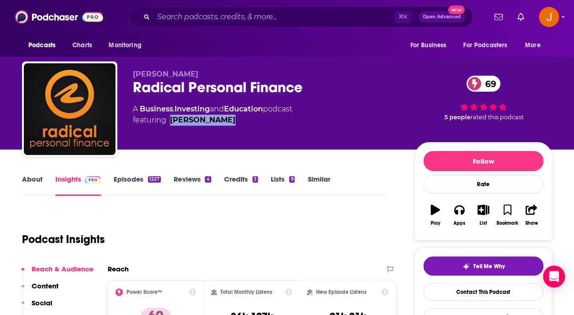
drag, startPoint x: 244, startPoint y: 128, endPoint x: 172, endPoint y: 121, distance: 72.7
click at [172, 121] on div "[PERSON_NAME] Radical Personal Finance 69 A Business , Investing and Education …" at bounding box center [266, 106] width 267 height 73
copy link "[PERSON_NAME]"
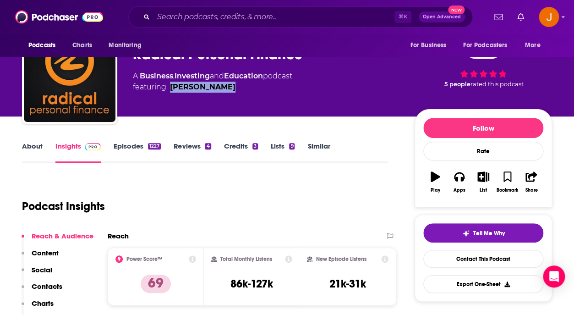
scroll to position [116, 0]
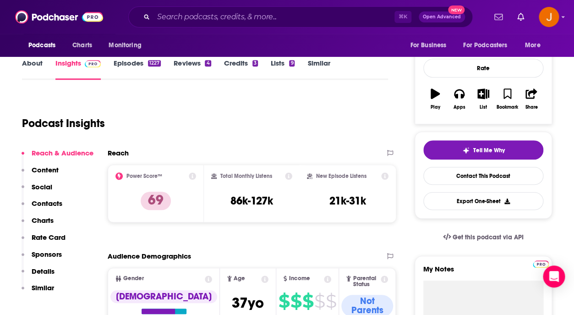
drag, startPoint x: 229, startPoint y: 202, endPoint x: 276, endPoint y: 203, distance: 47.7
click at [276, 203] on div "Total Monthly Listens 86k-127k" at bounding box center [252, 193] width 82 height 42
drag, startPoint x: 232, startPoint y: 200, endPoint x: 273, endPoint y: 202, distance: 41.2
click at [273, 202] on h3 "86k-127k" at bounding box center [251, 201] width 43 height 14
copy h3 "86k-127k"
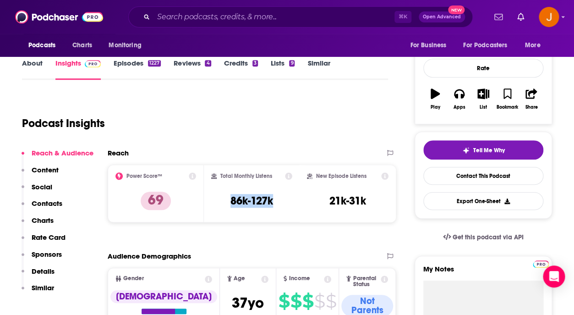
click at [46, 205] on p "Contacts" at bounding box center [47, 203] width 31 height 9
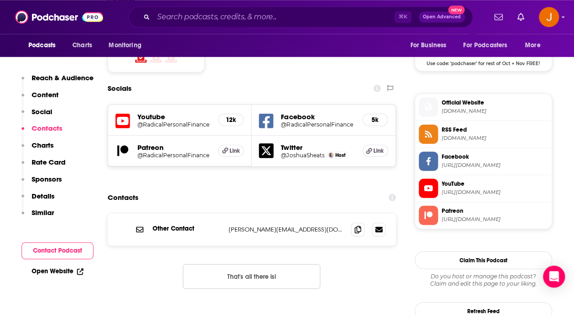
scroll to position [769, 0]
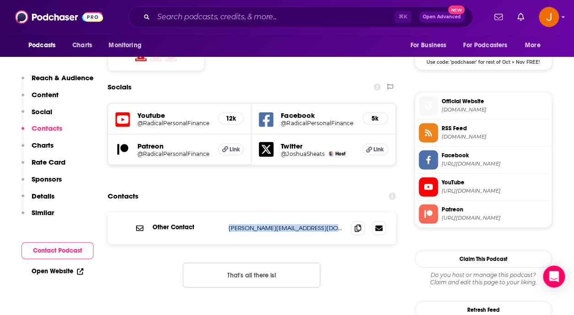
drag, startPoint x: 322, startPoint y: 170, endPoint x: 224, endPoint y: 185, distance: 99.0
click at [229, 224] on p "[PERSON_NAME][EMAIL_ADDRESS][DOMAIN_NAME]" at bounding box center [286, 228] width 115 height 8
copy div "[PERSON_NAME][EMAIL_ADDRESS][DOMAIN_NAME]"
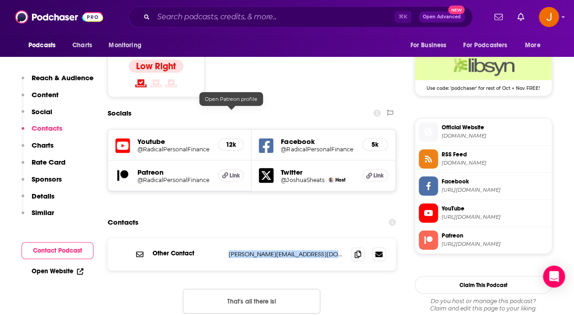
scroll to position [738, 0]
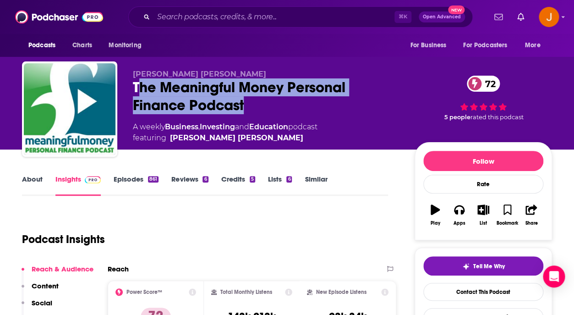
drag, startPoint x: 137, startPoint y: 87, endPoint x: 247, endPoint y: 115, distance: 114.2
click at [247, 115] on div "Pete Matthew The Meaningful Money Personal Finance Podcast 72 A weekly Business…" at bounding box center [266, 107] width 267 height 74
drag, startPoint x: 251, startPoint y: 109, endPoint x: 133, endPoint y: 85, distance: 120.6
click at [133, 85] on div "The Meaningful Money Personal Finance Podcast 72" at bounding box center [266, 96] width 267 height 36
copy h2 "The Meaningful Money Personal Finance Podcast"
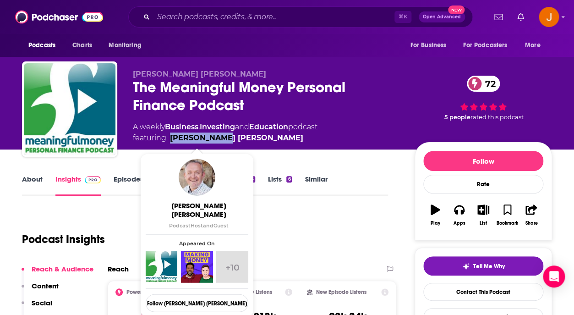
drag, startPoint x: 226, startPoint y: 139, endPoint x: 171, endPoint y: 140, distance: 55.0
click at [171, 140] on span "featuring Pete Matthew" at bounding box center [225, 137] width 185 height 11
copy link "Pete Matthew"
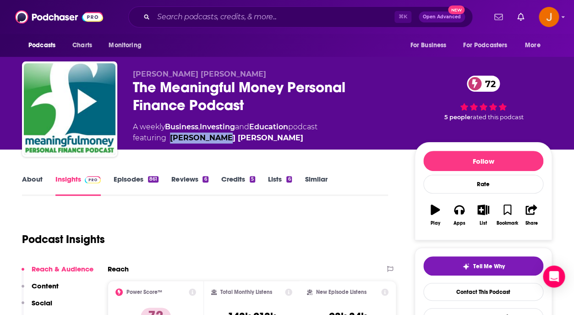
scroll to position [56, 0]
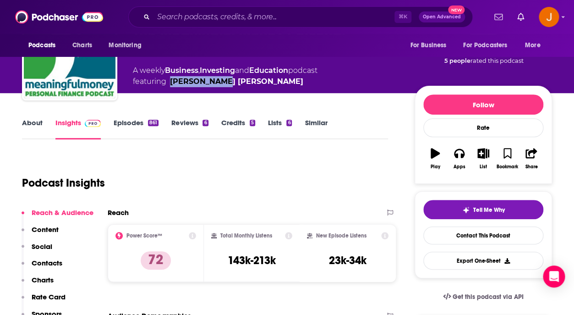
click at [123, 126] on link "Episodes 861" at bounding box center [136, 128] width 45 height 21
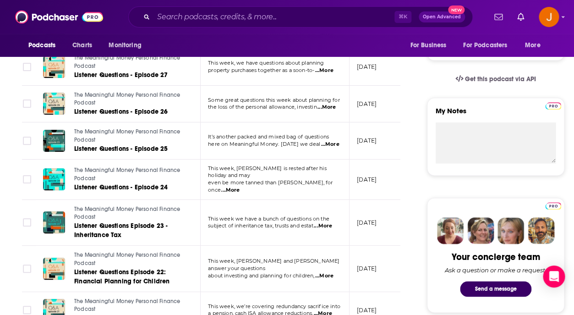
scroll to position [354, 0]
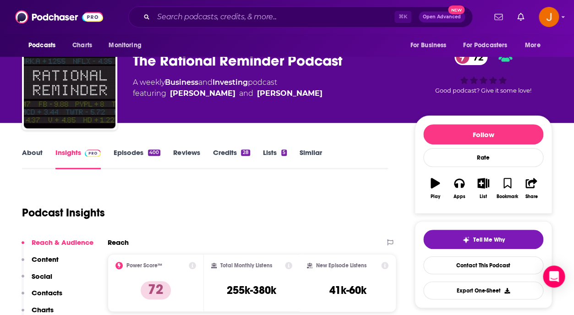
scroll to position [28, 0]
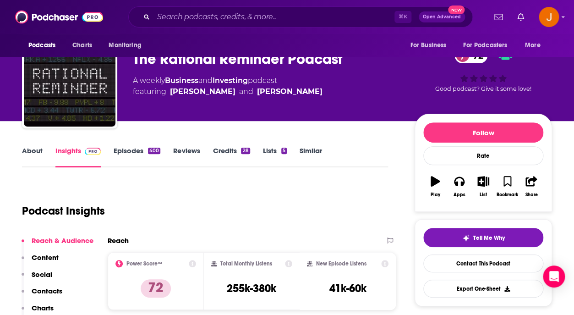
click at [128, 154] on link "Episodes 400" at bounding box center [137, 156] width 47 height 21
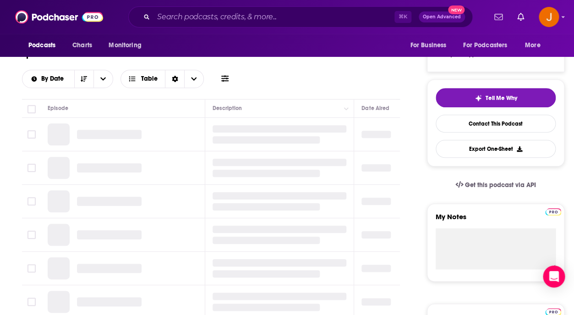
scroll to position [205, 0]
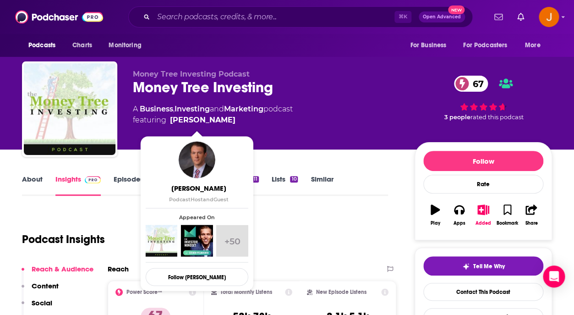
click at [126, 179] on link "Episodes 758" at bounding box center [137, 185] width 46 height 21
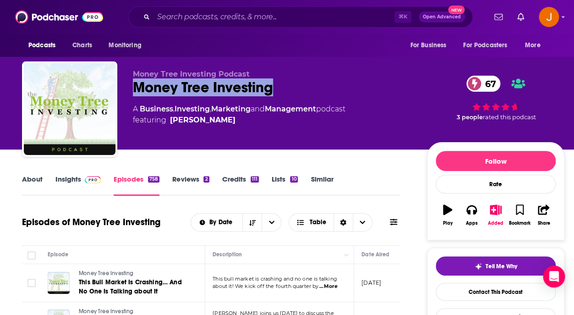
drag, startPoint x: 132, startPoint y: 86, endPoint x: 297, endPoint y: 91, distance: 165.4
click at [297, 91] on div "Money Tree Investing Podcast Money Tree Investing 67 A Business , Investing , M…" at bounding box center [293, 110] width 542 height 99
copy h2 "Money Tree Investing"
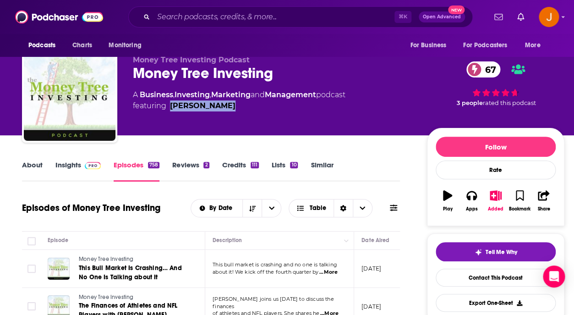
drag, startPoint x: 230, startPoint y: 108, endPoint x: 169, endPoint y: 110, distance: 61.0
click at [169, 110] on span "featuring [PERSON_NAME]" at bounding box center [239, 105] width 213 height 11
copy link "[PERSON_NAME]"
click at [72, 164] on link "Insights" at bounding box center [77, 170] width 45 height 21
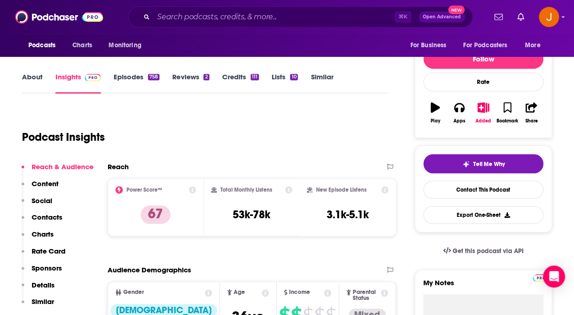
scroll to position [104, 0]
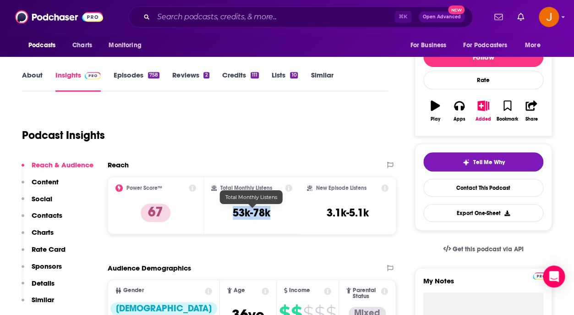
drag, startPoint x: 233, startPoint y: 212, endPoint x: 269, endPoint y: 215, distance: 35.8
click at [269, 215] on h3 "53k-78k" at bounding box center [252, 213] width 38 height 14
copy h3 "53k-78k"
click at [52, 218] on p "Contacts" at bounding box center [47, 215] width 31 height 9
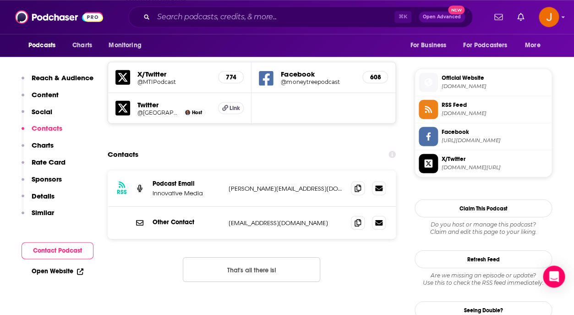
scroll to position [798, 0]
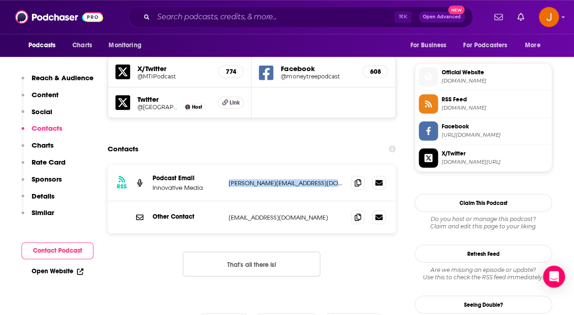
drag, startPoint x: 332, startPoint y: 144, endPoint x: 227, endPoint y: 142, distance: 104.9
click at [229, 179] on p "[PERSON_NAME][EMAIL_ADDRESS][DOMAIN_NAME]" at bounding box center [286, 183] width 115 height 8
copy p "[PERSON_NAME][EMAIL_ADDRESS][DOMAIN_NAME]"
